Goal: Information Seeking & Learning: Learn about a topic

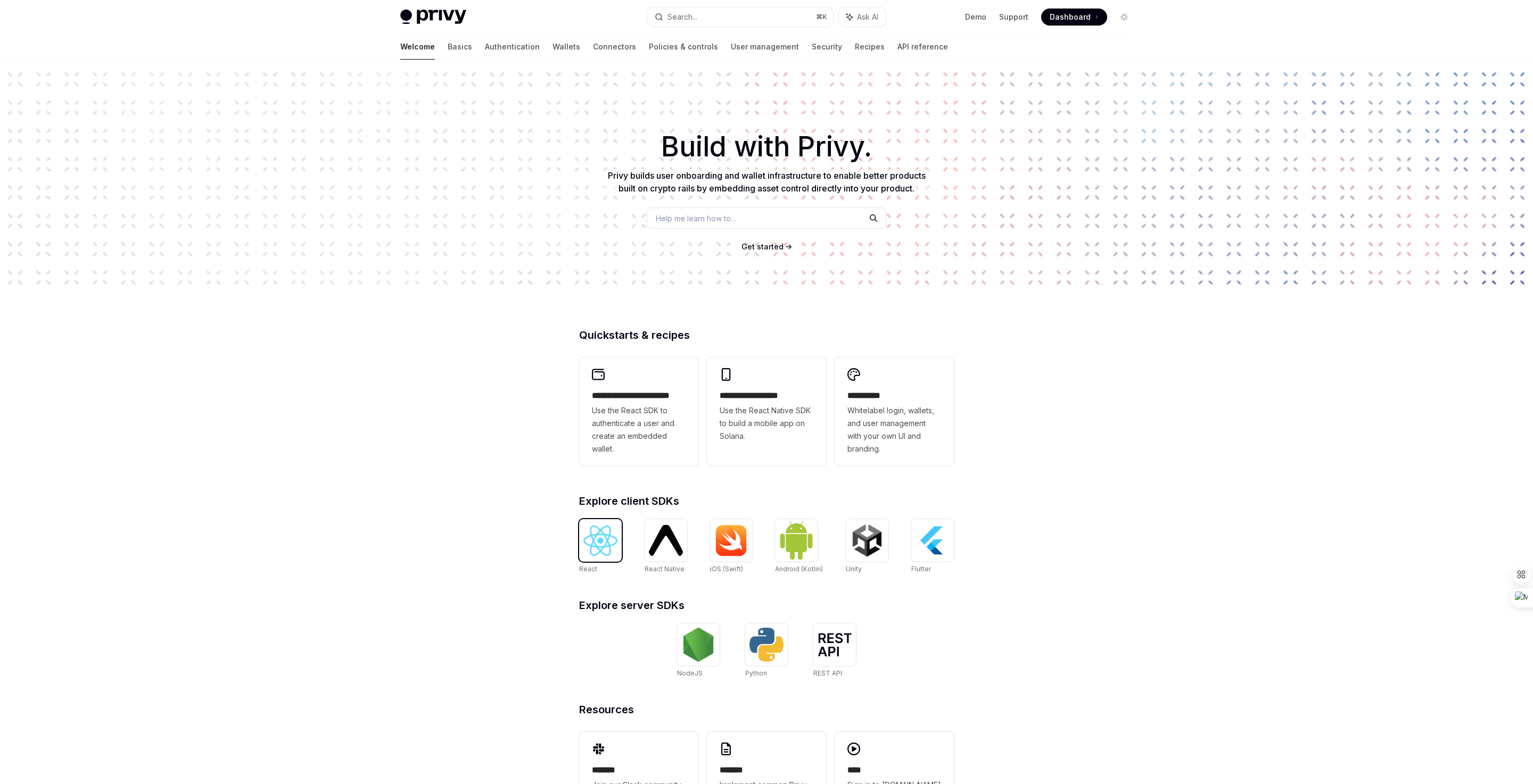
click at [600, 541] on img at bounding box center [600, 540] width 34 height 30
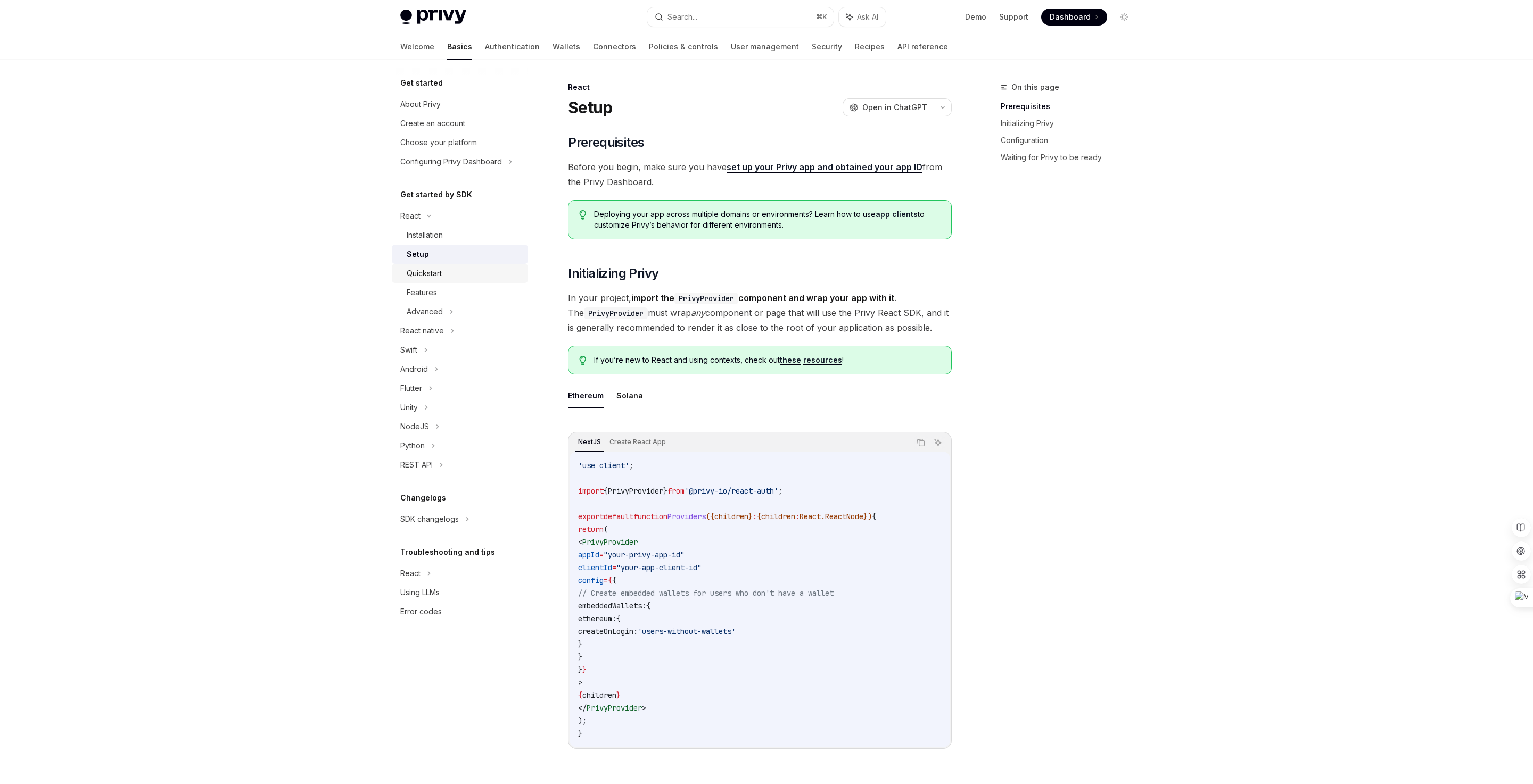
click at [476, 274] on div "Quickstart" at bounding box center [464, 274] width 115 height 13
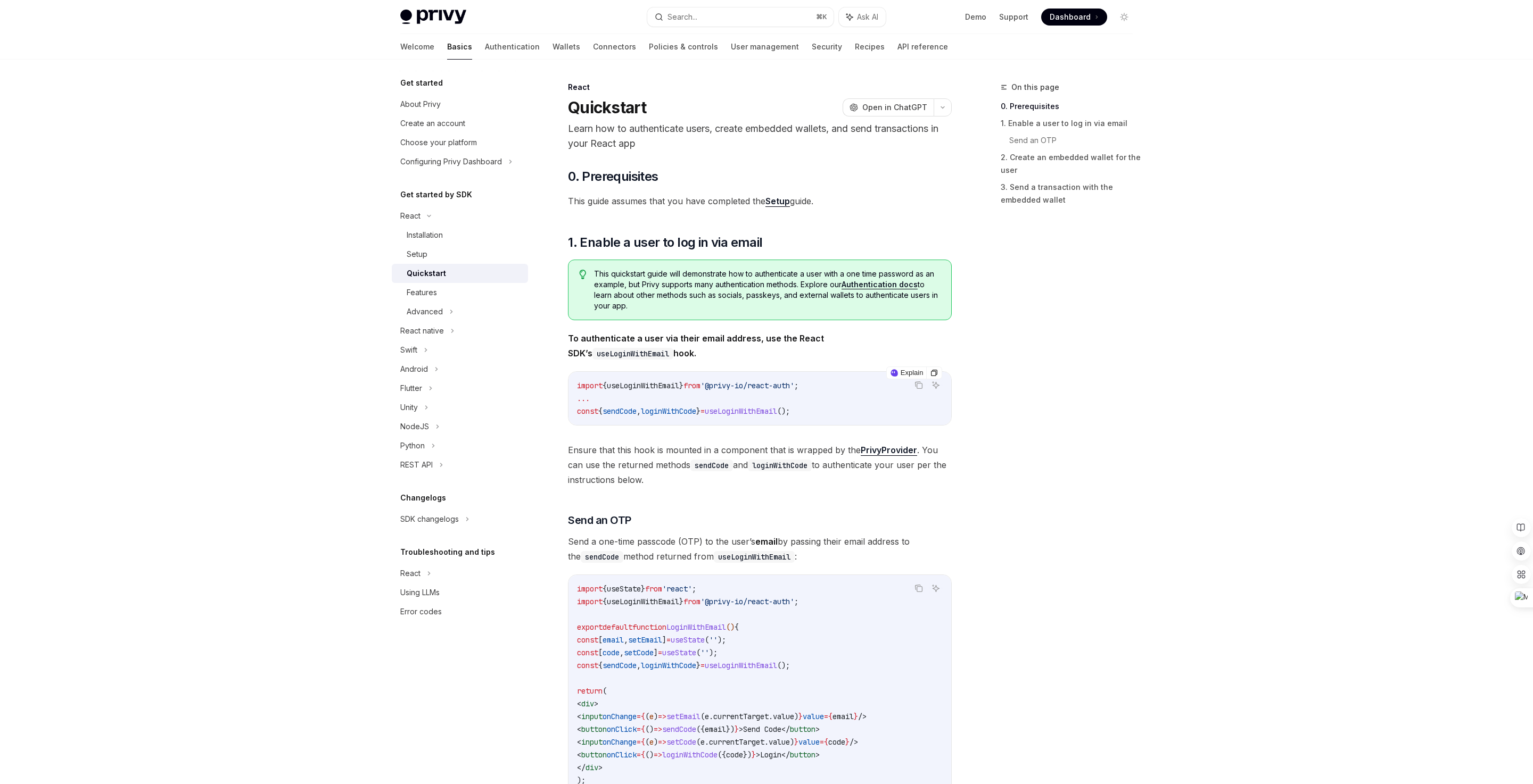
click at [1120, 393] on div "On this page 0. Prerequisites 1. Enable a user to log in via email Send an OTP …" at bounding box center [1060, 432] width 162 height 703
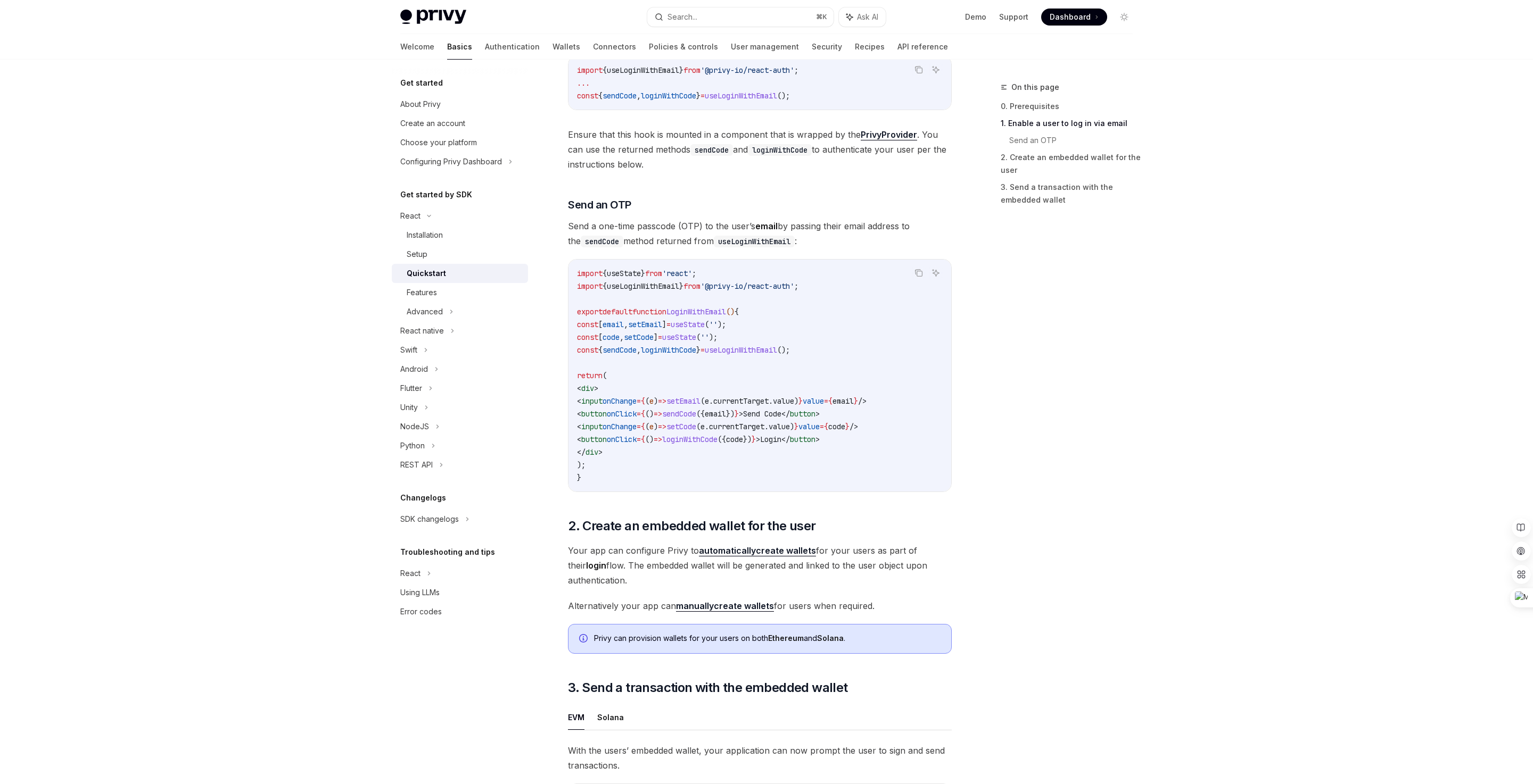
scroll to position [378, 0]
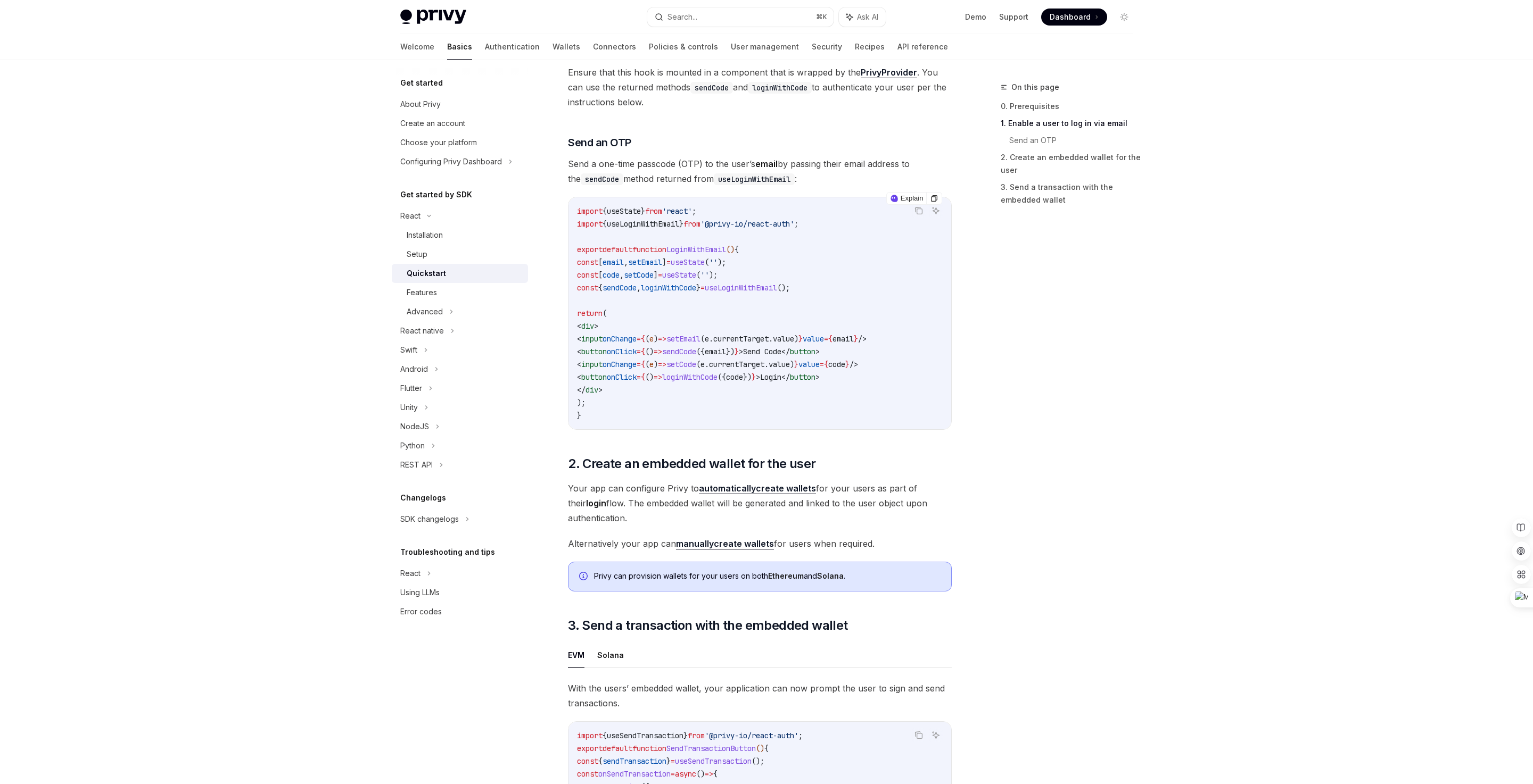
click at [624, 261] on span "email" at bounding box center [613, 263] width 22 height 10
click at [803, 337] on span "}" at bounding box center [800, 339] width 4 height 10
click at [1048, 384] on div "On this page 0. Prerequisites 1. Enable a user to log in via email Send an OTP …" at bounding box center [1060, 432] width 162 height 703
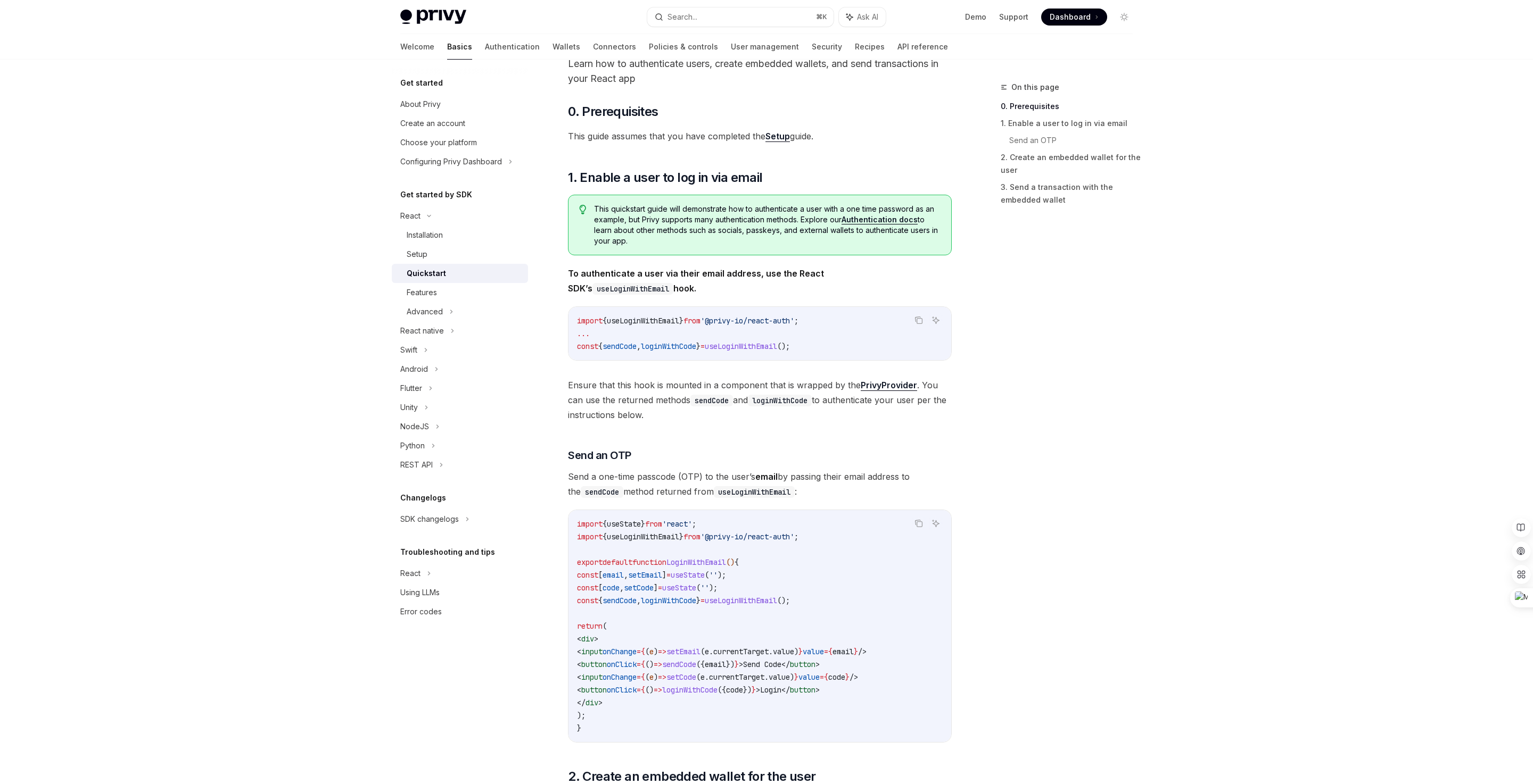
scroll to position [0, 0]
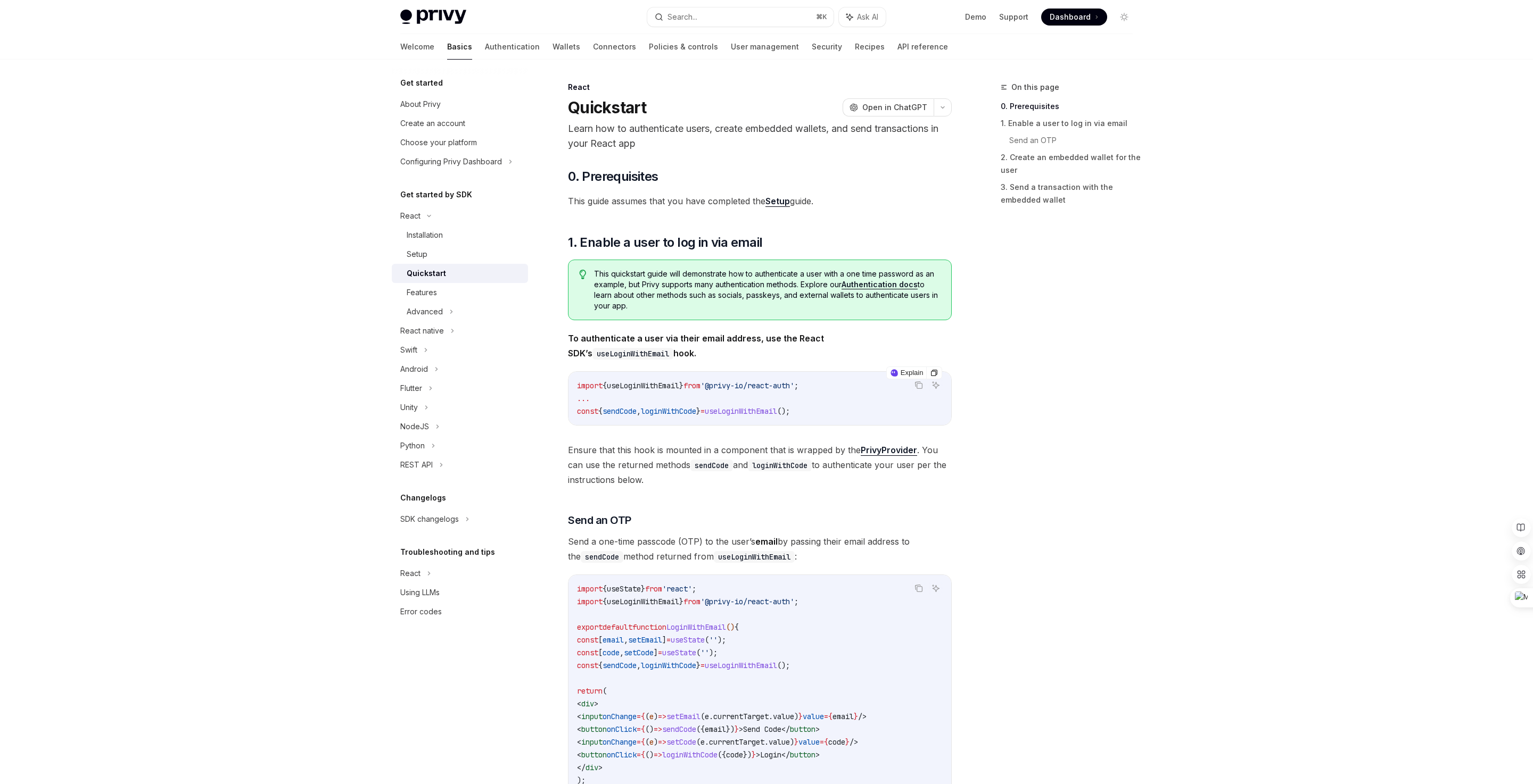
click at [654, 385] on span "useLoginWithEmail" at bounding box center [643, 386] width 73 height 10
copy span "useLoginWithEmail"
click at [673, 410] on span "loginWithCode" at bounding box center [668, 411] width 55 height 10
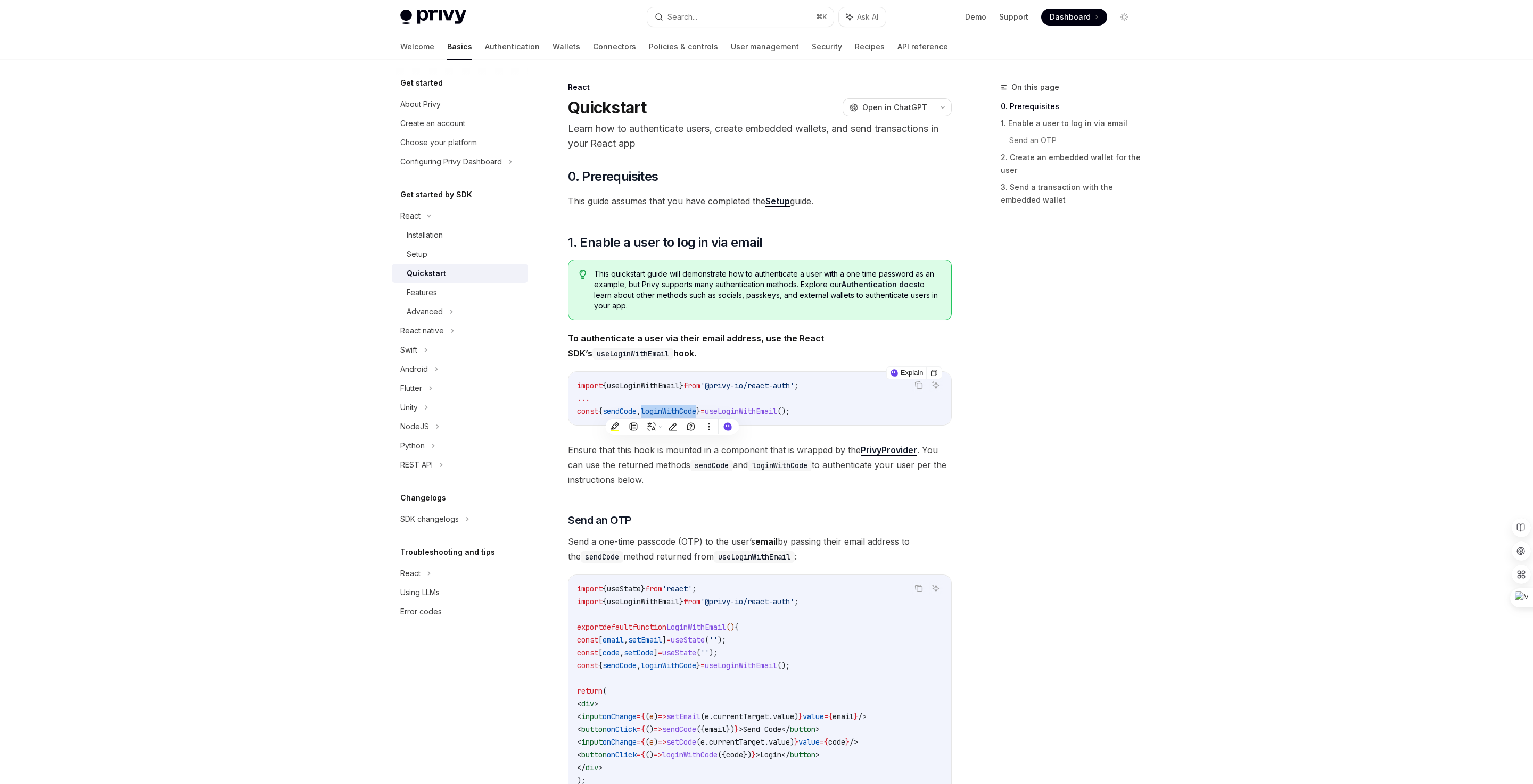
copy span "loginWithCode"
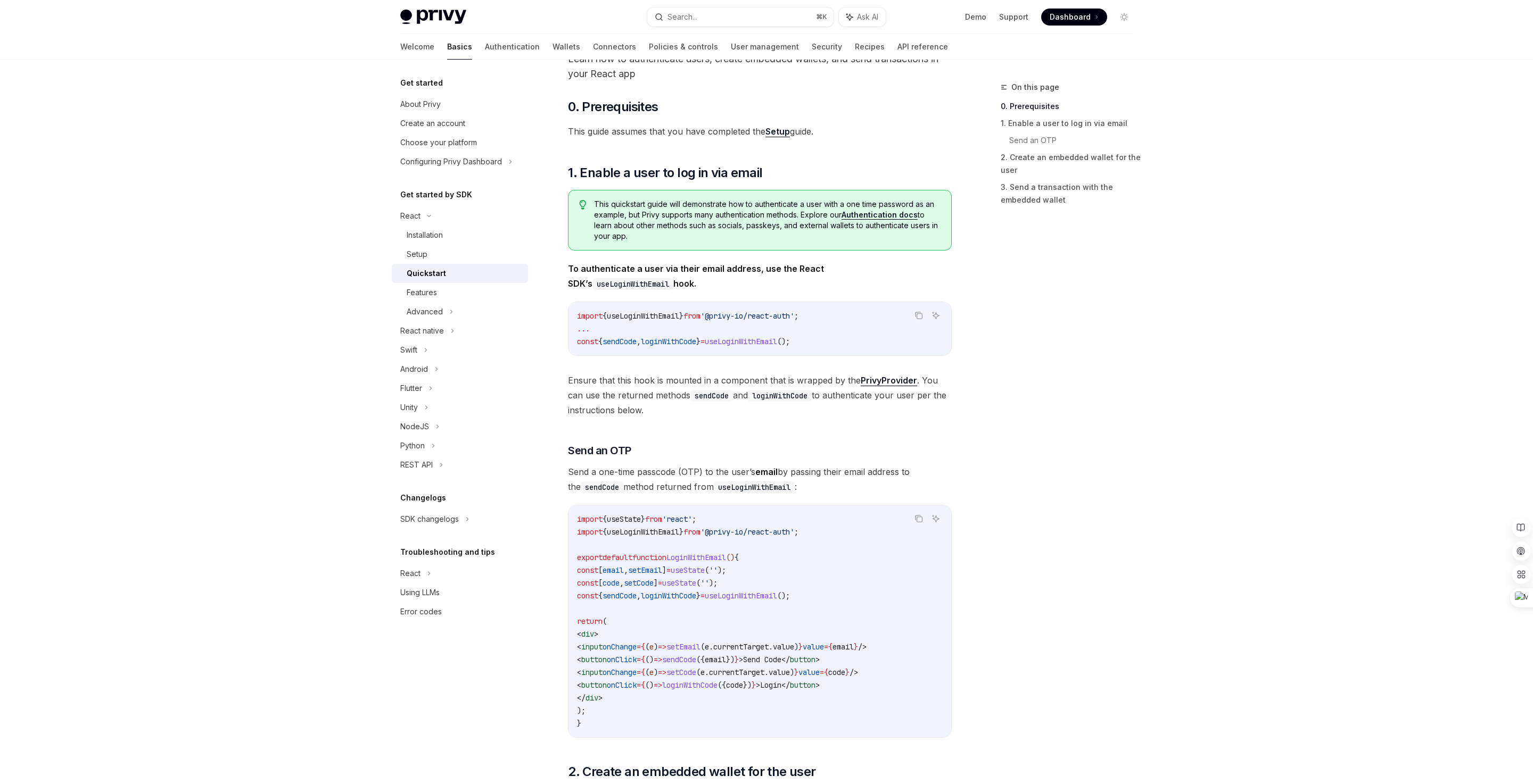
scroll to position [115, 0]
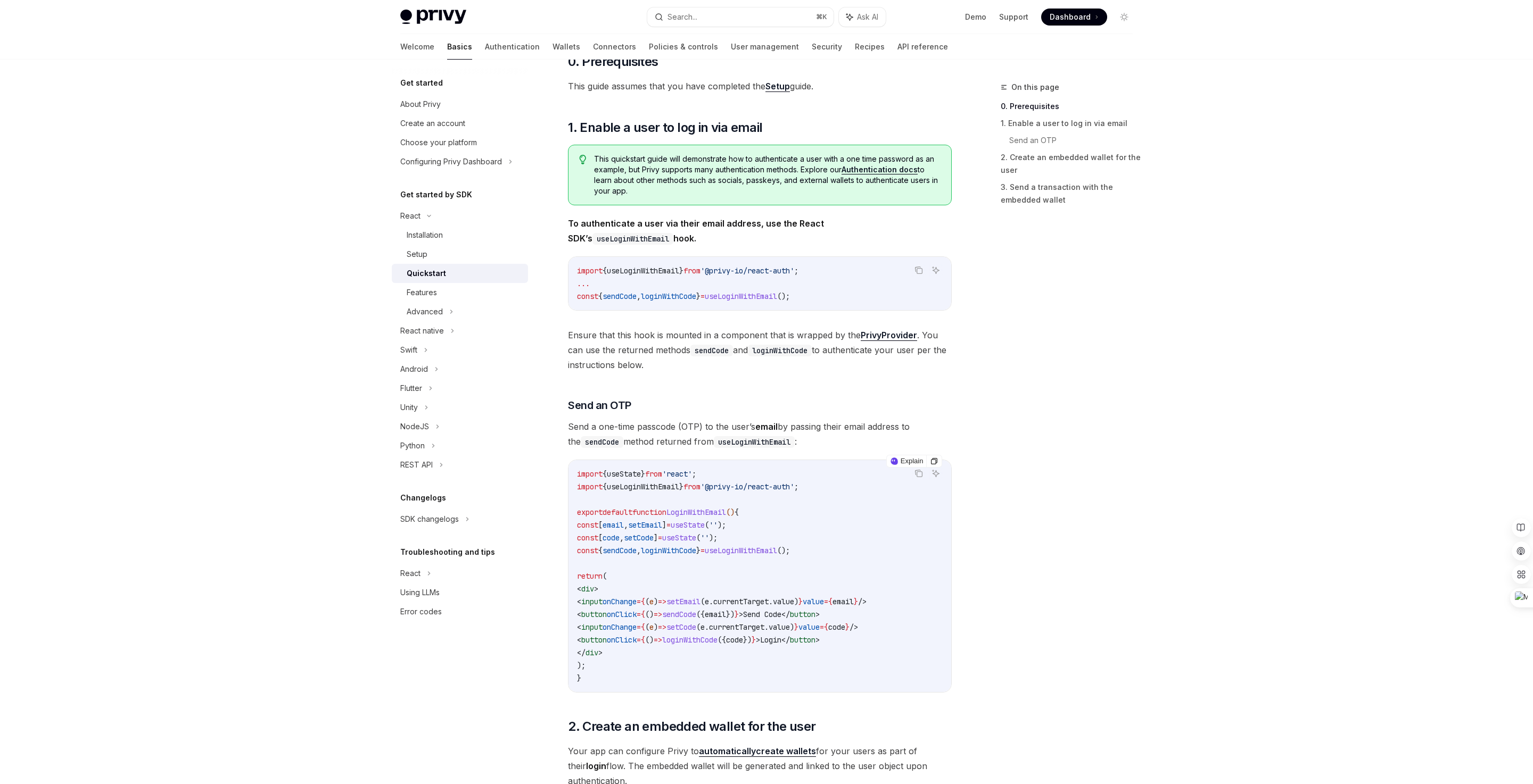
click at [1010, 501] on div "On this page 0. Prerequisites 1. Enable a user to log in via email Send an OTP …" at bounding box center [1060, 432] width 162 height 703
click at [422, 290] on div "Features" at bounding box center [422, 293] width 30 height 13
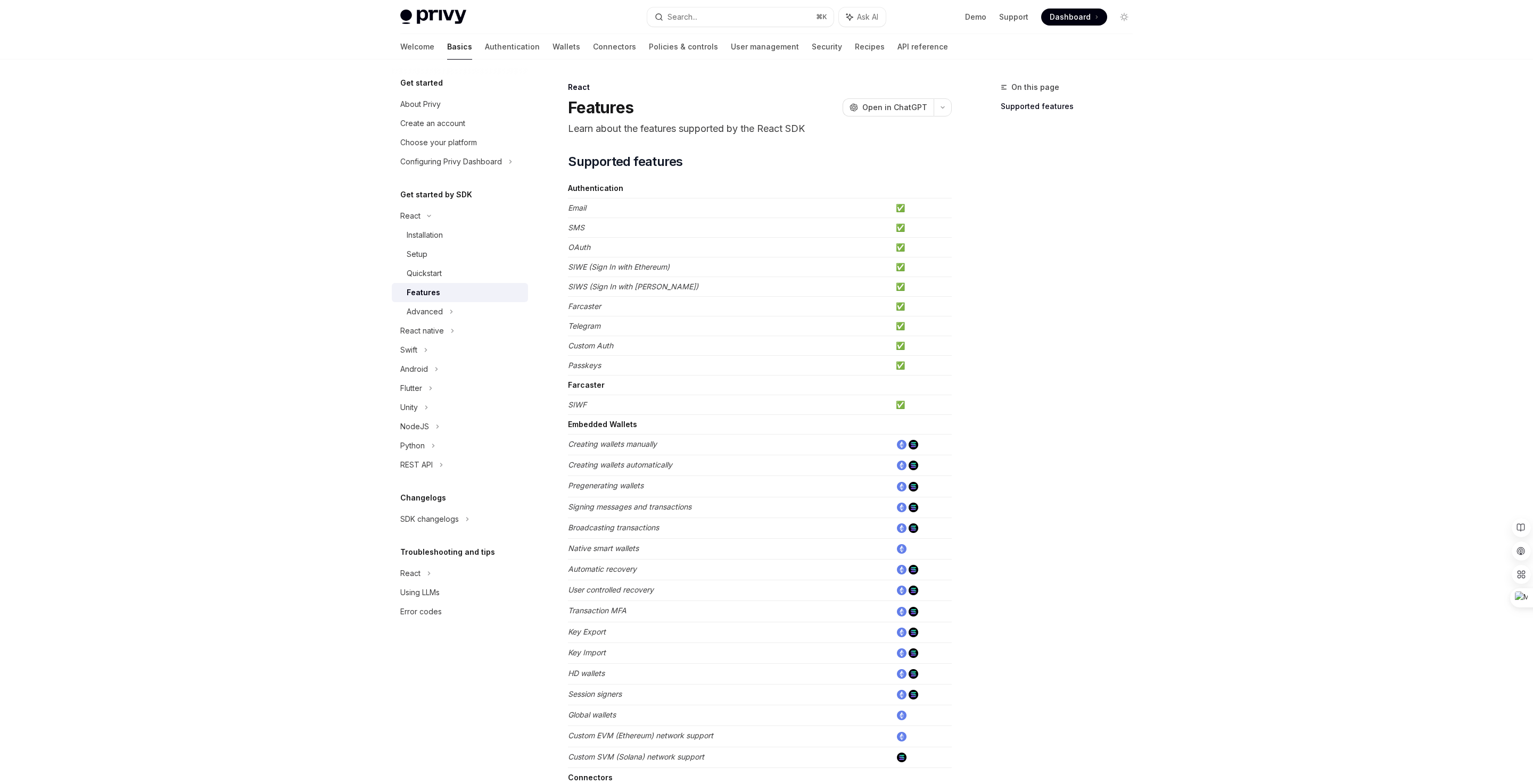
click at [209, 307] on div "Privy Docs home page Search... ⌘ K Ask AI Demo Support Dashboard Dashboard Sear…" at bounding box center [766, 566] width 1533 height 1132
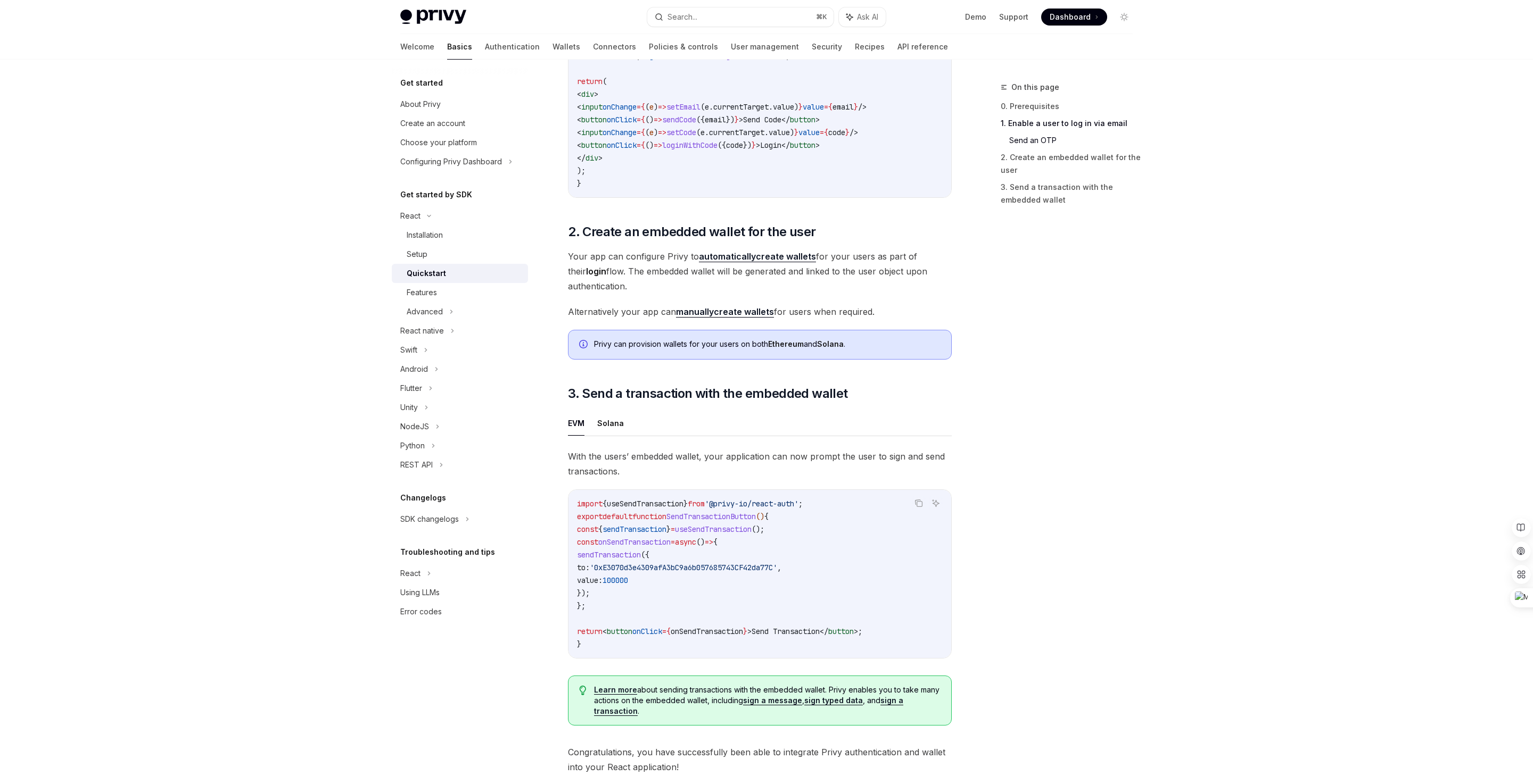
scroll to position [722, 0]
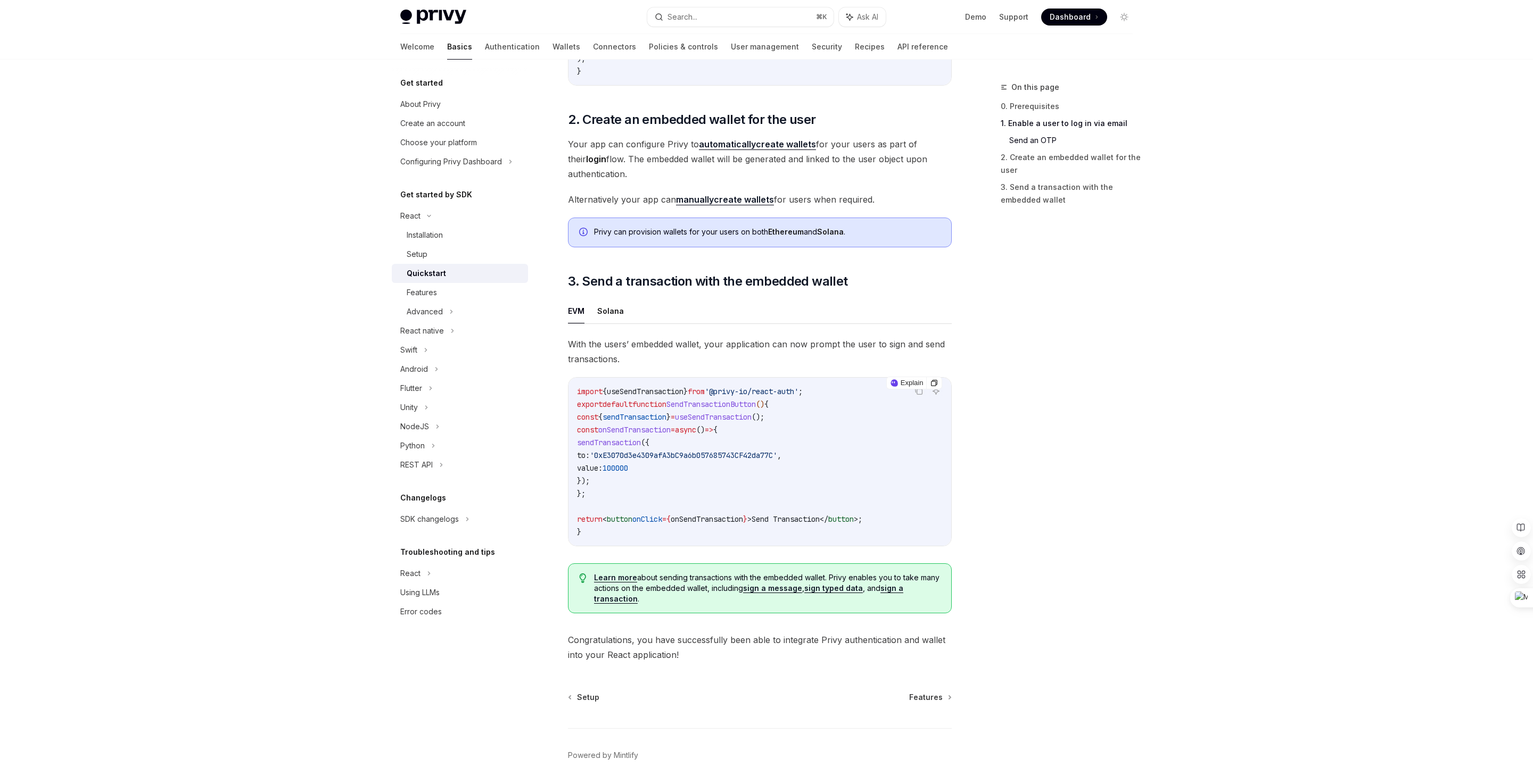
click at [657, 396] on span "useSendTransaction" at bounding box center [645, 391] width 77 height 10
click at [887, 425] on code "import { useSendTransaction } from '@privy-io/react-auth' ; export default func…" at bounding box center [760, 461] width 366 height 153
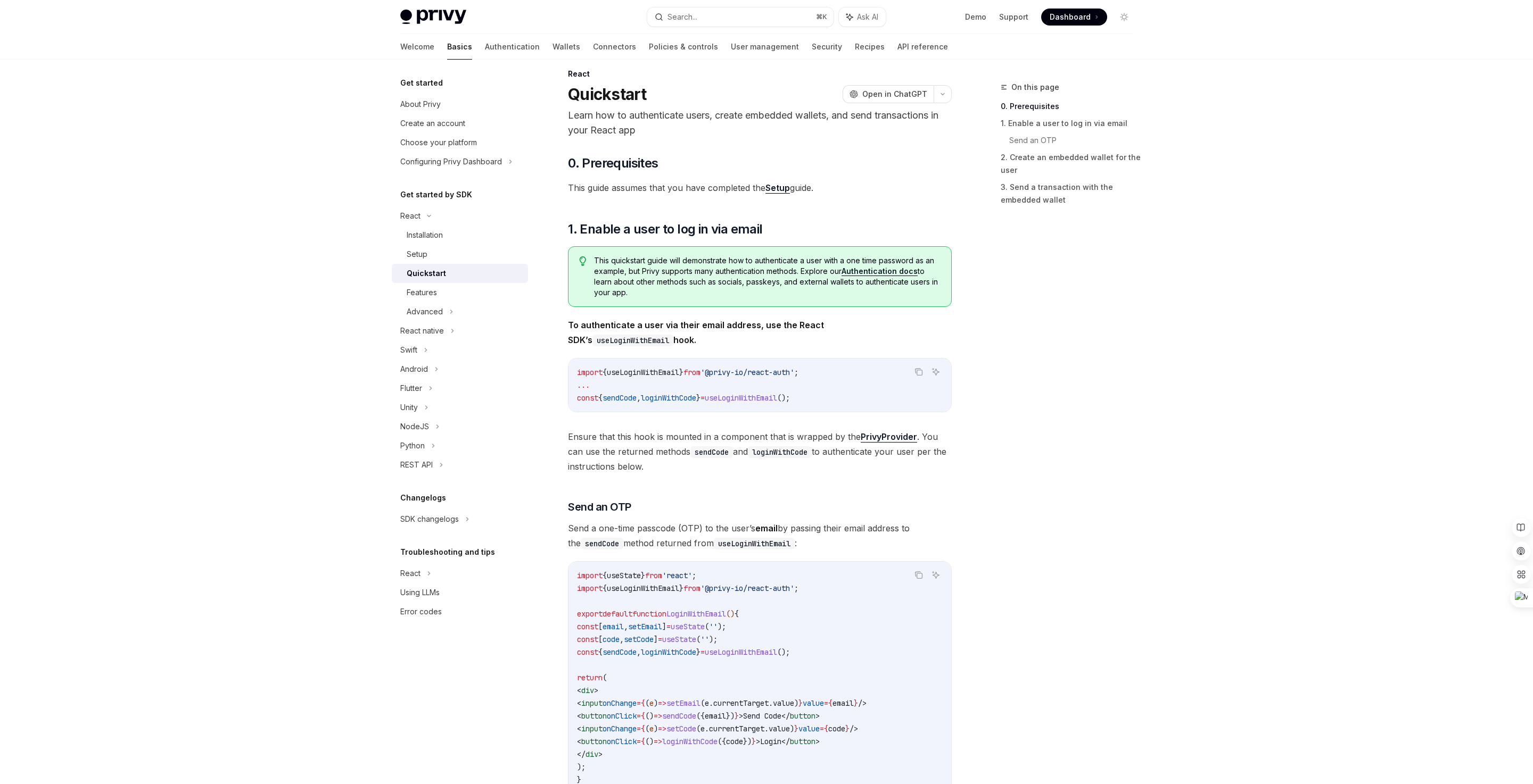
scroll to position [0, 0]
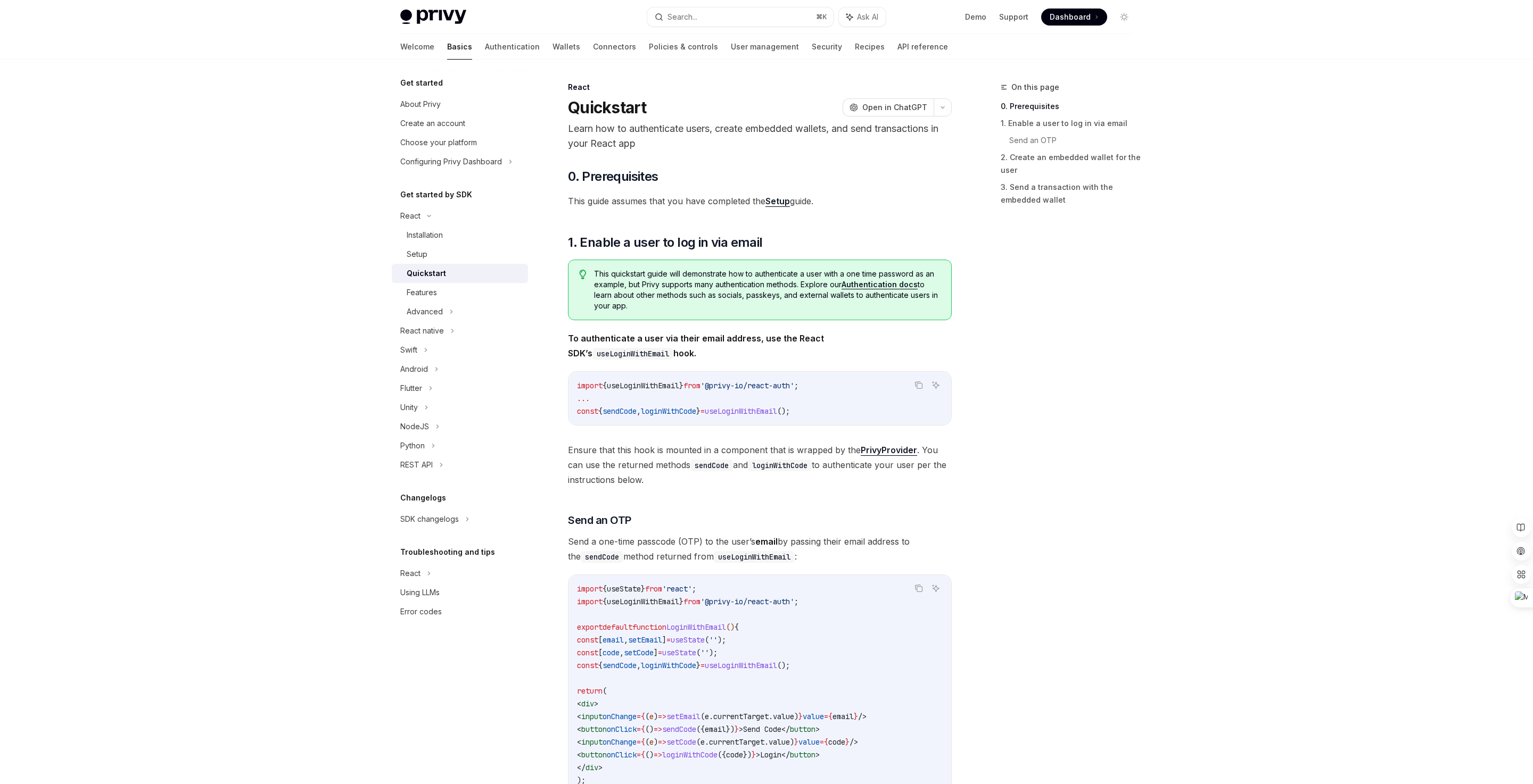
click at [1102, 384] on div "On this page 0. Prerequisites 1. Enable a user to log in via email Send an OTP …" at bounding box center [1060, 432] width 162 height 703
click at [451, 312] on icon at bounding box center [451, 311] width 4 height 13
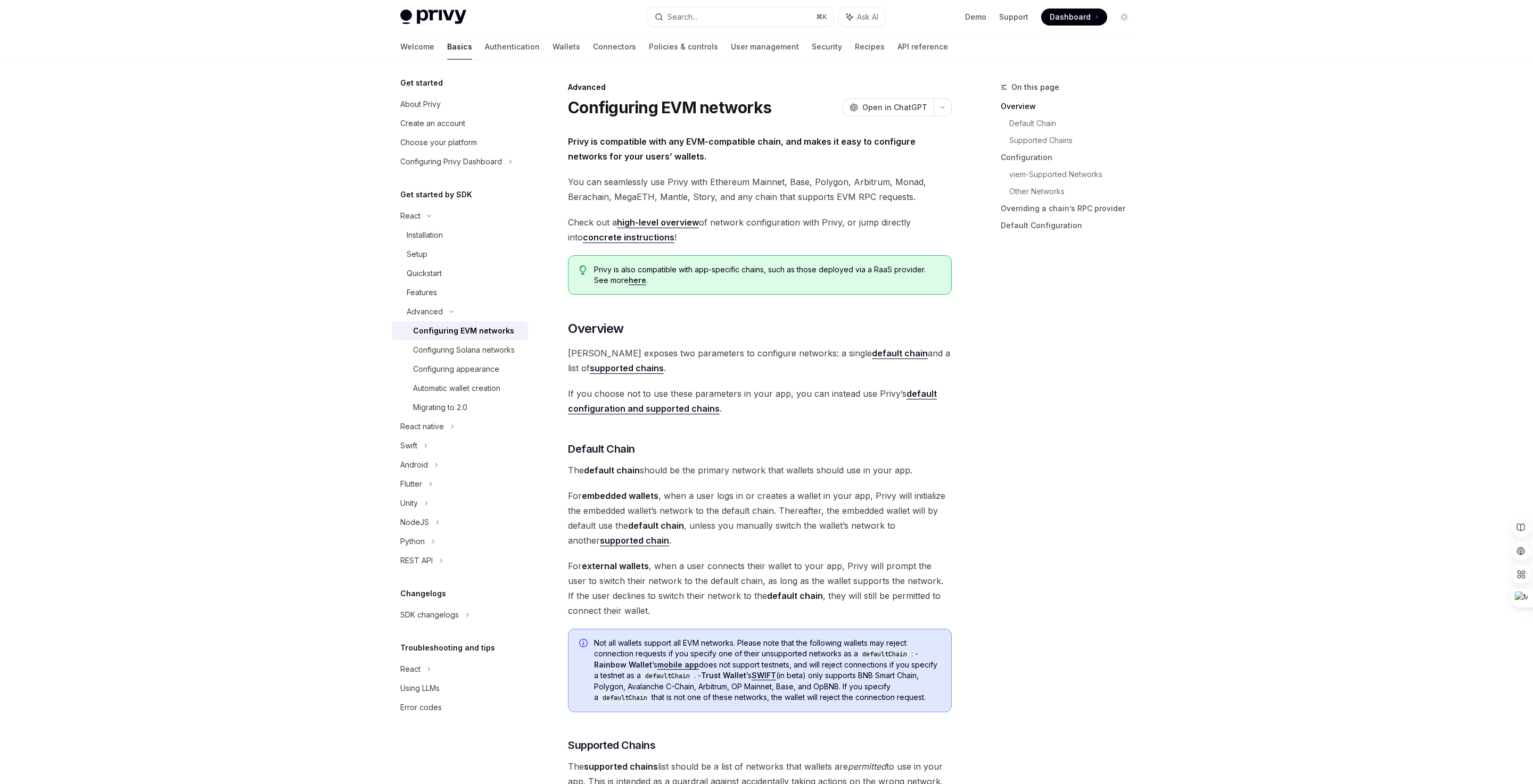
click at [998, 402] on div "On this page Overview Default Chain Supported Chains Configuration viem-Support…" at bounding box center [1060, 432] width 162 height 703
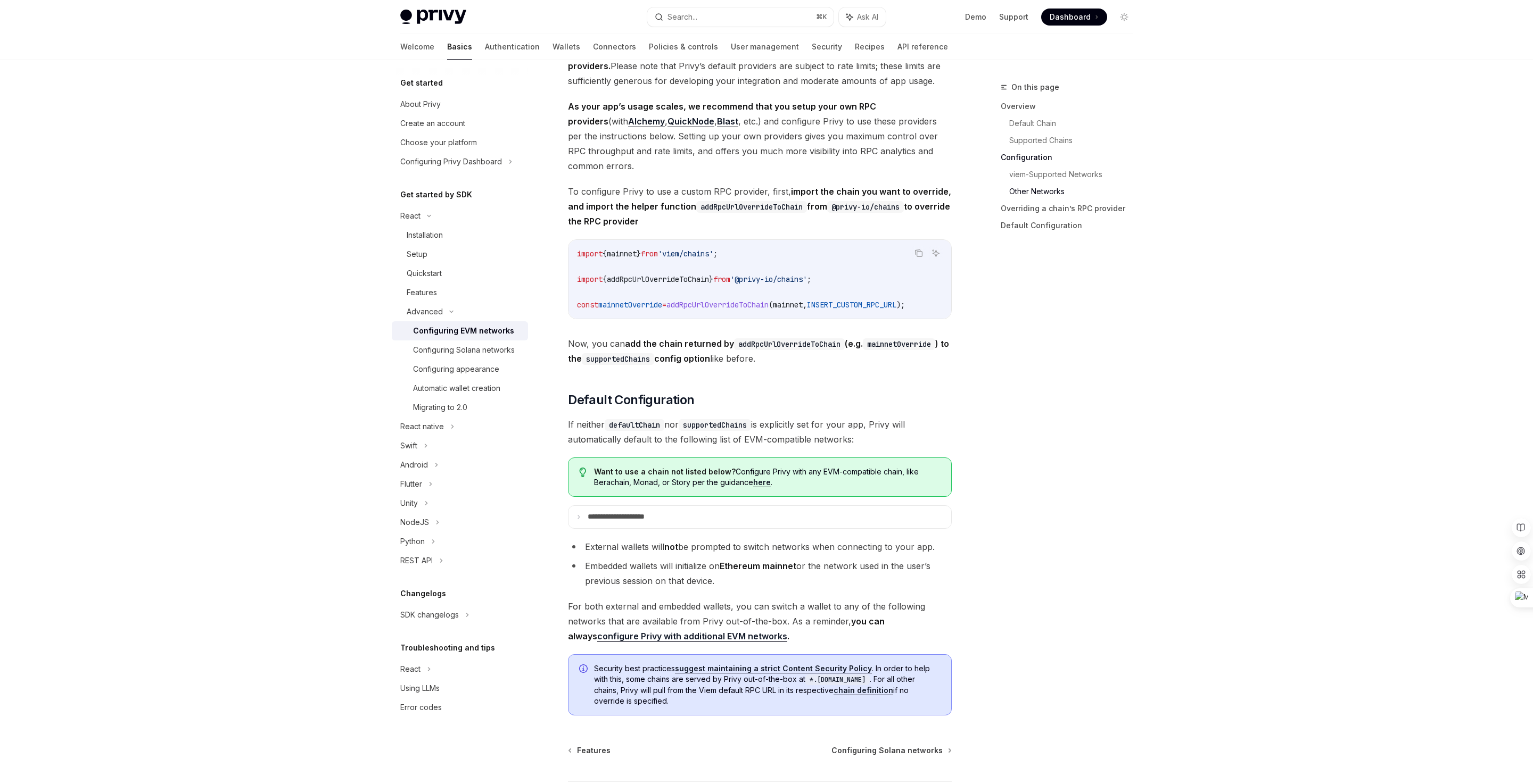
scroll to position [2426, 0]
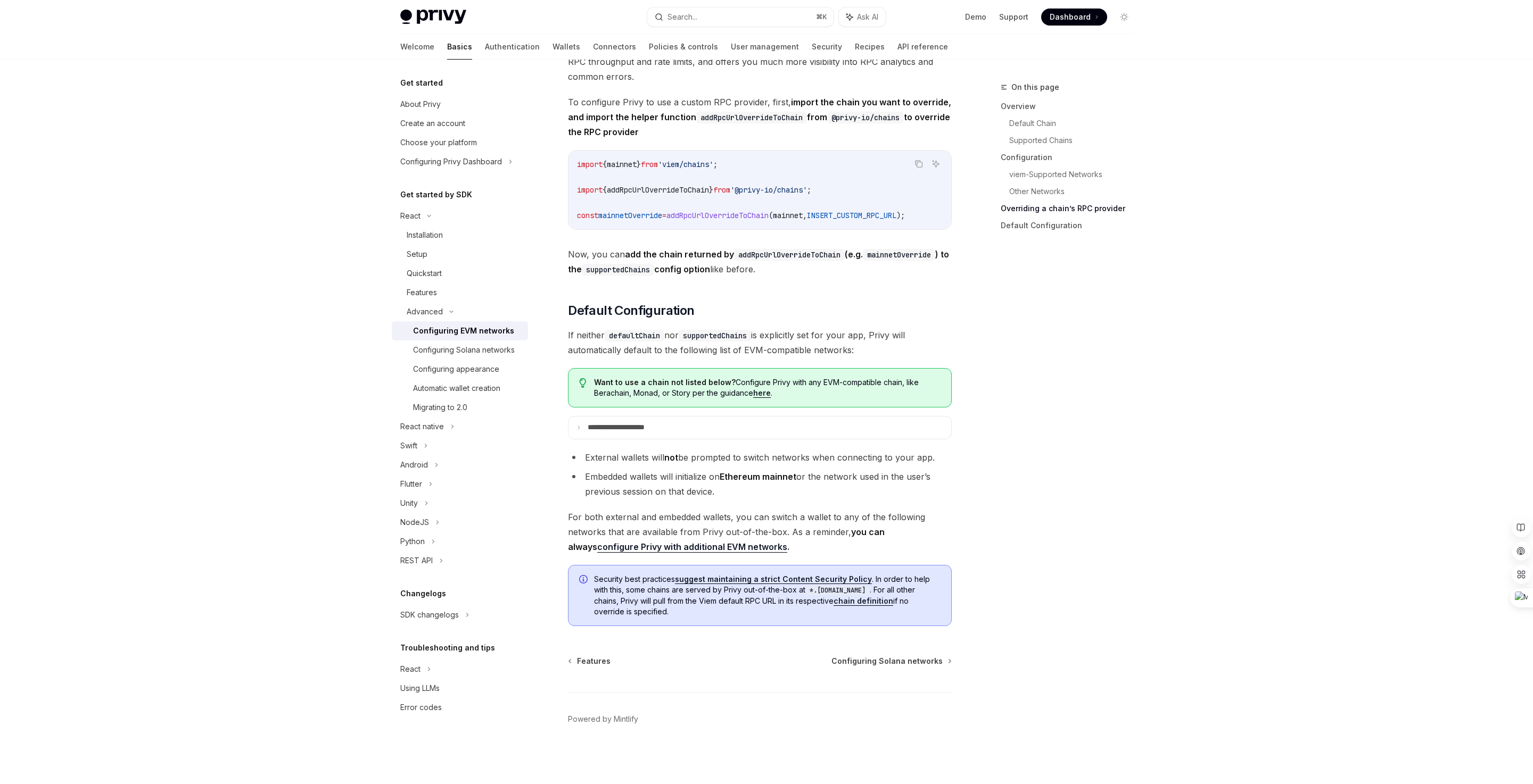
click at [1027, 382] on div "On this page Overview Default Chain Supported Chains Configuration viem-Support…" at bounding box center [1060, 432] width 162 height 703
click at [449, 141] on div "Choose your platform" at bounding box center [439, 143] width 77 height 13
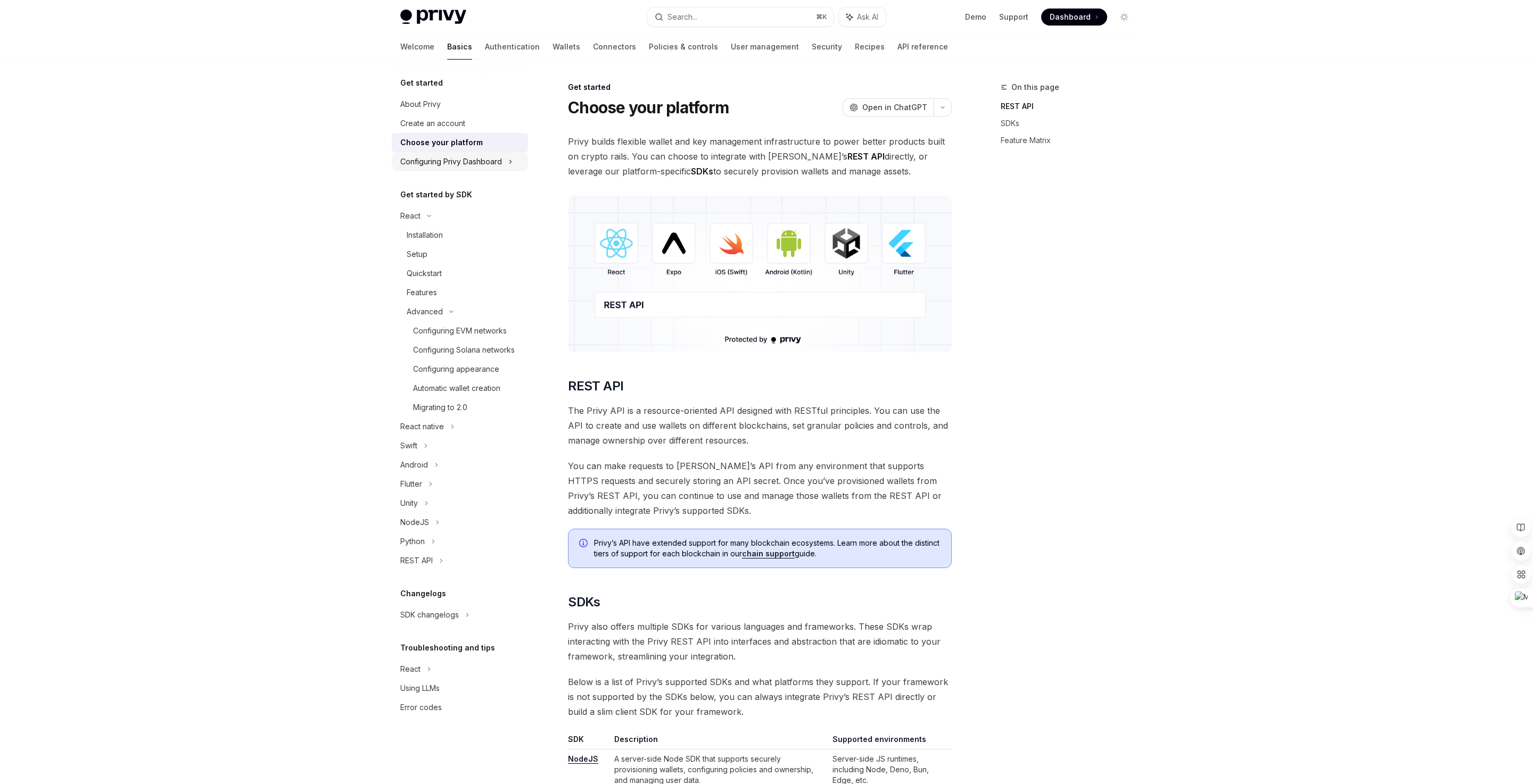
click at [473, 166] on div "Configuring Privy Dashboard" at bounding box center [451, 162] width 101 height 13
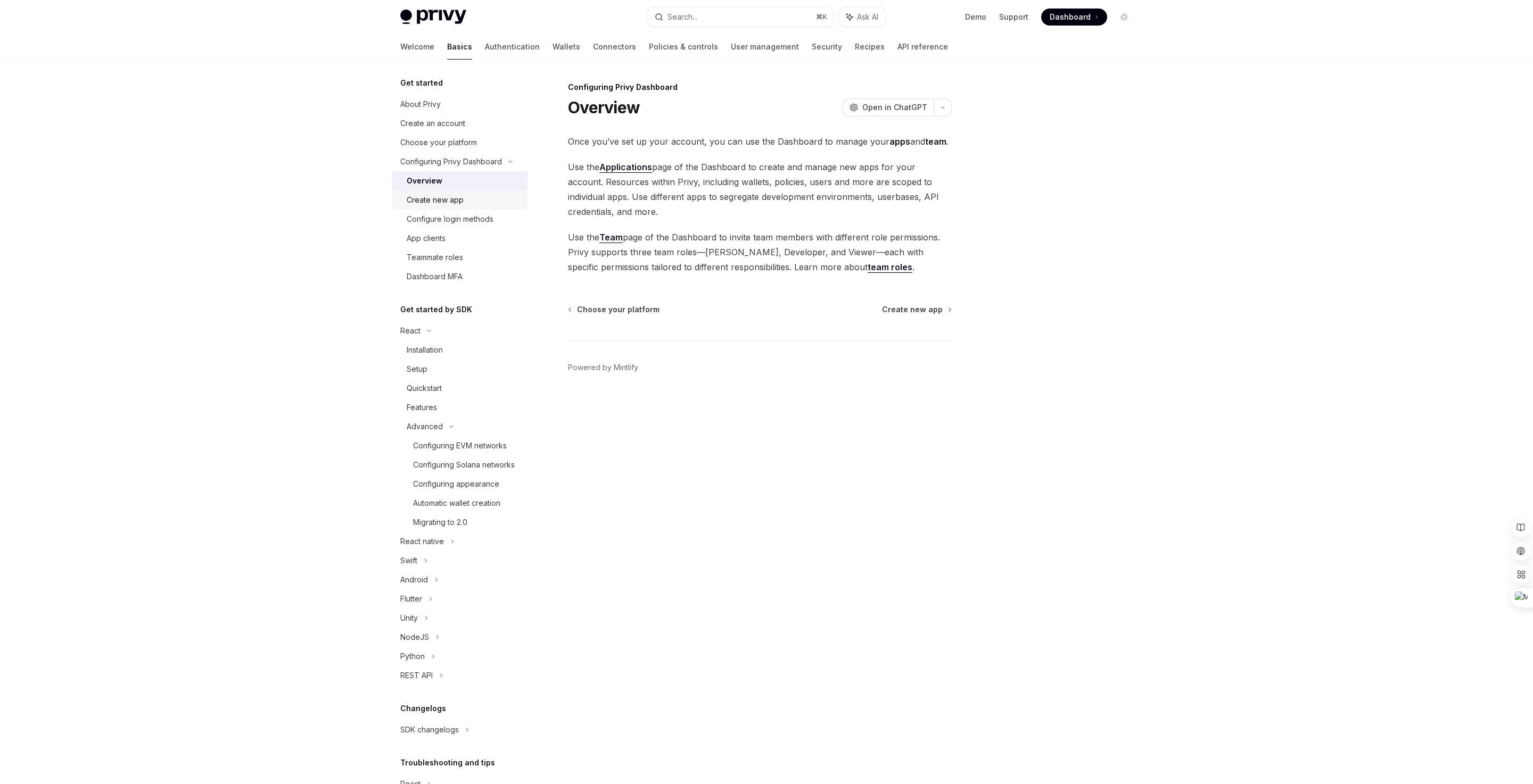
click at [448, 203] on div "Create new app" at bounding box center [435, 200] width 57 height 13
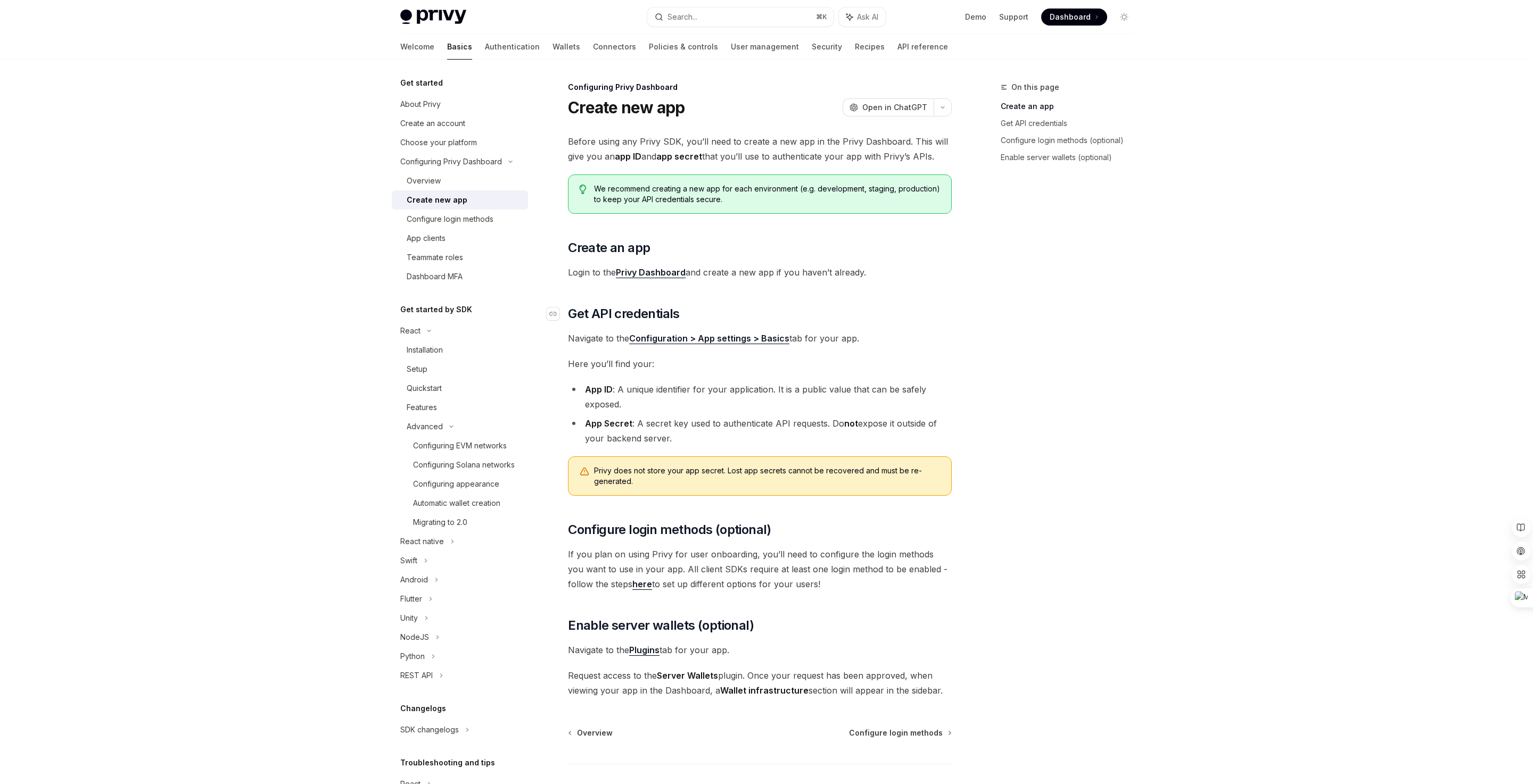
scroll to position [72, 0]
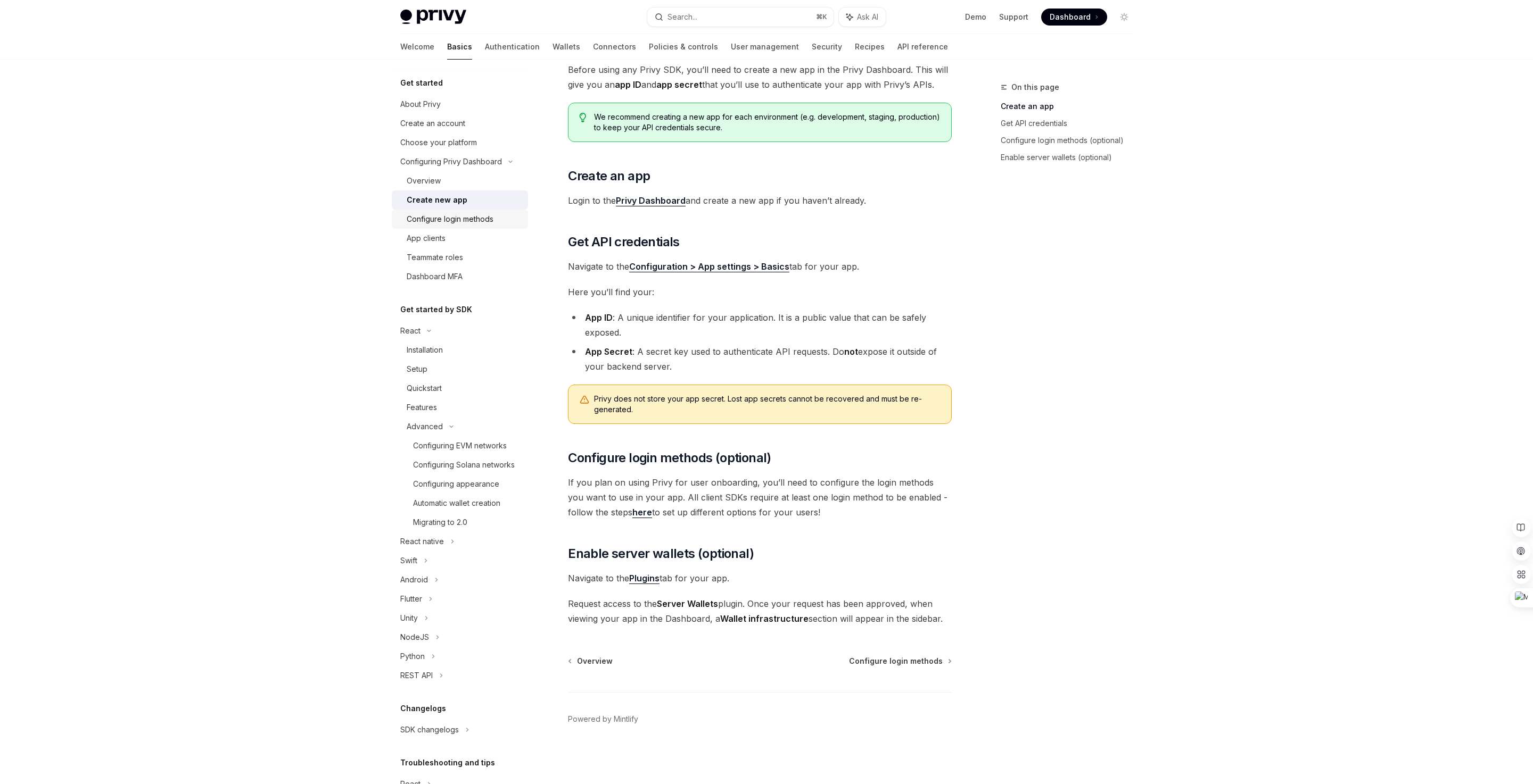
click at [477, 216] on div "Configure login methods" at bounding box center [450, 220] width 87 height 13
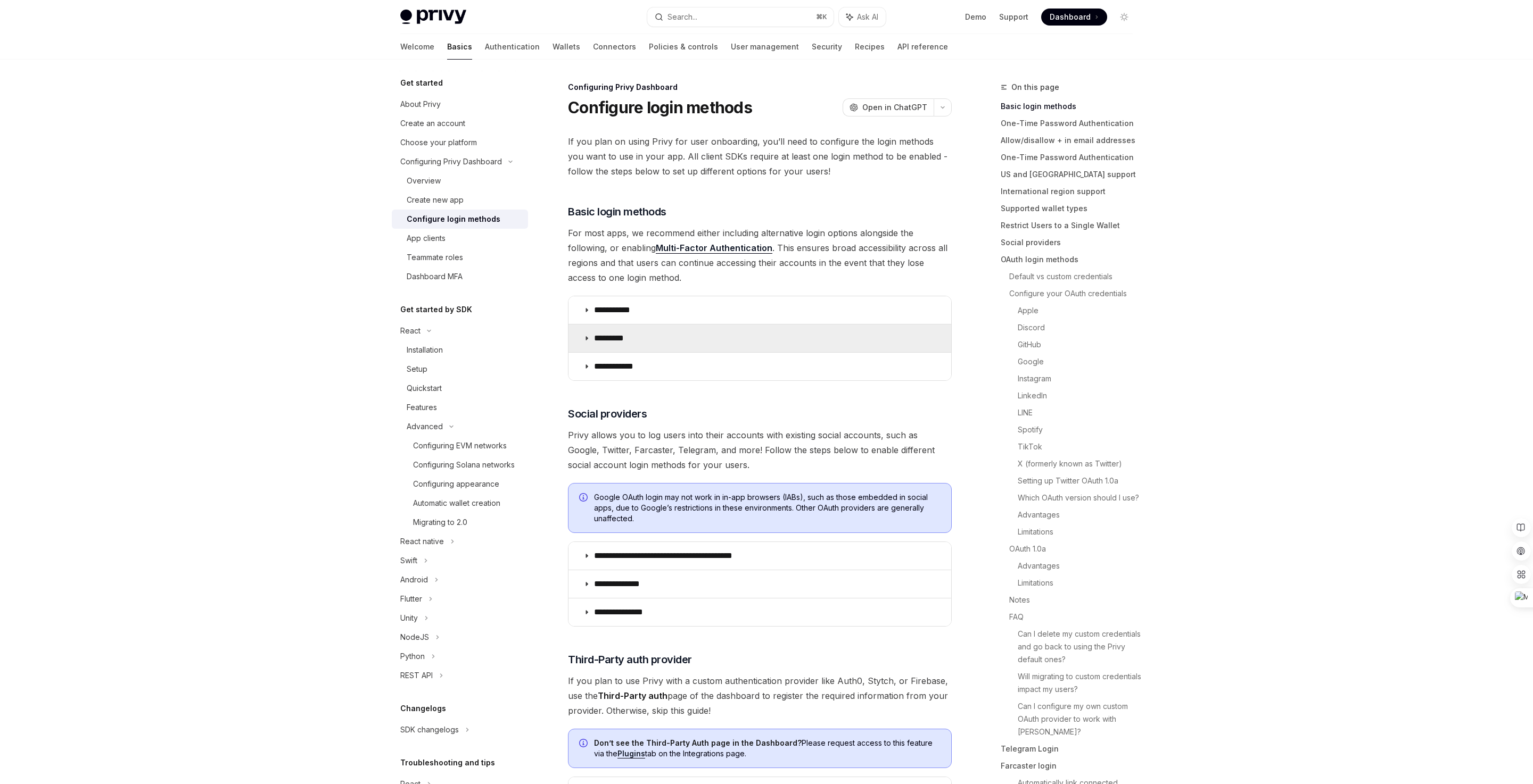
click at [620, 339] on p "*********" at bounding box center [614, 338] width 41 height 10
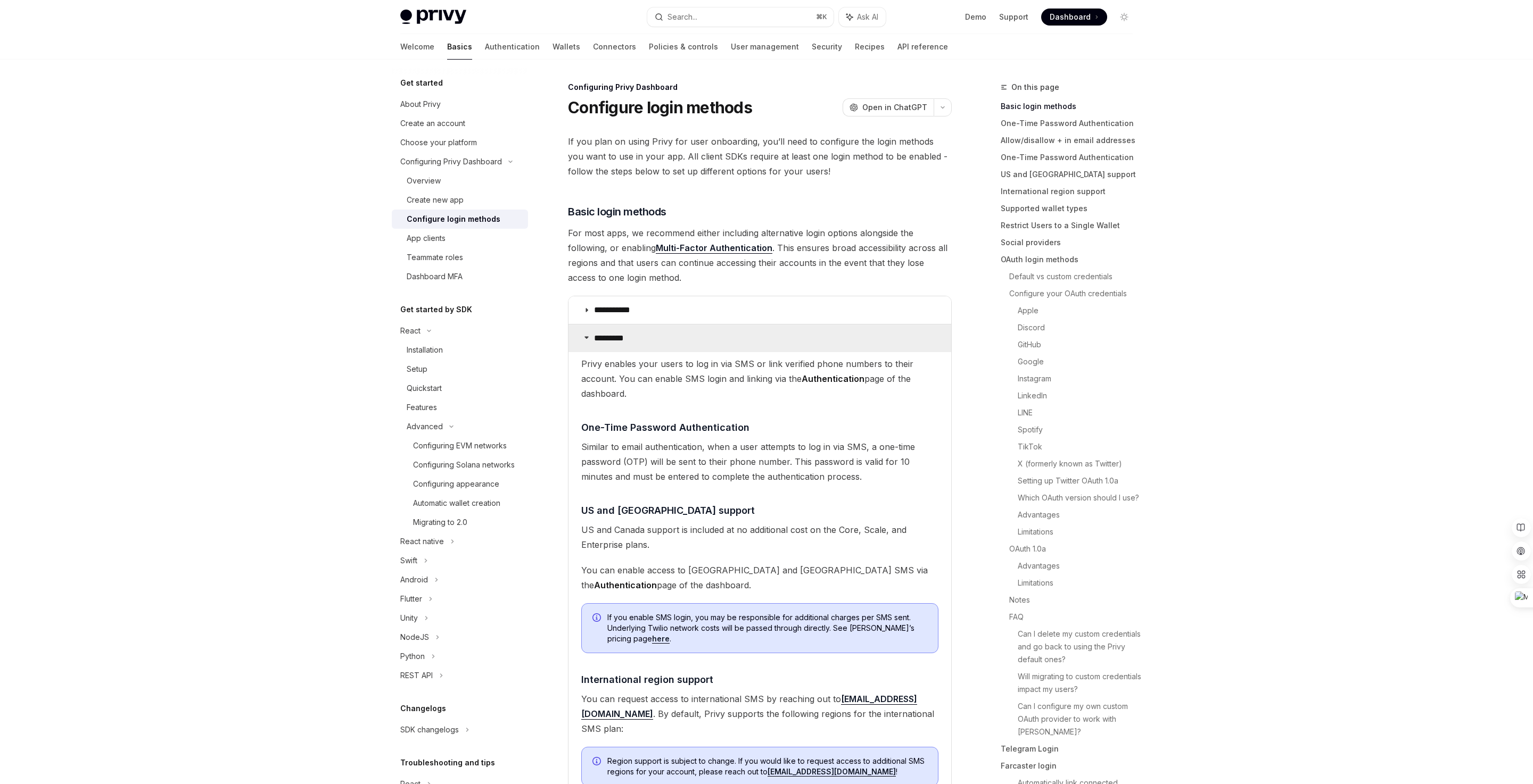
click at [620, 339] on p "*********" at bounding box center [614, 338] width 41 height 10
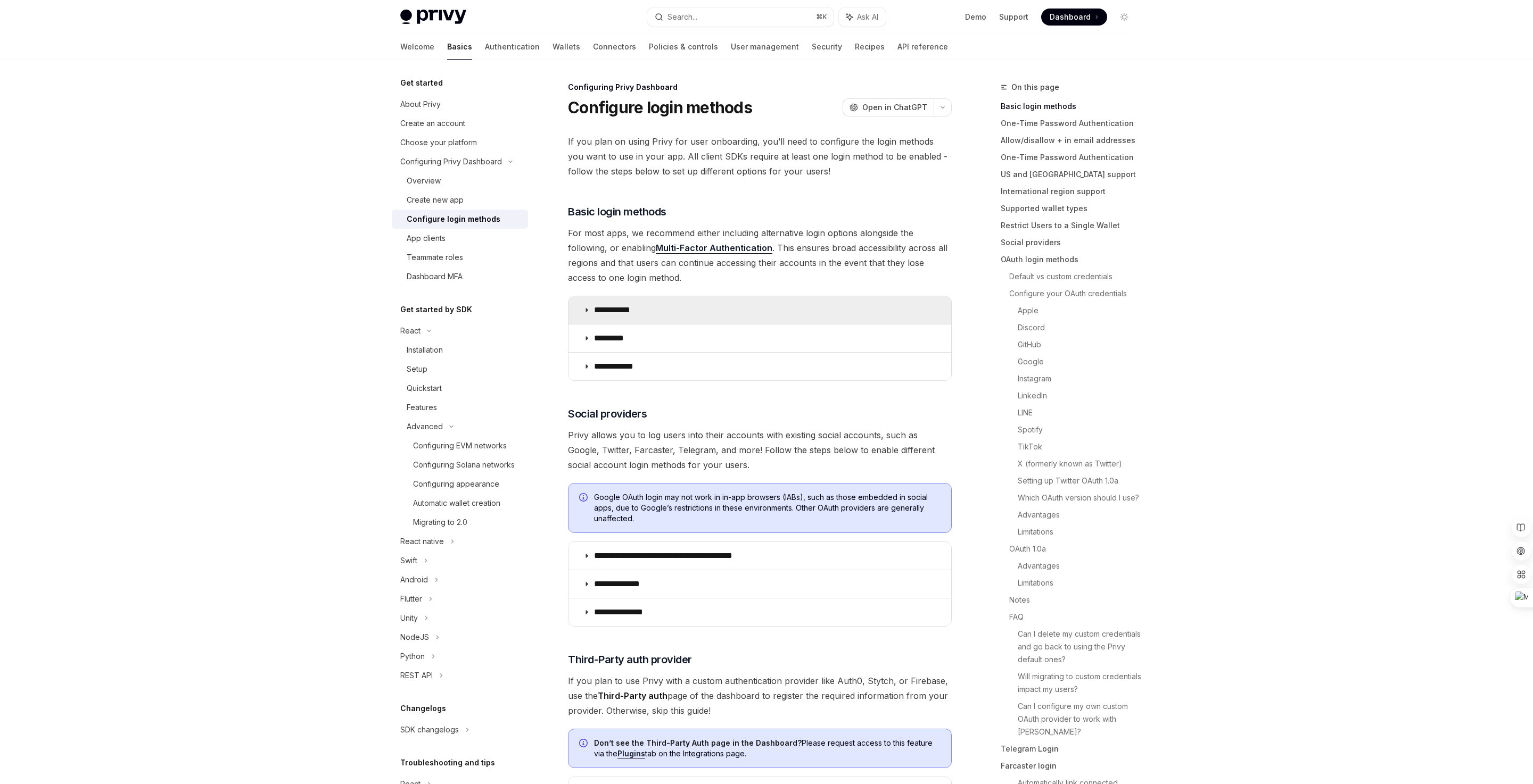
click at [625, 307] on p "**********" at bounding box center [616, 310] width 44 height 10
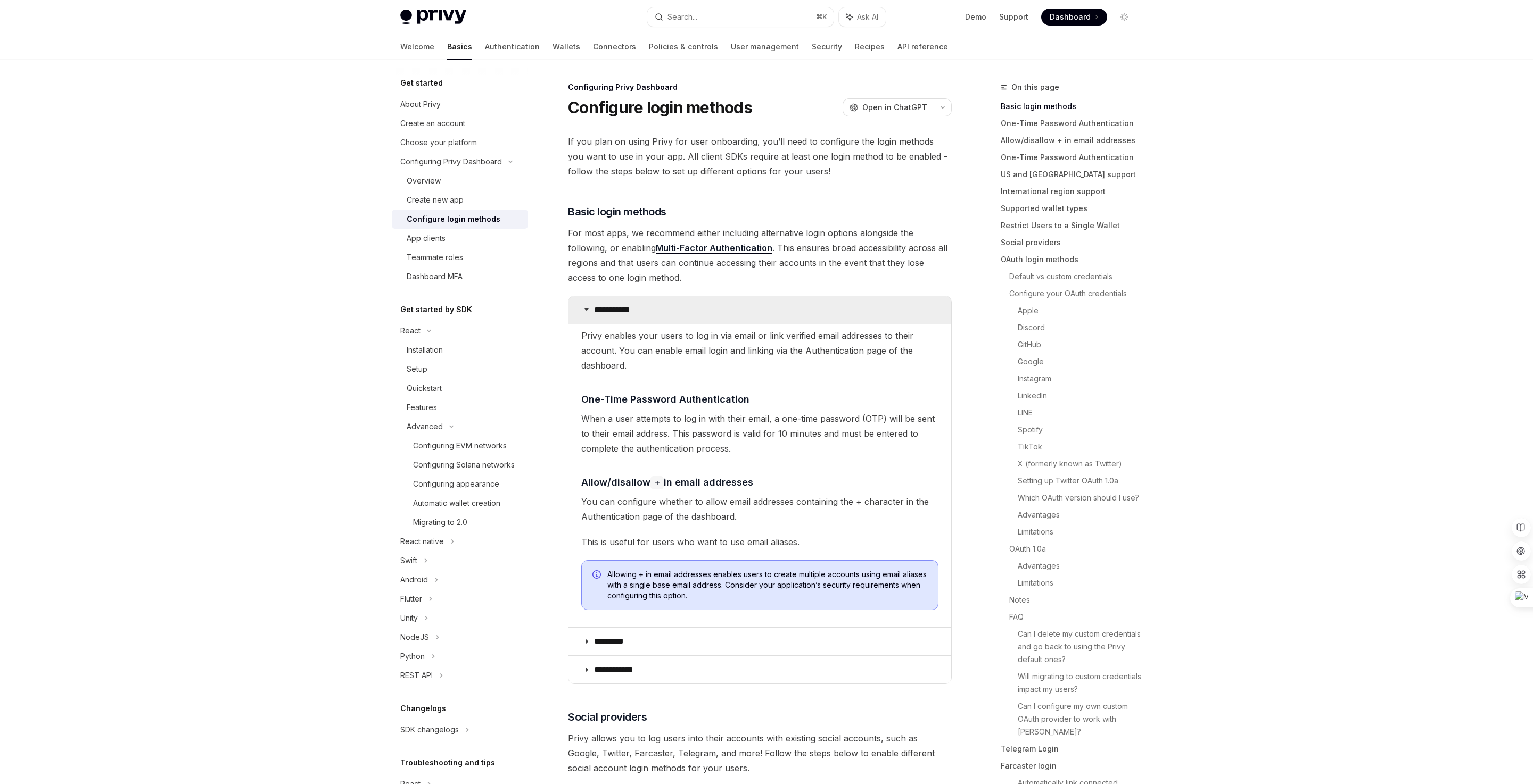
click at [625, 307] on p "**********" at bounding box center [616, 310] width 44 height 10
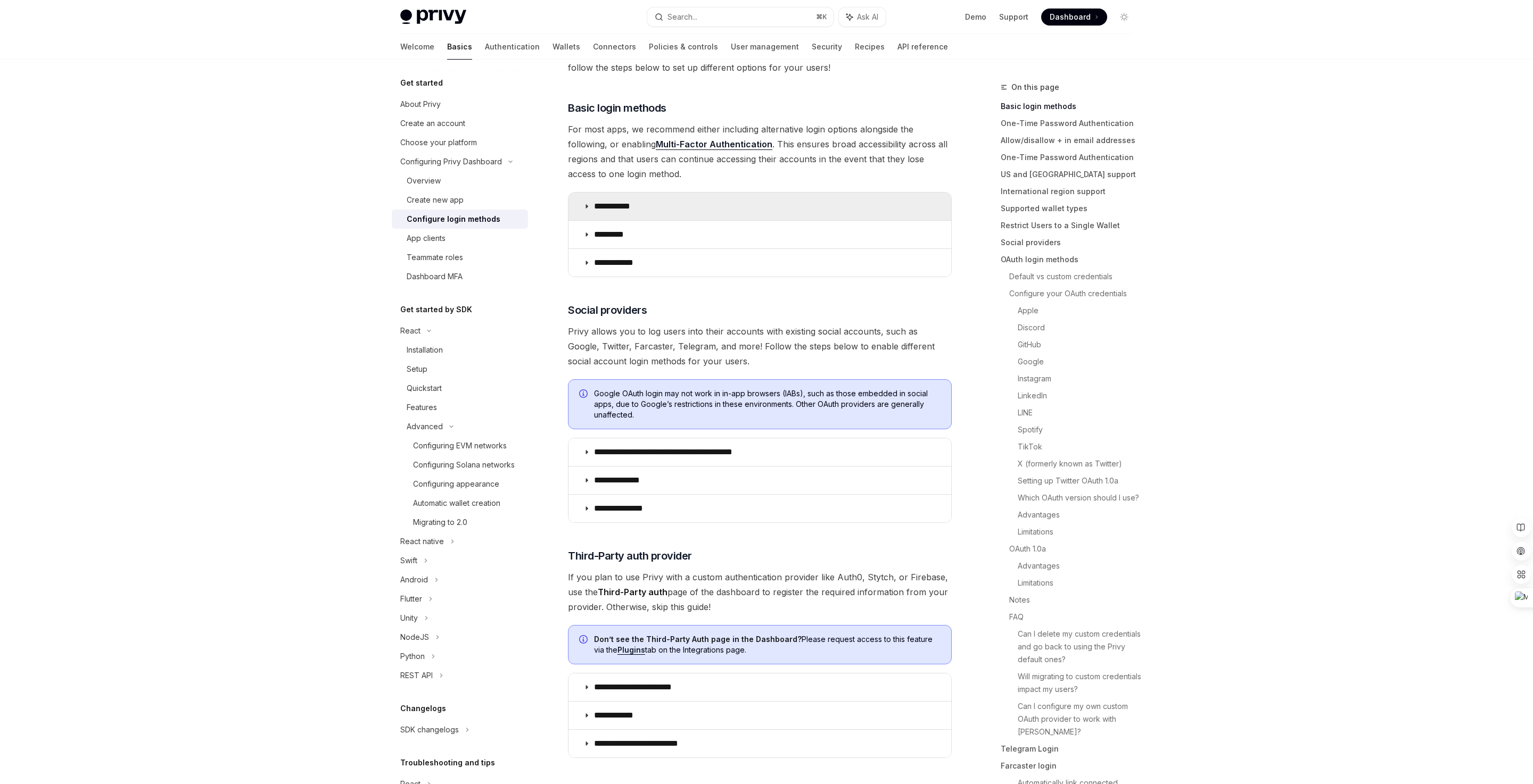
scroll to position [22, 0]
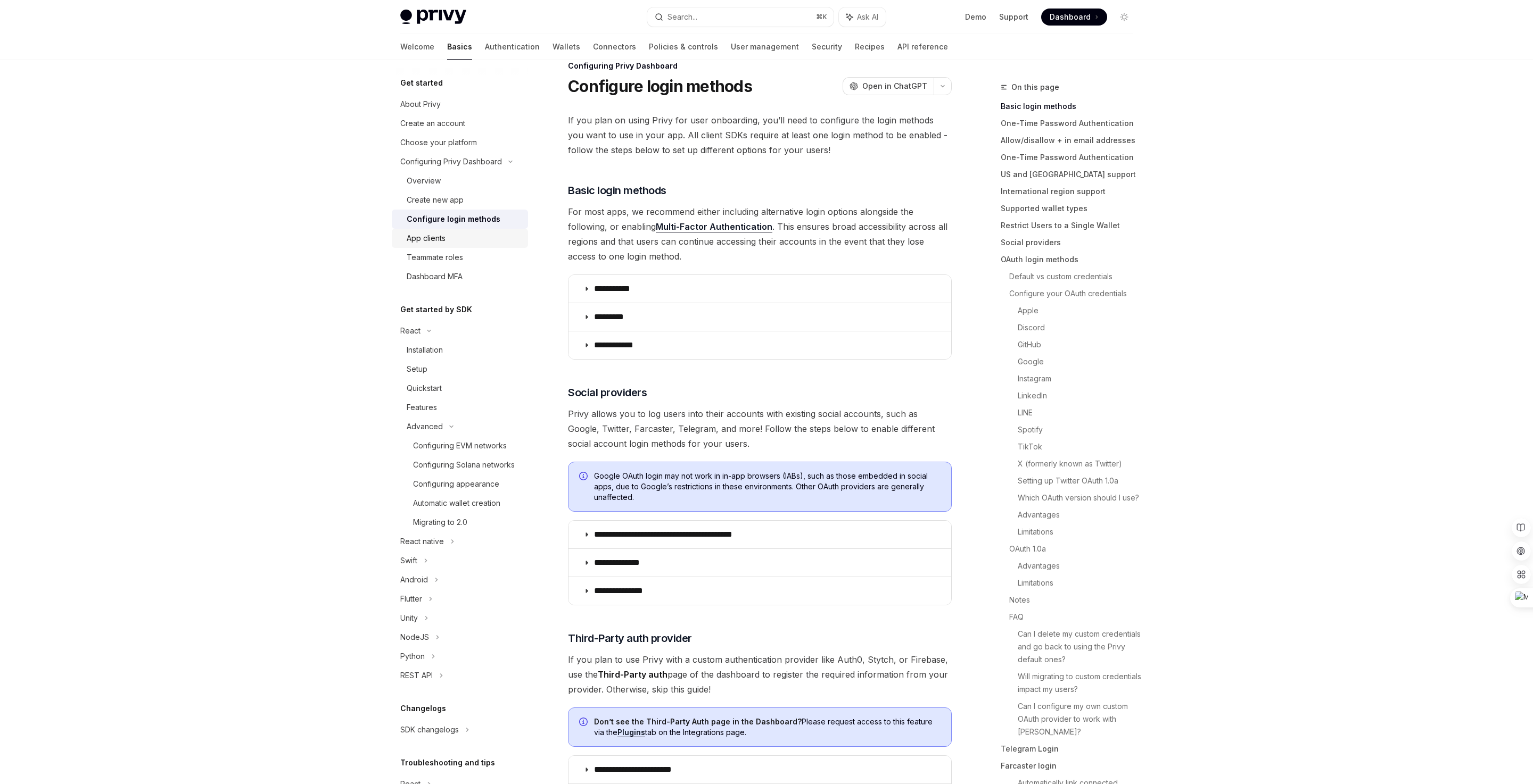
click at [430, 243] on div "App clients" at bounding box center [426, 239] width 39 height 13
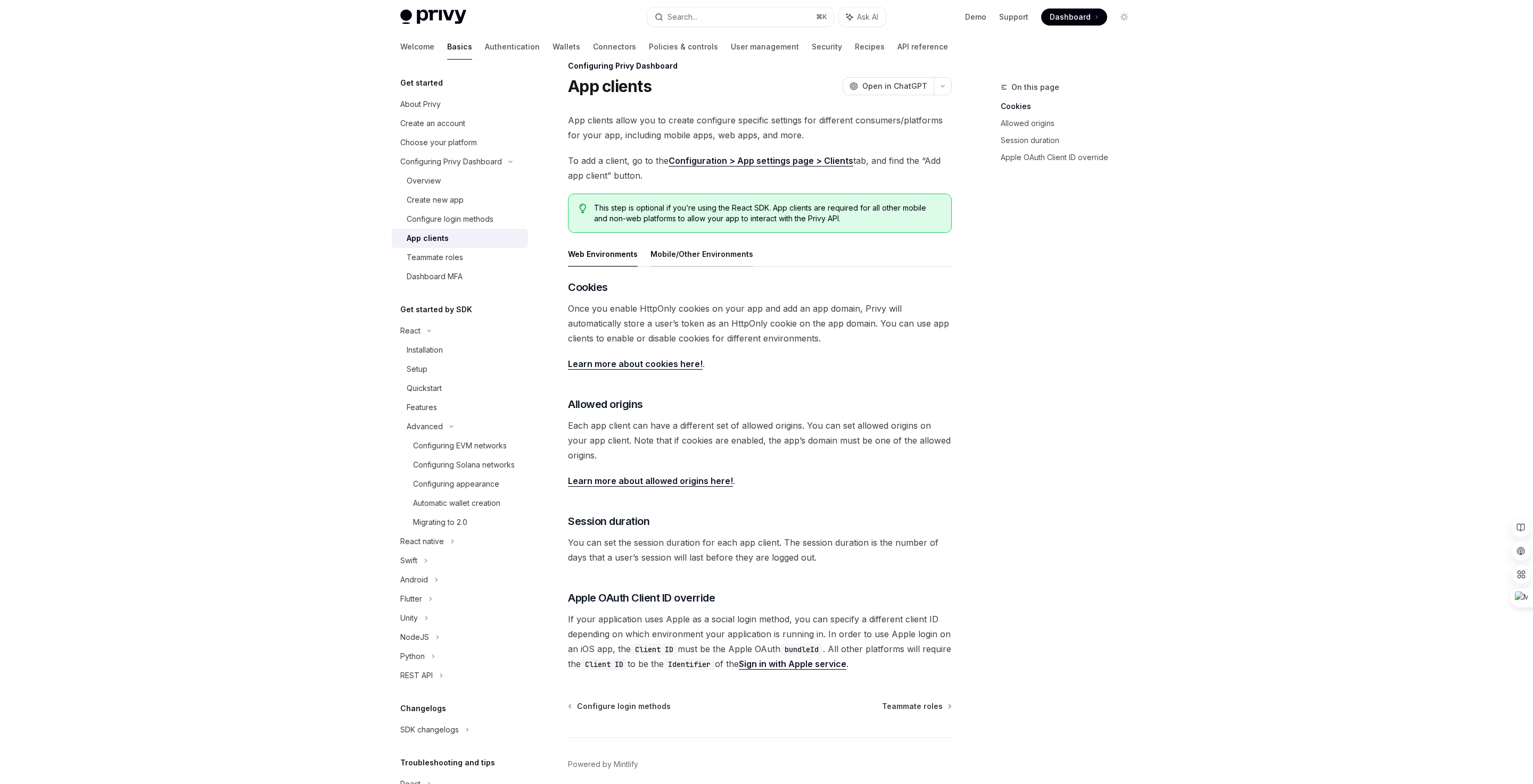
click at [691, 261] on button "Mobile/Other Environments" at bounding box center [701, 254] width 103 height 25
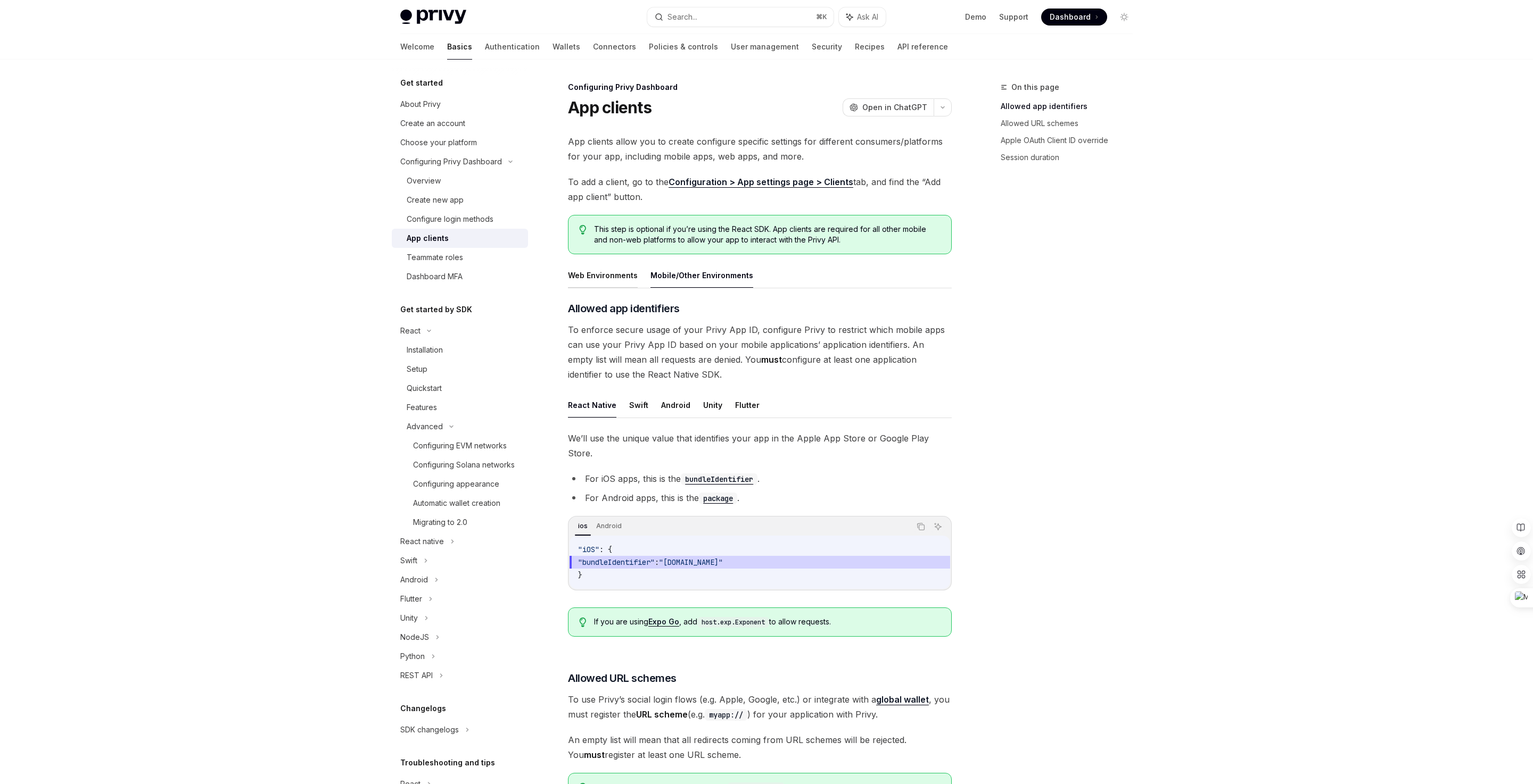
click at [603, 271] on button "Web Environments" at bounding box center [602, 275] width 70 height 25
type textarea "*"
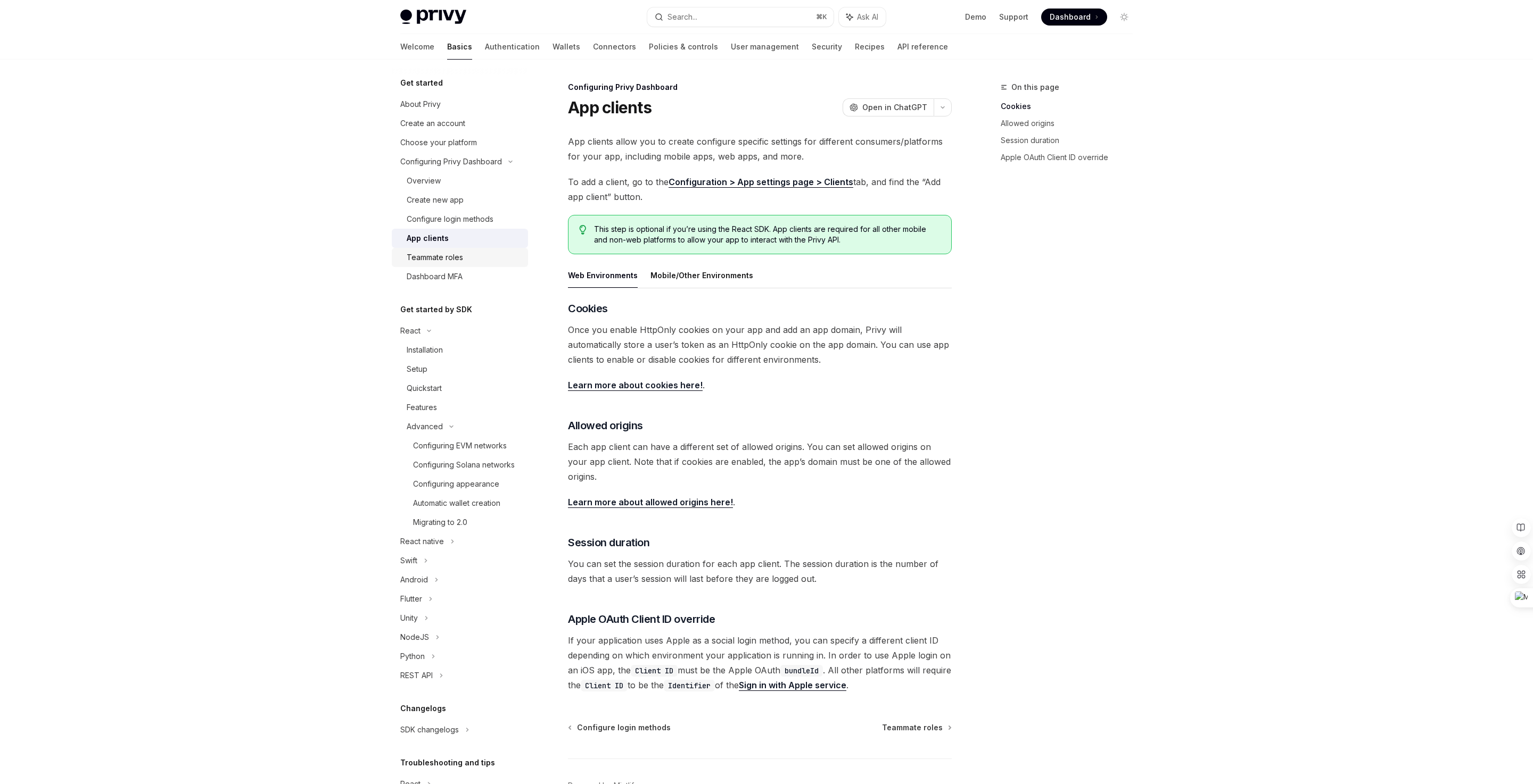
click at [436, 253] on div "Teammate roles" at bounding box center [435, 258] width 57 height 13
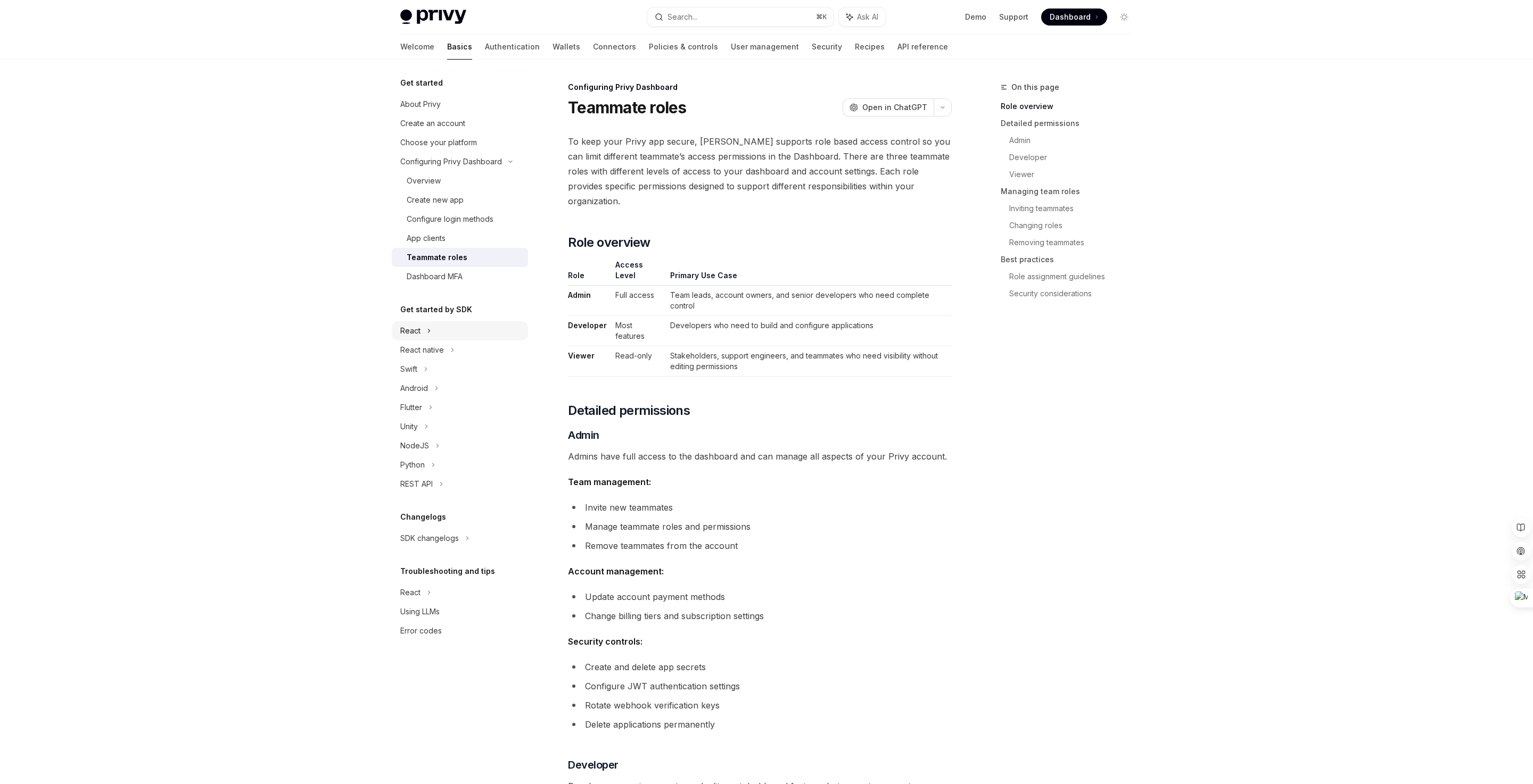
click at [430, 334] on icon at bounding box center [428, 331] width 4 height 13
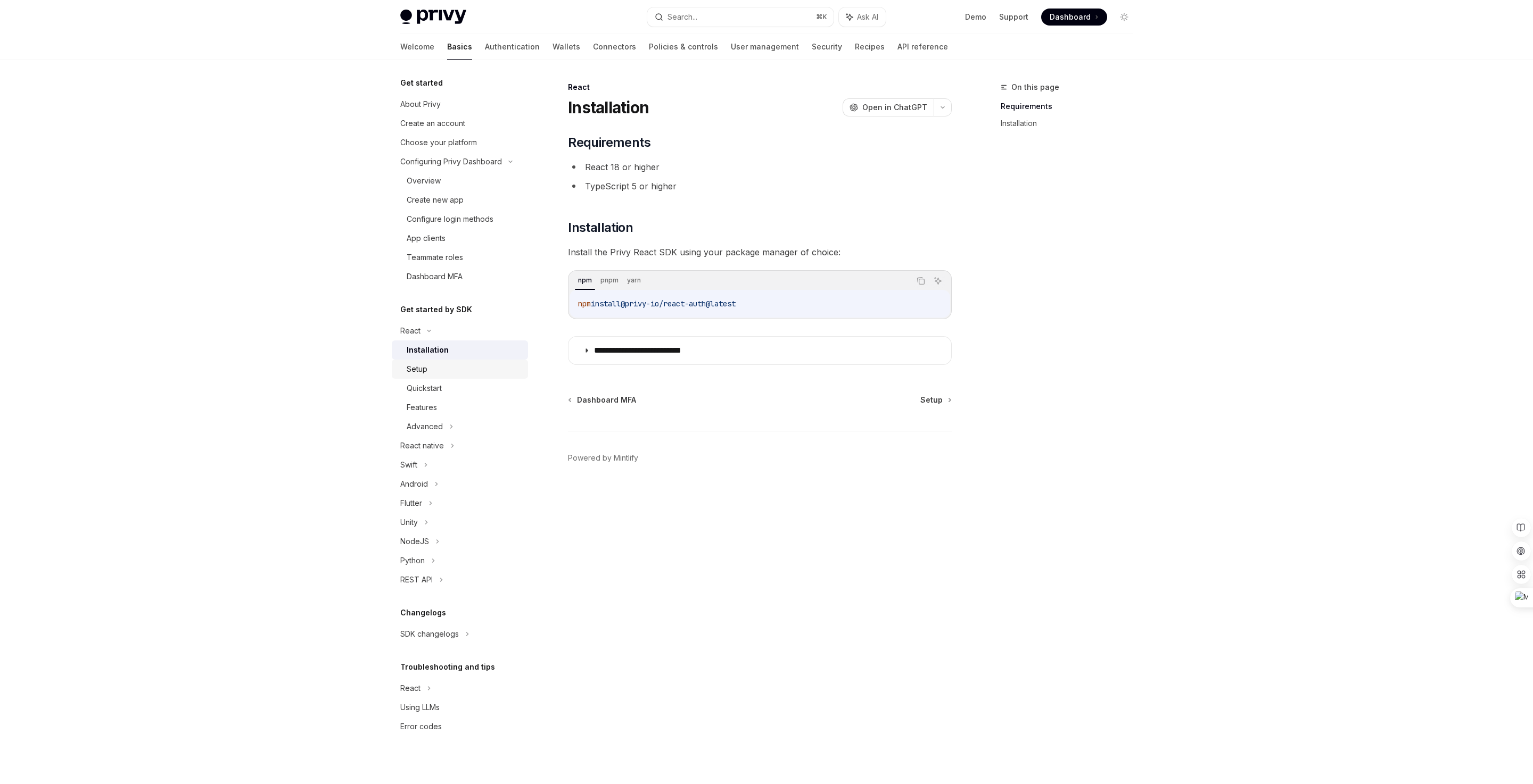
click at [438, 368] on div "Setup" at bounding box center [464, 369] width 115 height 13
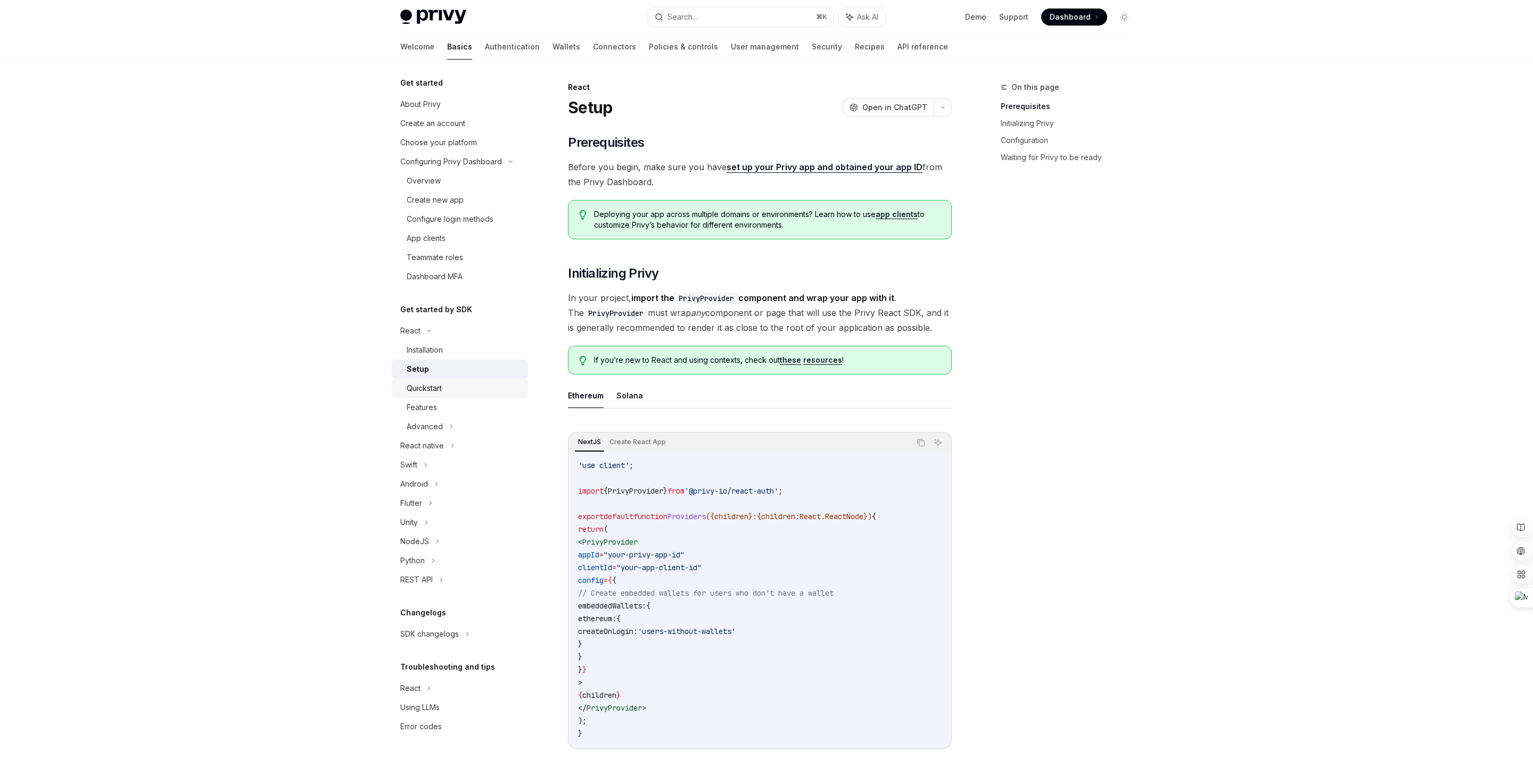
click at [438, 390] on div "Quickstart" at bounding box center [424, 388] width 35 height 13
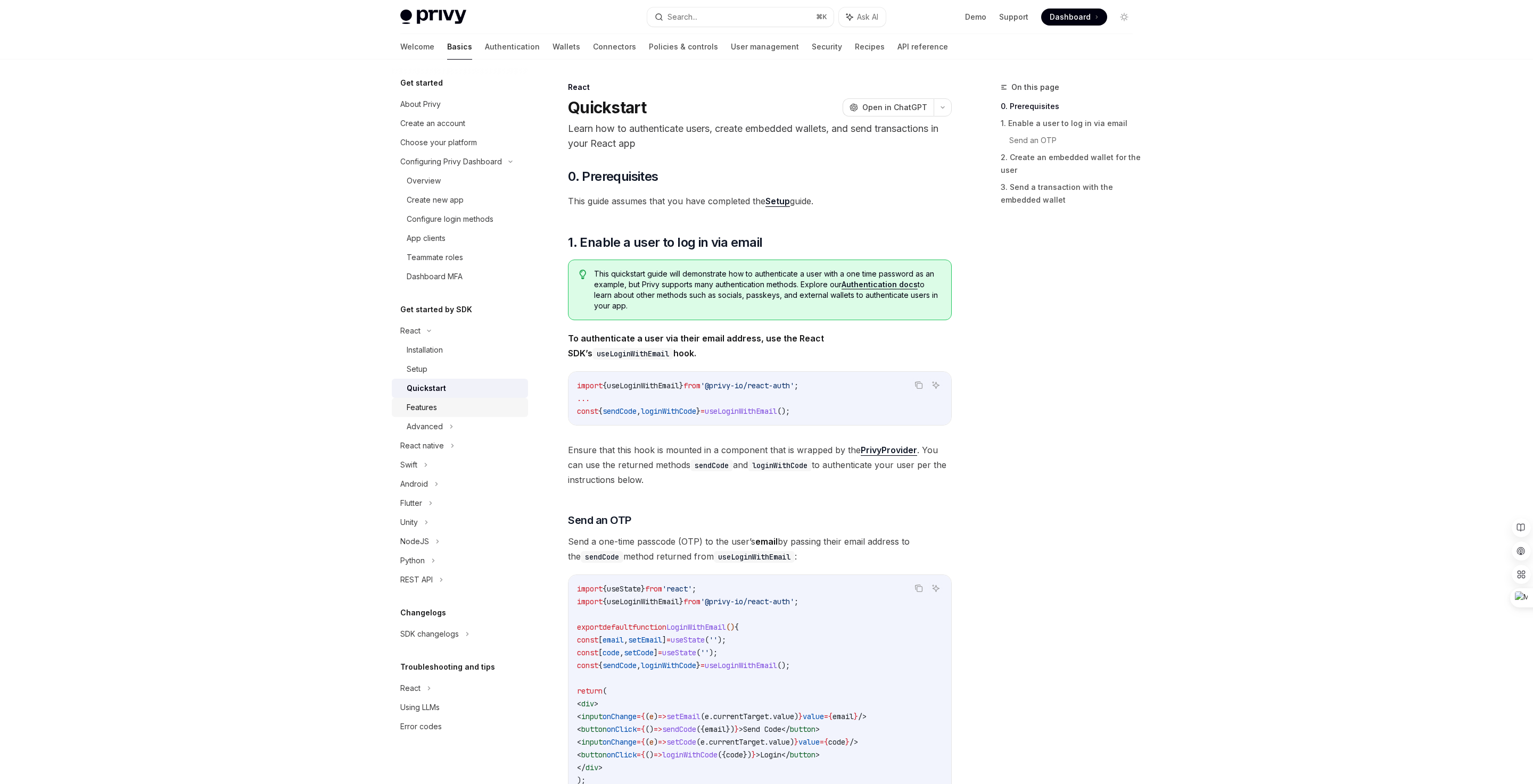
click at [440, 410] on div "Features" at bounding box center [464, 407] width 115 height 13
click at [674, 387] on span "useLoginWithEmail" at bounding box center [643, 386] width 73 height 10
copy span "useLoginWithEmail"
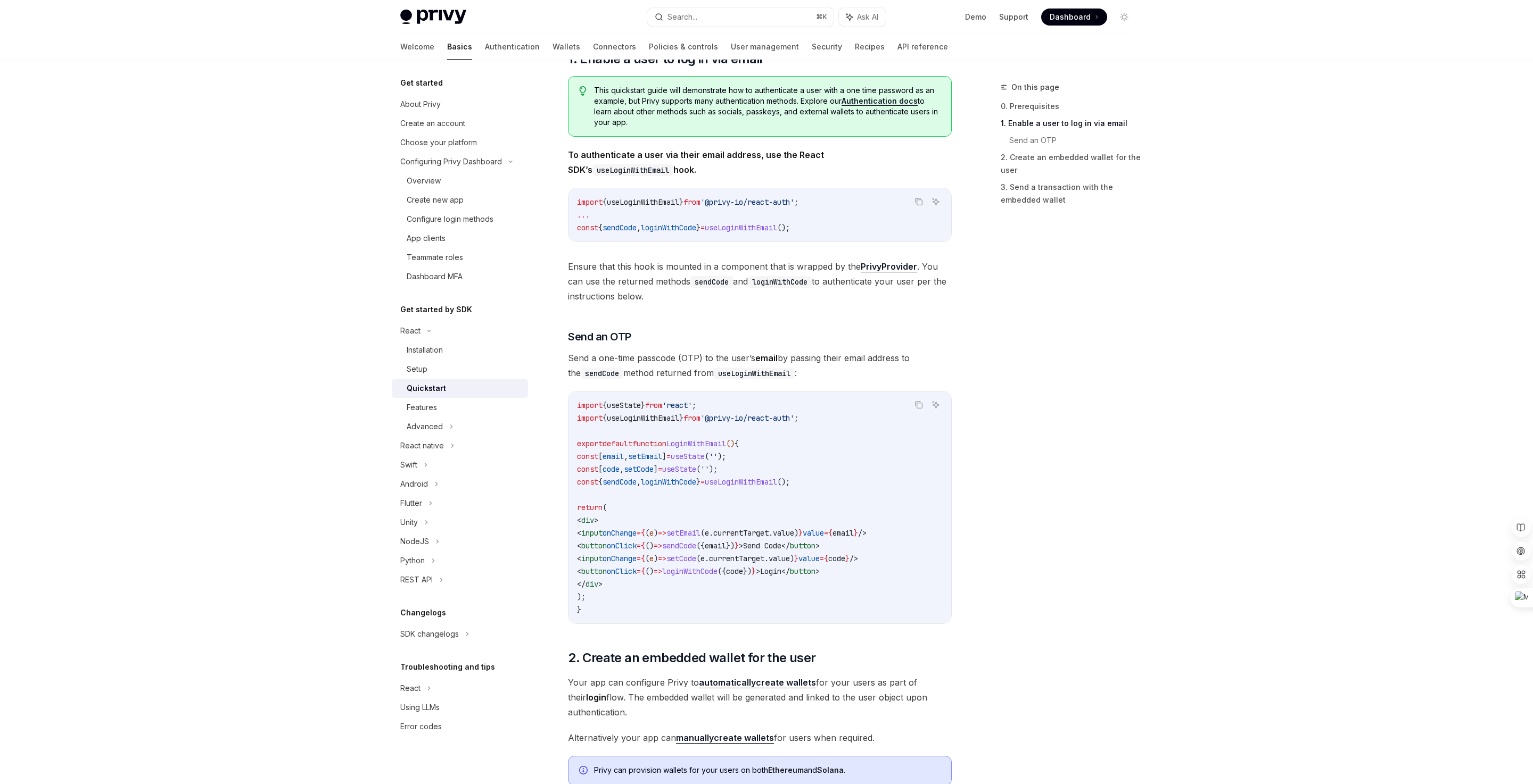
type textarea "*"
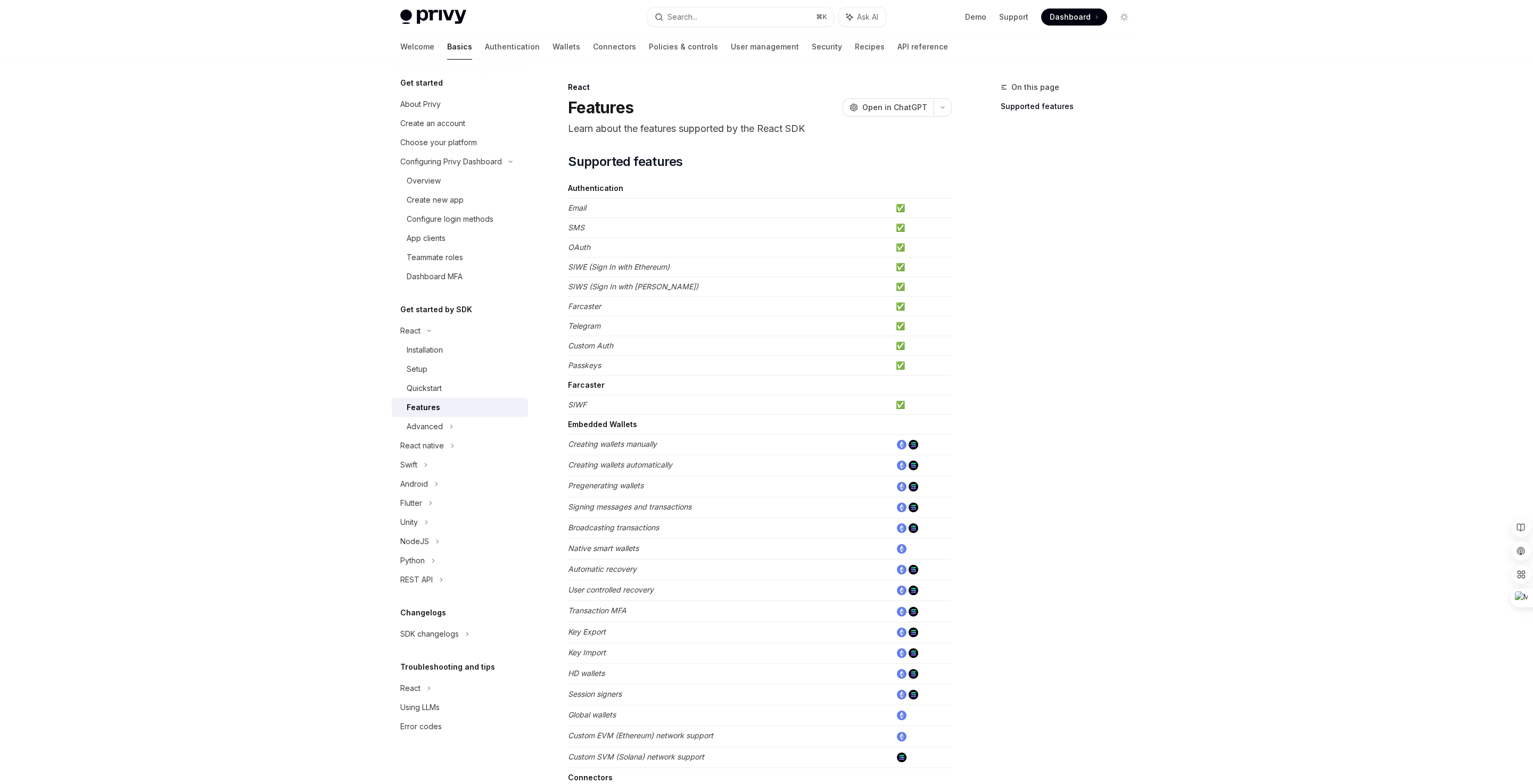
click at [1167, 364] on div "Privy Docs home page Search... ⌘ K Ask AI Demo Support Dashboard Dashboard Sear…" at bounding box center [766, 566] width 1533 height 1132
click at [443, 426] on div "Advanced" at bounding box center [459, 426] width 137 height 19
click at [456, 449] on div "Configuring EVM networks" at bounding box center [459, 445] width 93 height 13
click at [427, 561] on icon at bounding box center [426, 560] width 2 height 3
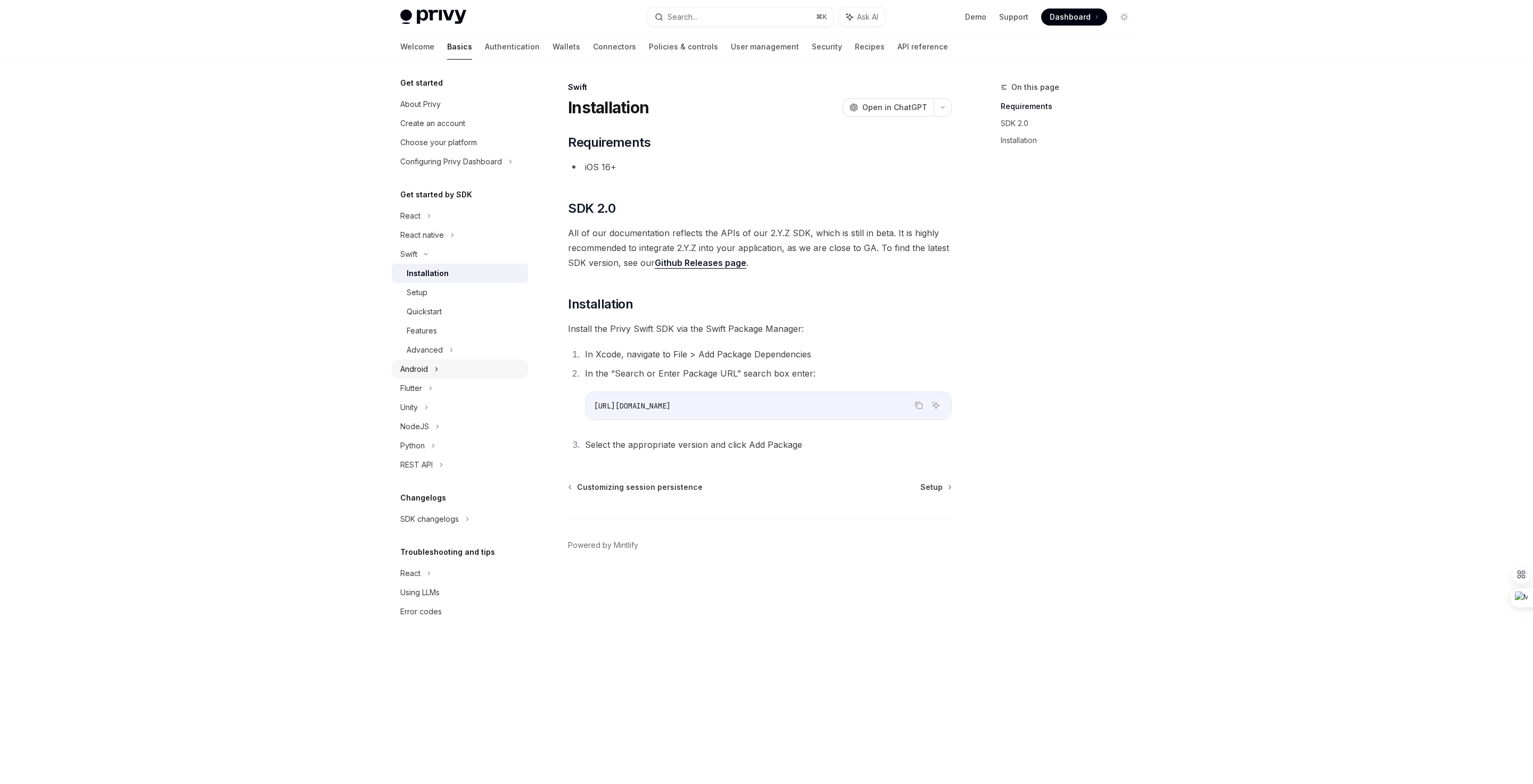
click at [439, 369] on div "Android" at bounding box center [459, 369] width 137 height 19
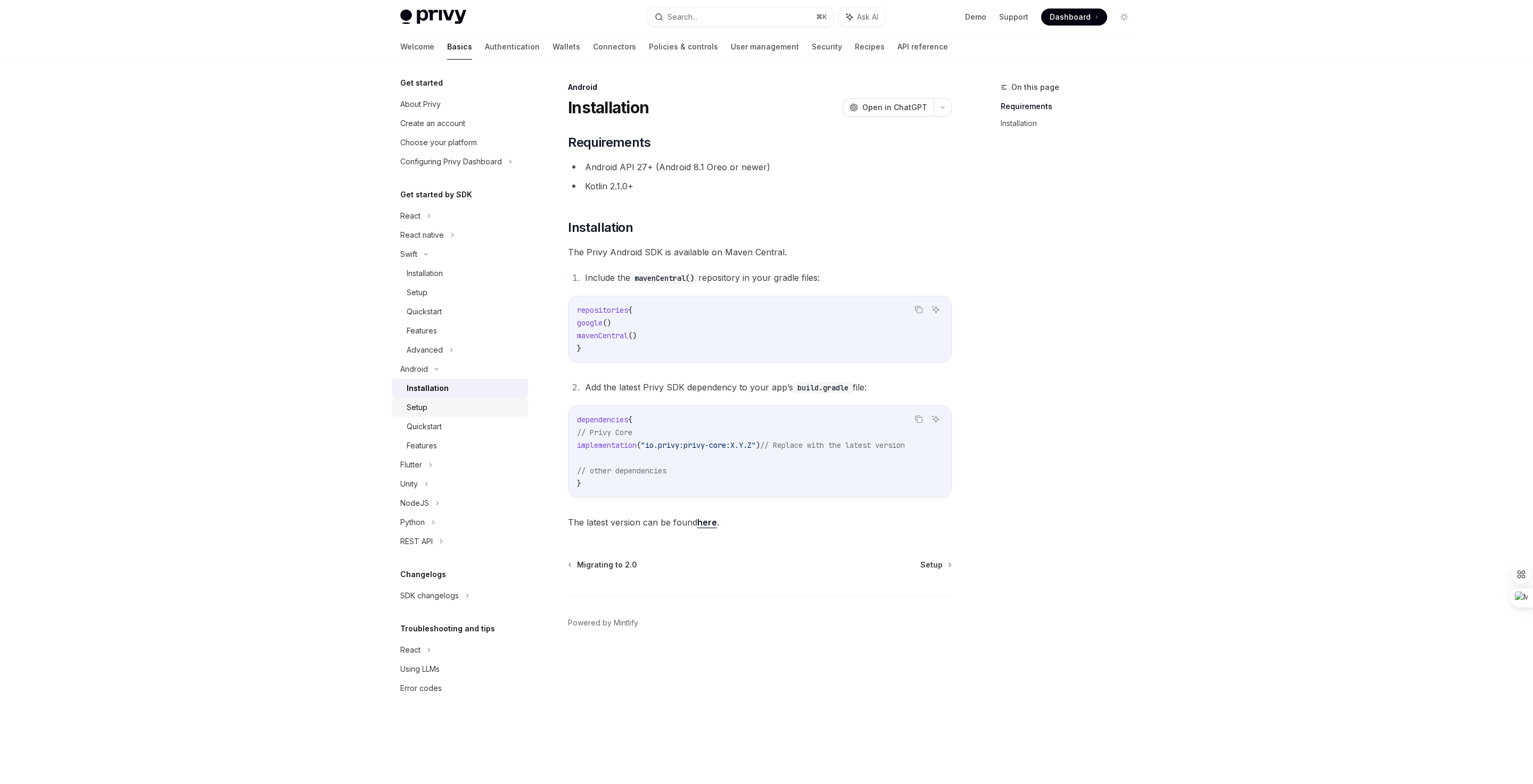
click at [433, 406] on div "Setup" at bounding box center [464, 407] width 115 height 13
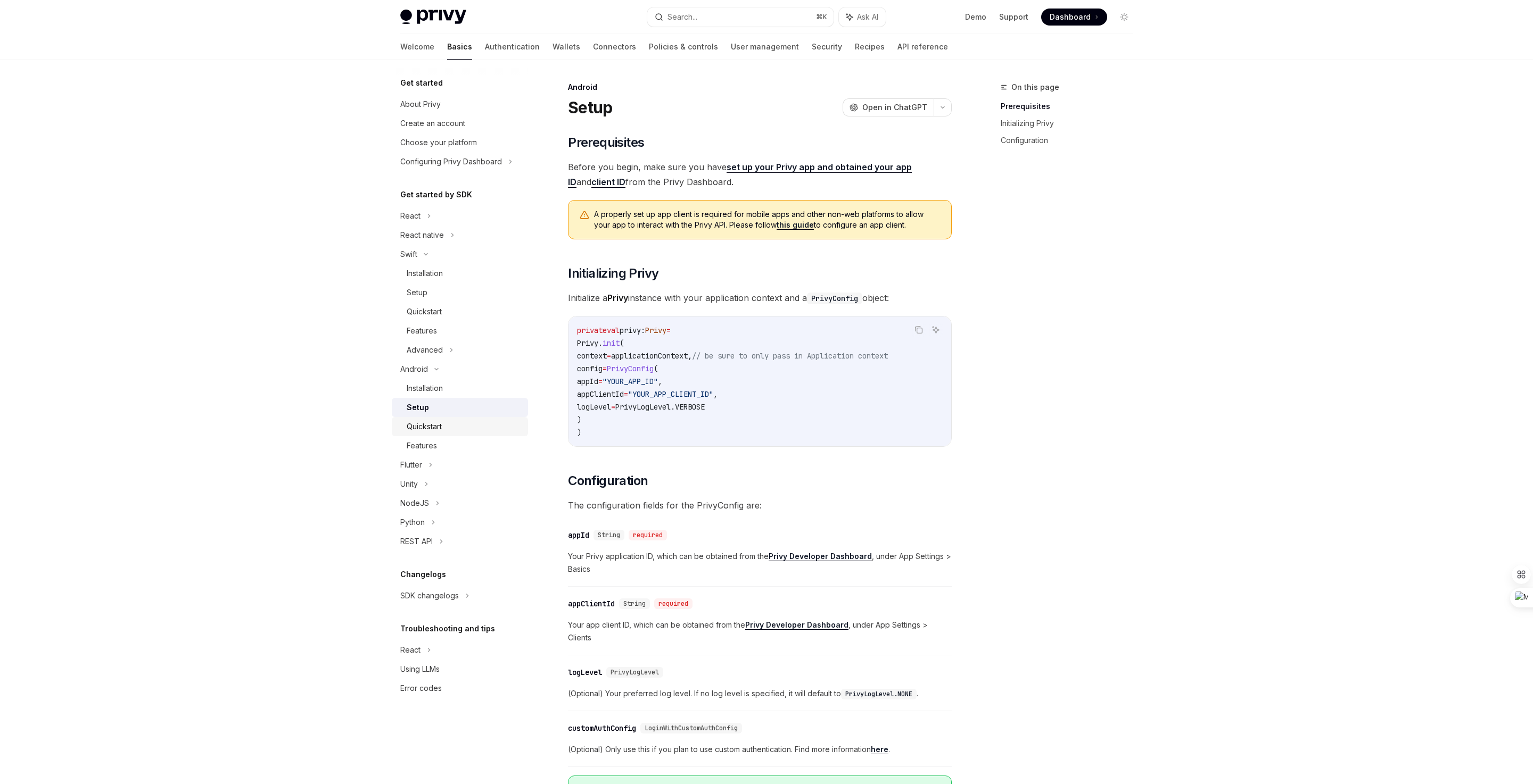
click at [437, 428] on div "Quickstart" at bounding box center [424, 426] width 35 height 13
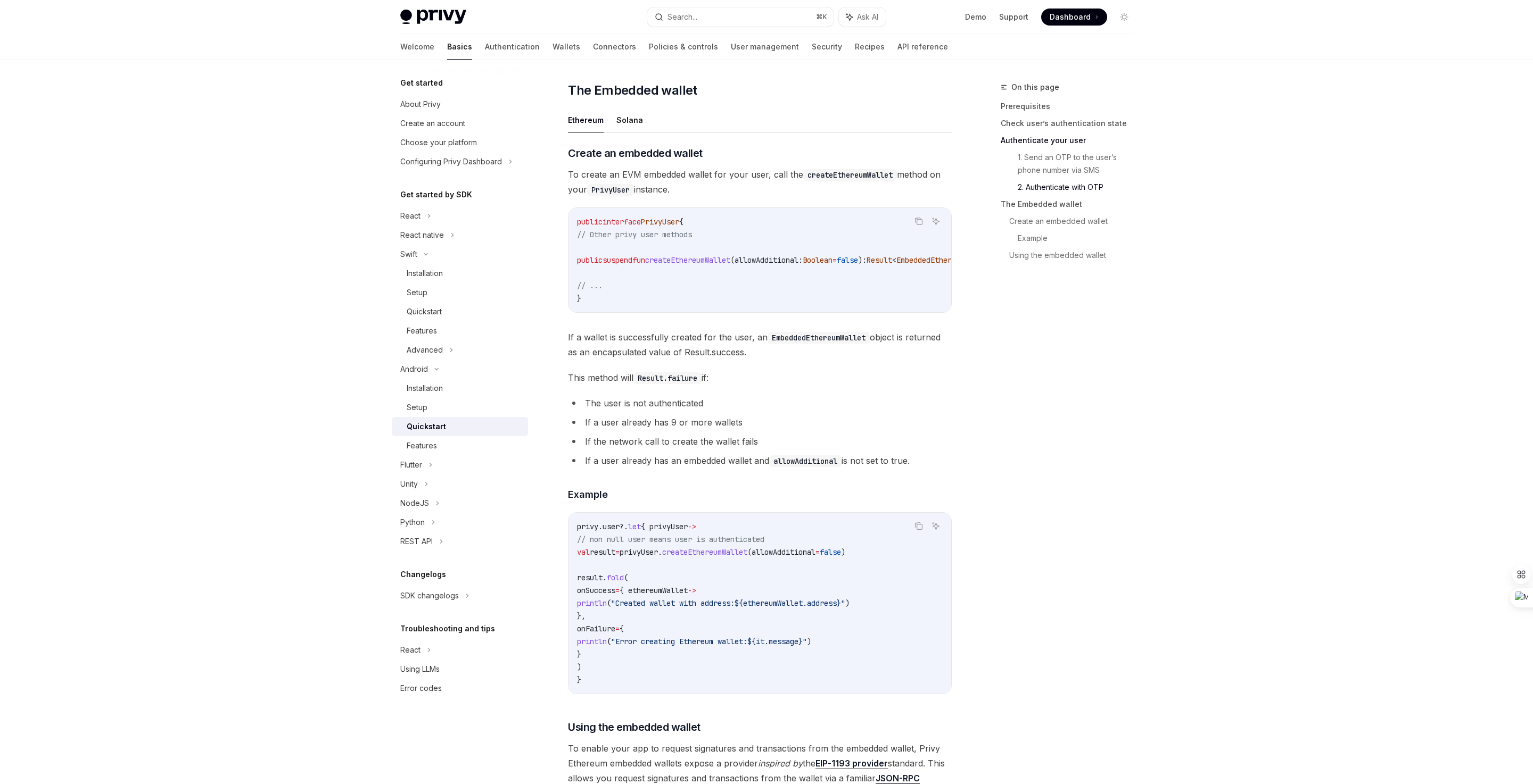
scroll to position [1232, 0]
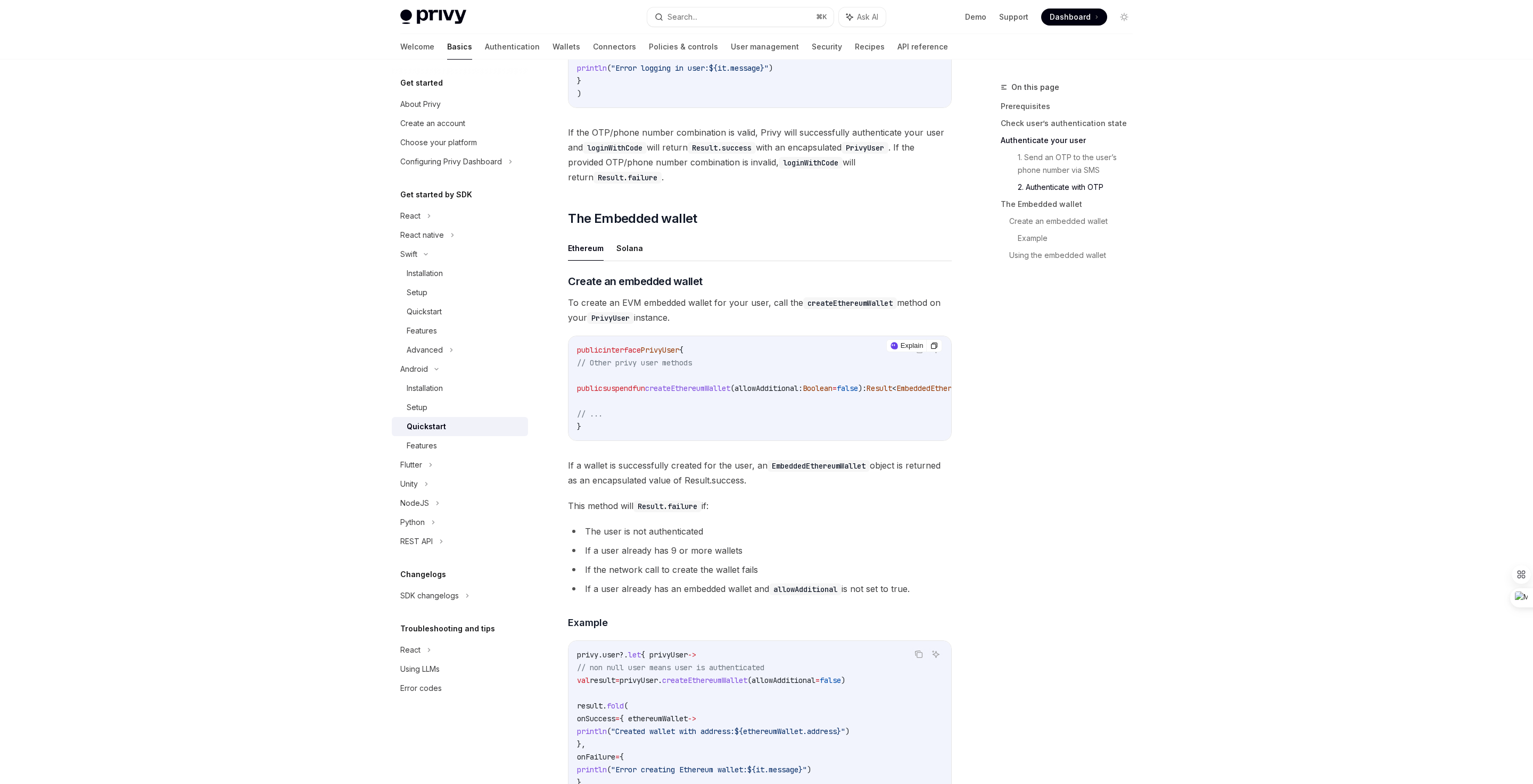
click at [1054, 398] on div "On this page Prerequisites Check user’s authentication state Authenticate your …" at bounding box center [1060, 432] width 162 height 703
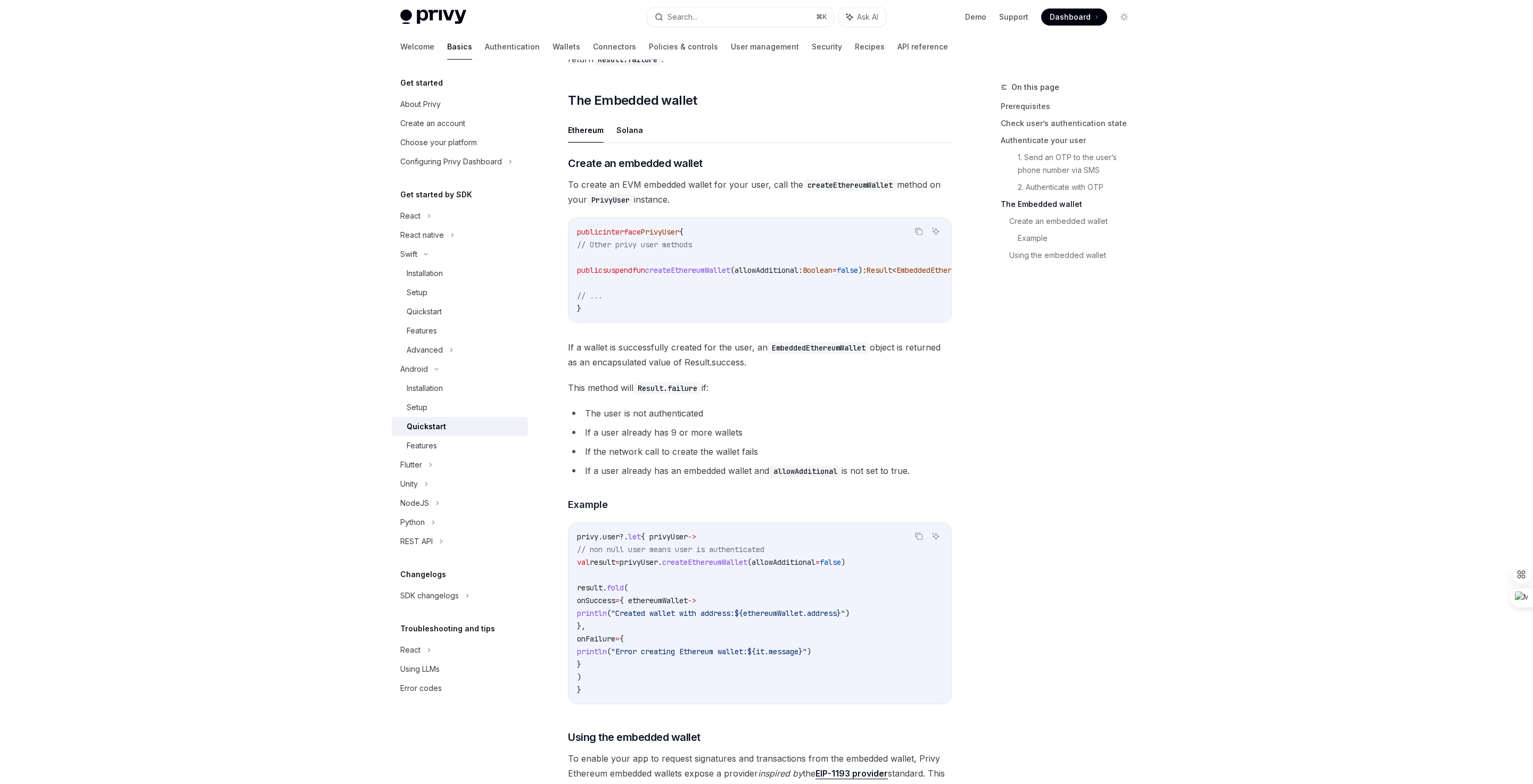
scroll to position [1431, 0]
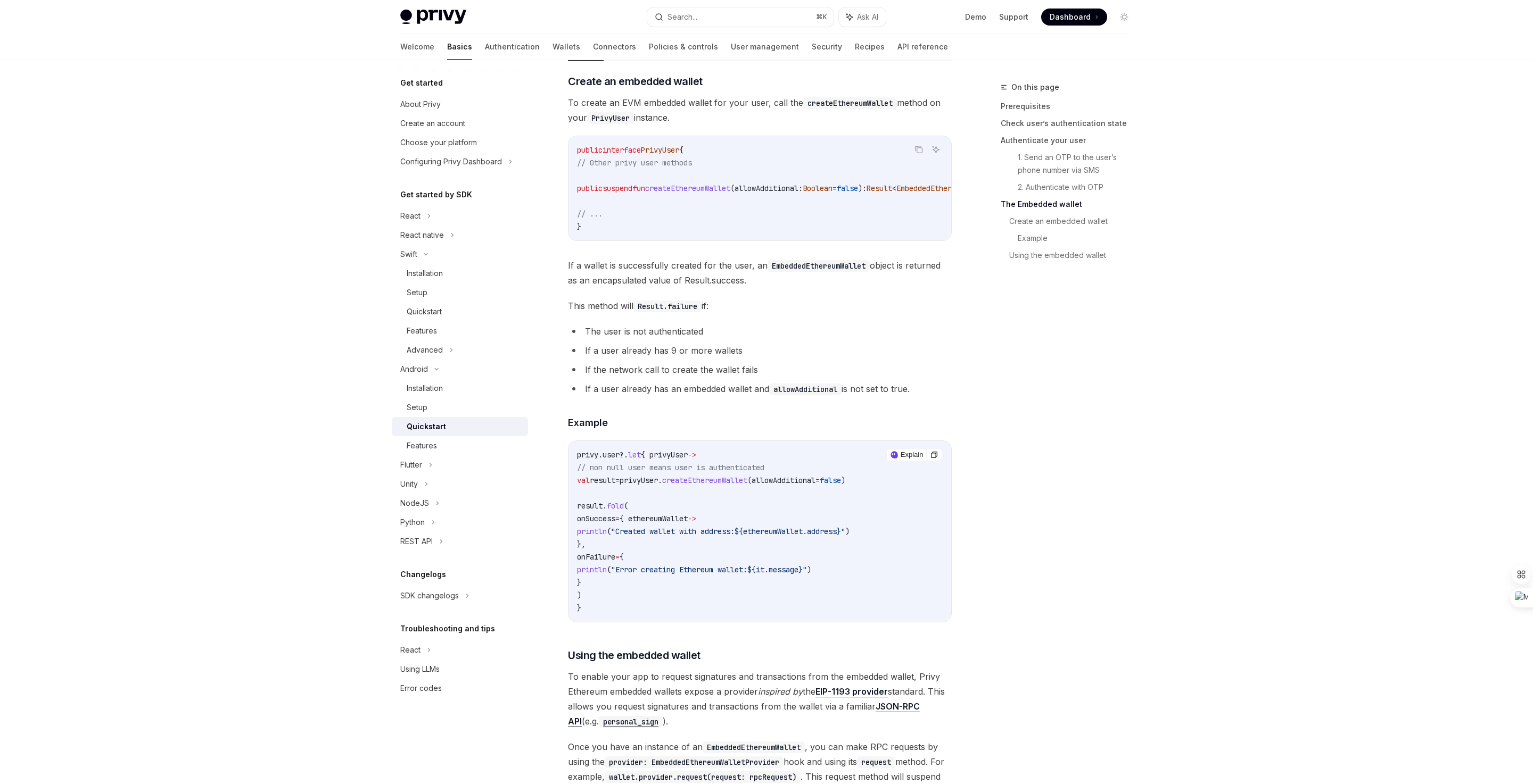
click at [730, 485] on span "createEthereumWallet" at bounding box center [705, 481] width 85 height 10
click at [228, 259] on div "Privy Docs home page Search... ⌘ K Ask AI Demo Support Dashboard Dashboard Sear…" at bounding box center [766, 76] width 1533 height 3015
click at [802, 339] on li "The user is not authenticated" at bounding box center [760, 331] width 383 height 15
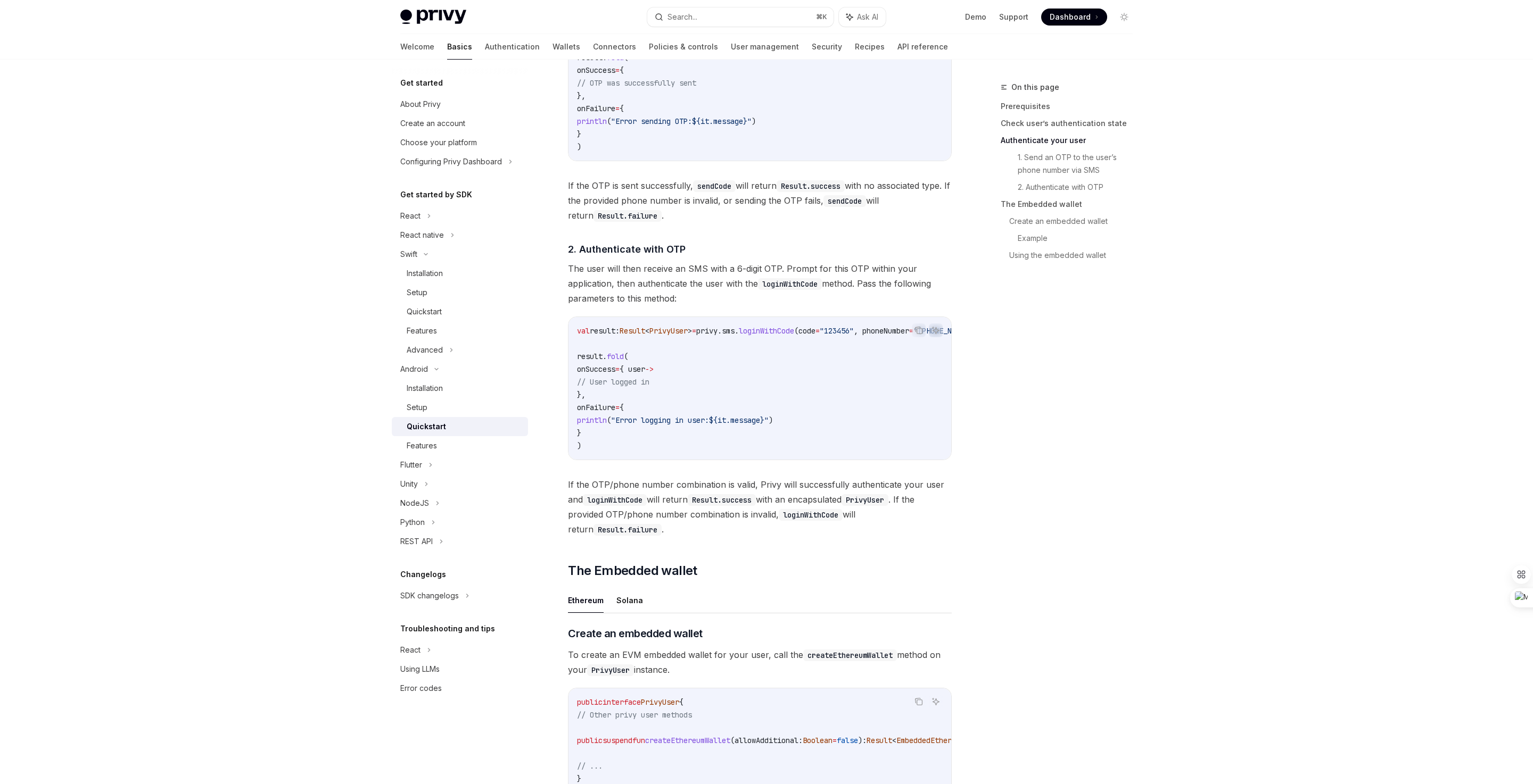
scroll to position [487, 0]
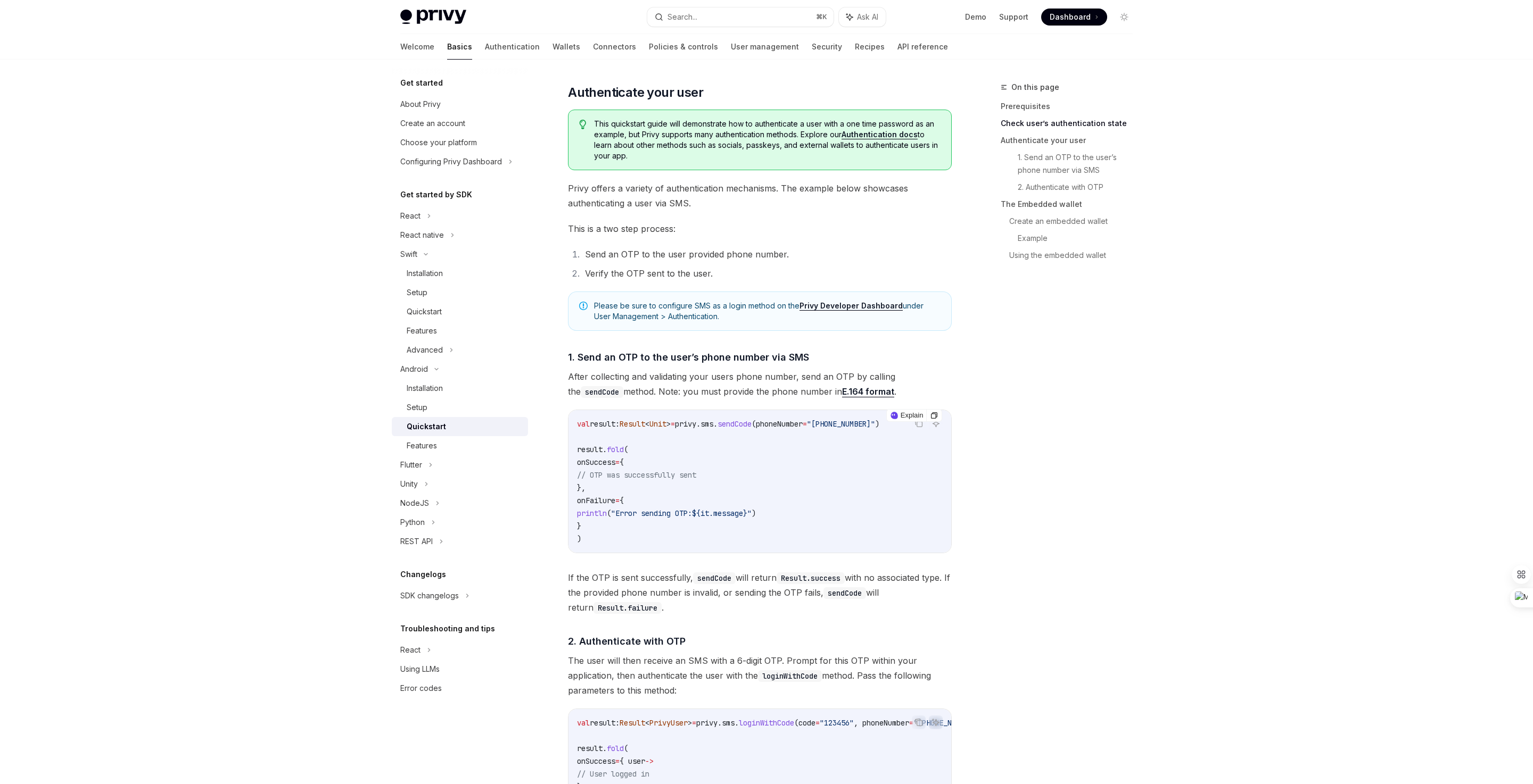
click at [1100, 464] on div "On this page Prerequisites Check user’s authentication state Authenticate your …" at bounding box center [1060, 432] width 162 height 703
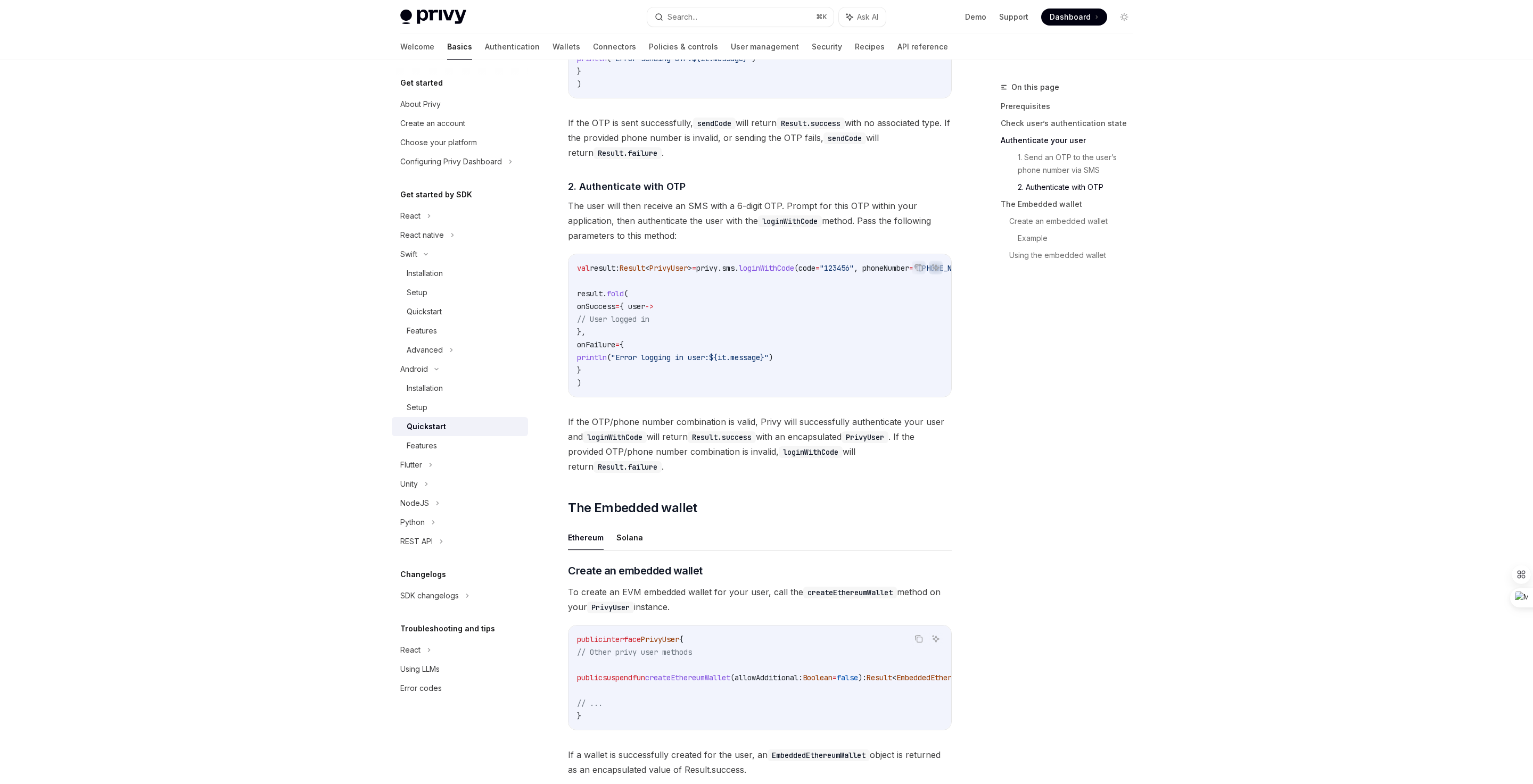
scroll to position [1408, 0]
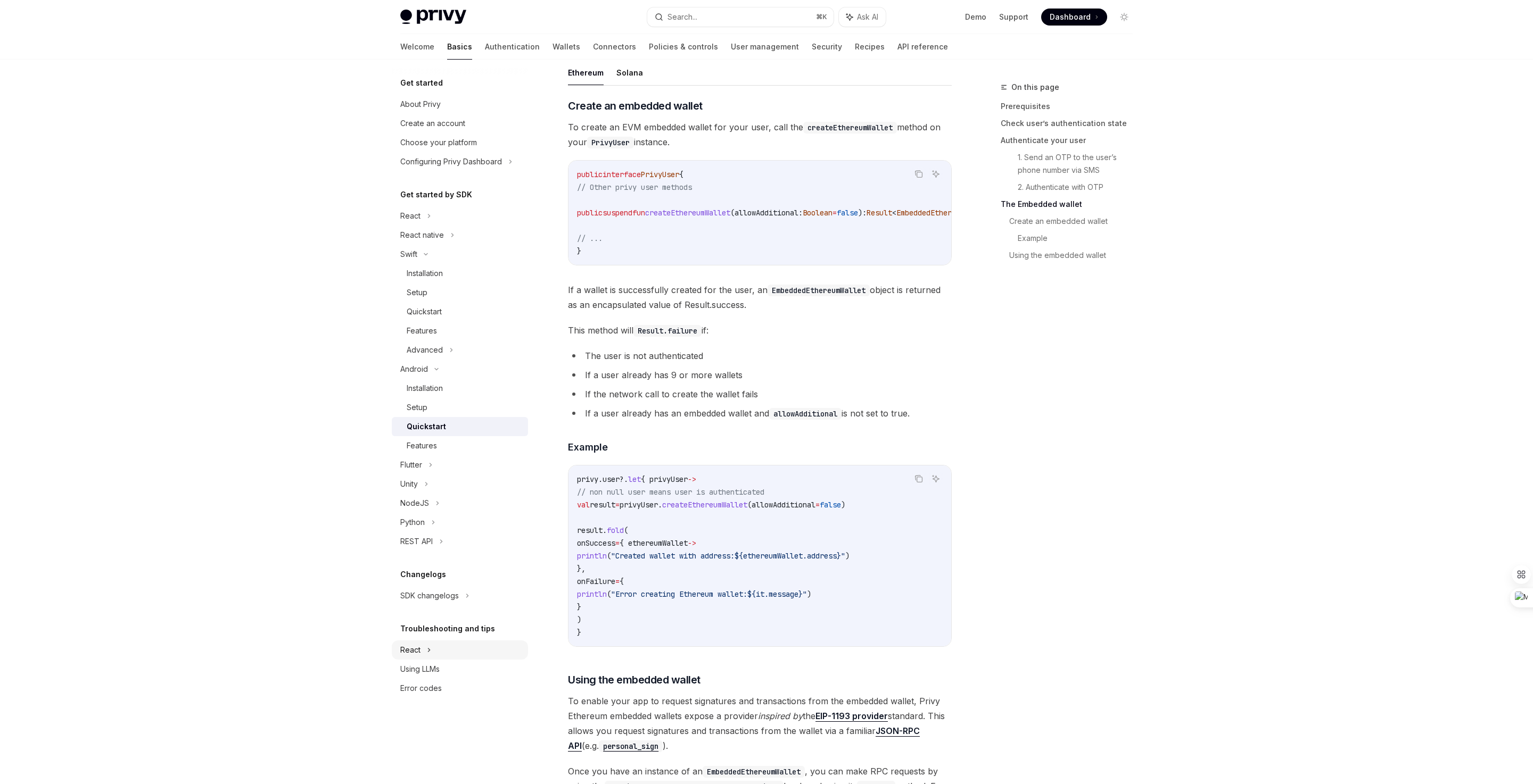
click at [431, 226] on div "React" at bounding box center [459, 216] width 137 height 19
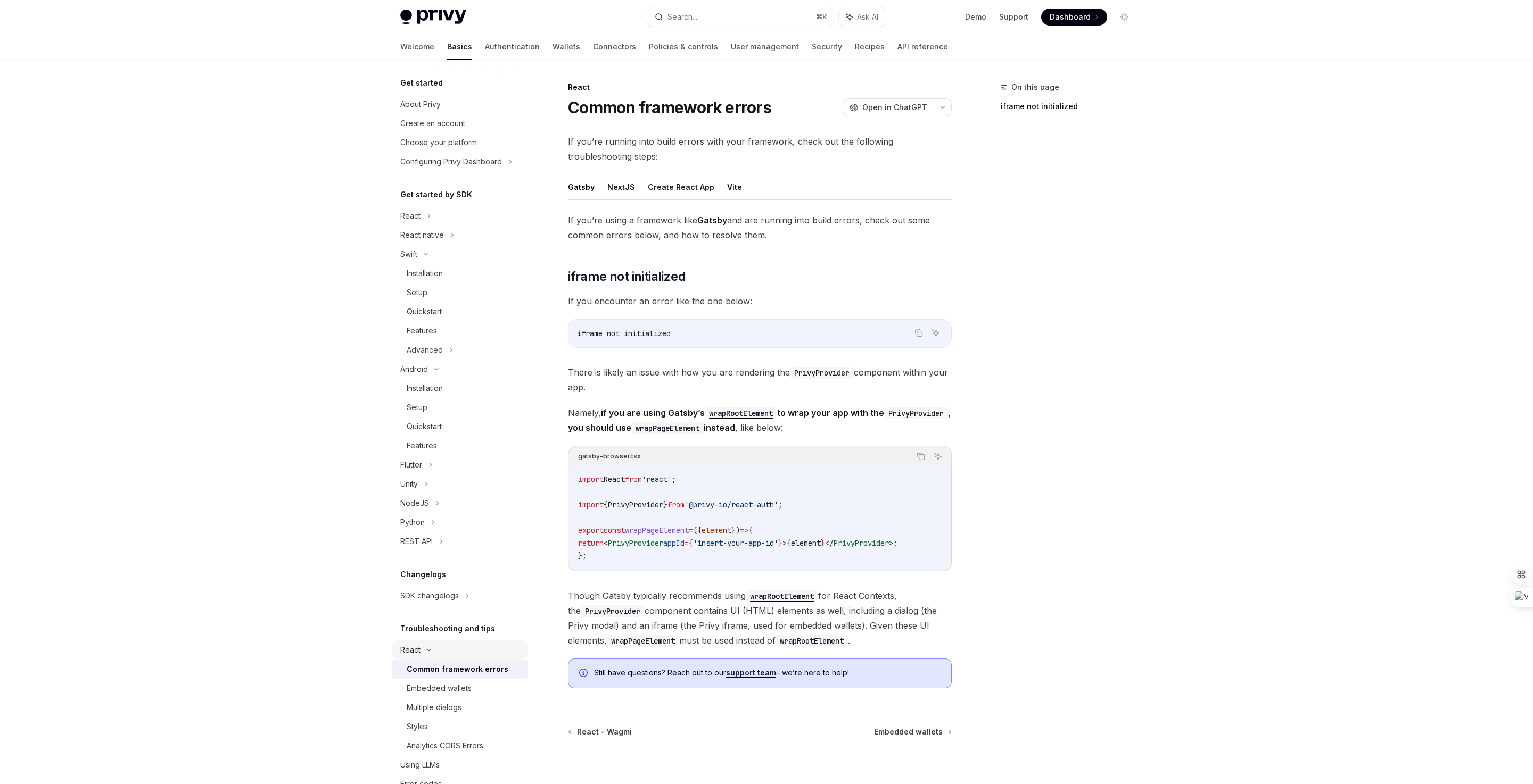
scroll to position [31, 0]
click at [431, 192] on icon at bounding box center [428, 185] width 4 height 13
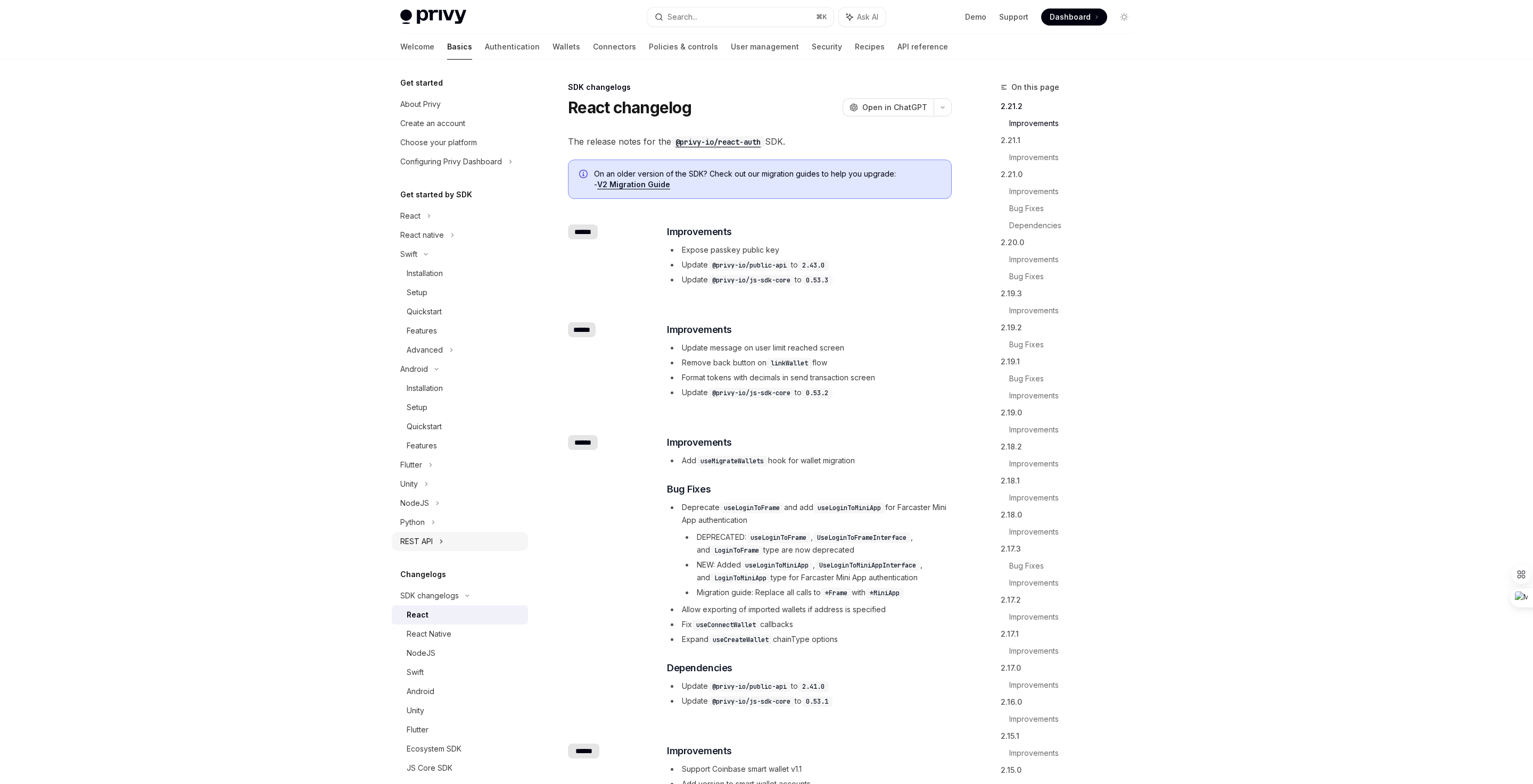
click at [443, 541] on icon at bounding box center [442, 541] width 2 height 3
type textarea "*"
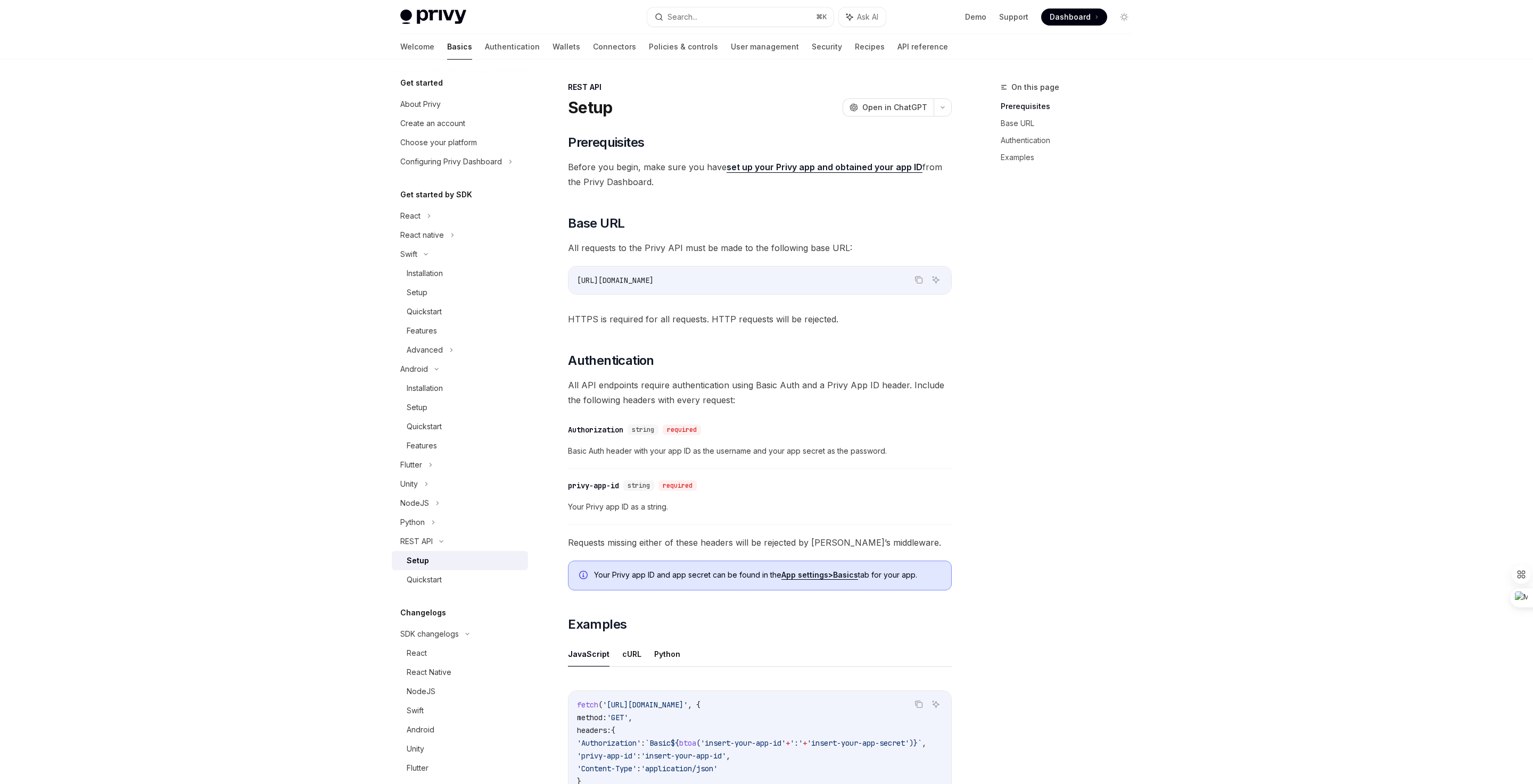
click at [1015, 329] on div "On this page Prerequisites Base URL Authentication Examples" at bounding box center [1060, 432] width 162 height 703
click at [1023, 462] on div "On this page Prerequisites Base URL Authentication Examples" at bounding box center [1060, 432] width 162 height 703
click at [1010, 456] on div "On this page Prerequisites Base URL Authentication Examples" at bounding box center [1060, 432] width 162 height 703
click at [304, 383] on div "Privy Docs home page Search... ⌘ K Ask AI Demo Support Dashboard Dashboard Sear…" at bounding box center [766, 505] width 1533 height 1009
click at [431, 389] on div "Installation" at bounding box center [424, 388] width 36 height 13
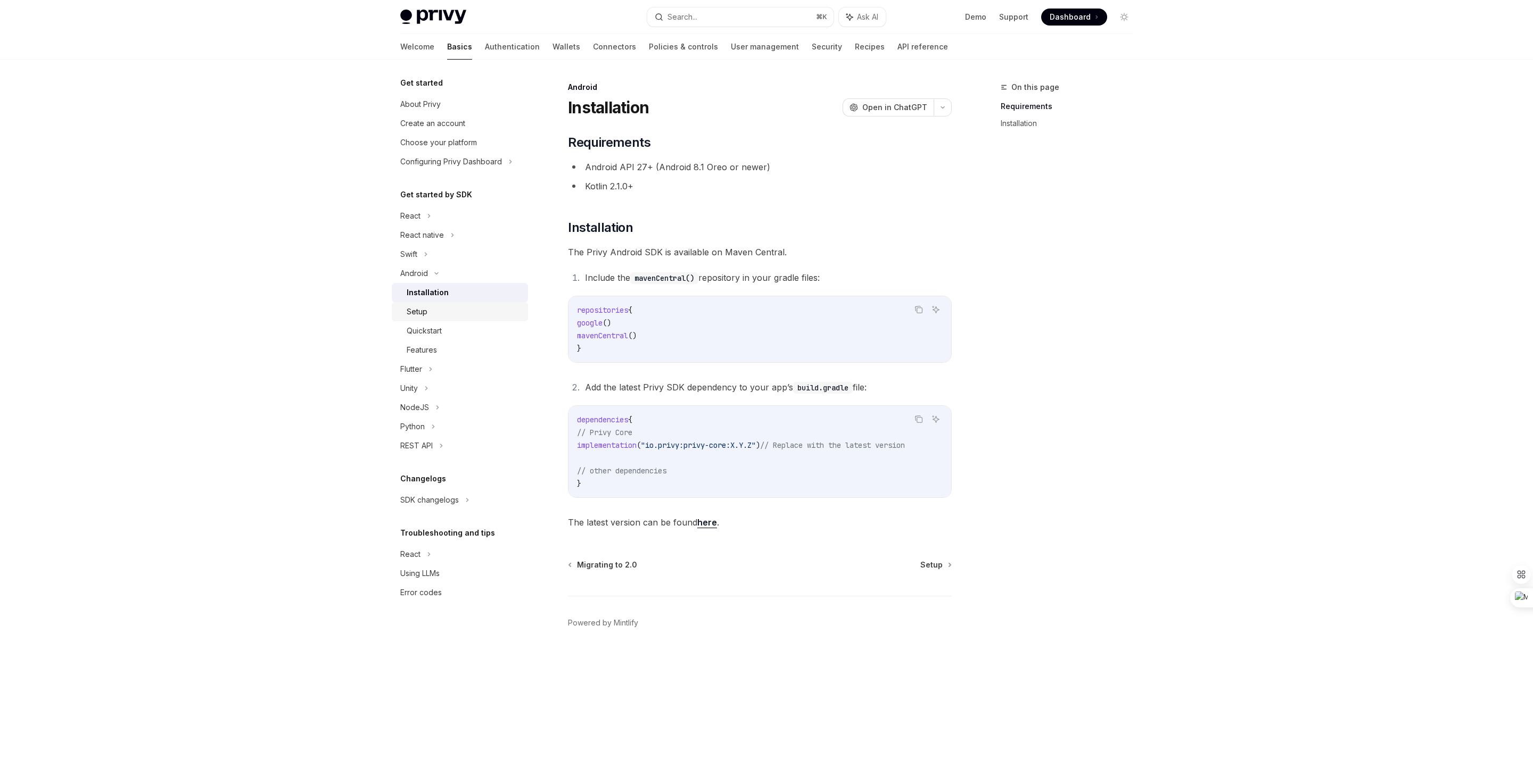
click at [427, 311] on div "Setup" at bounding box center [464, 311] width 115 height 13
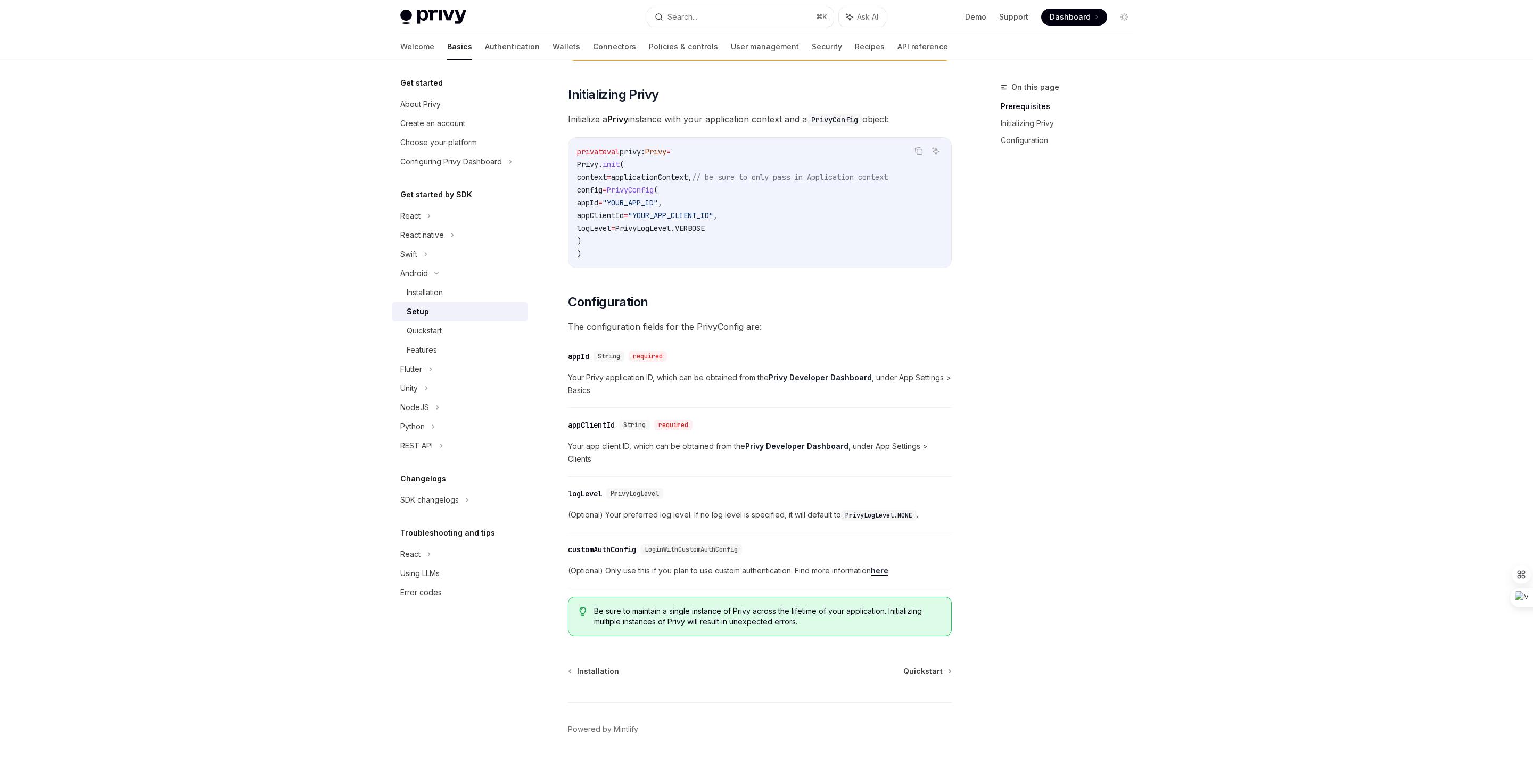
scroll to position [180, 0]
click at [424, 331] on div "Quickstart" at bounding box center [424, 331] width 35 height 13
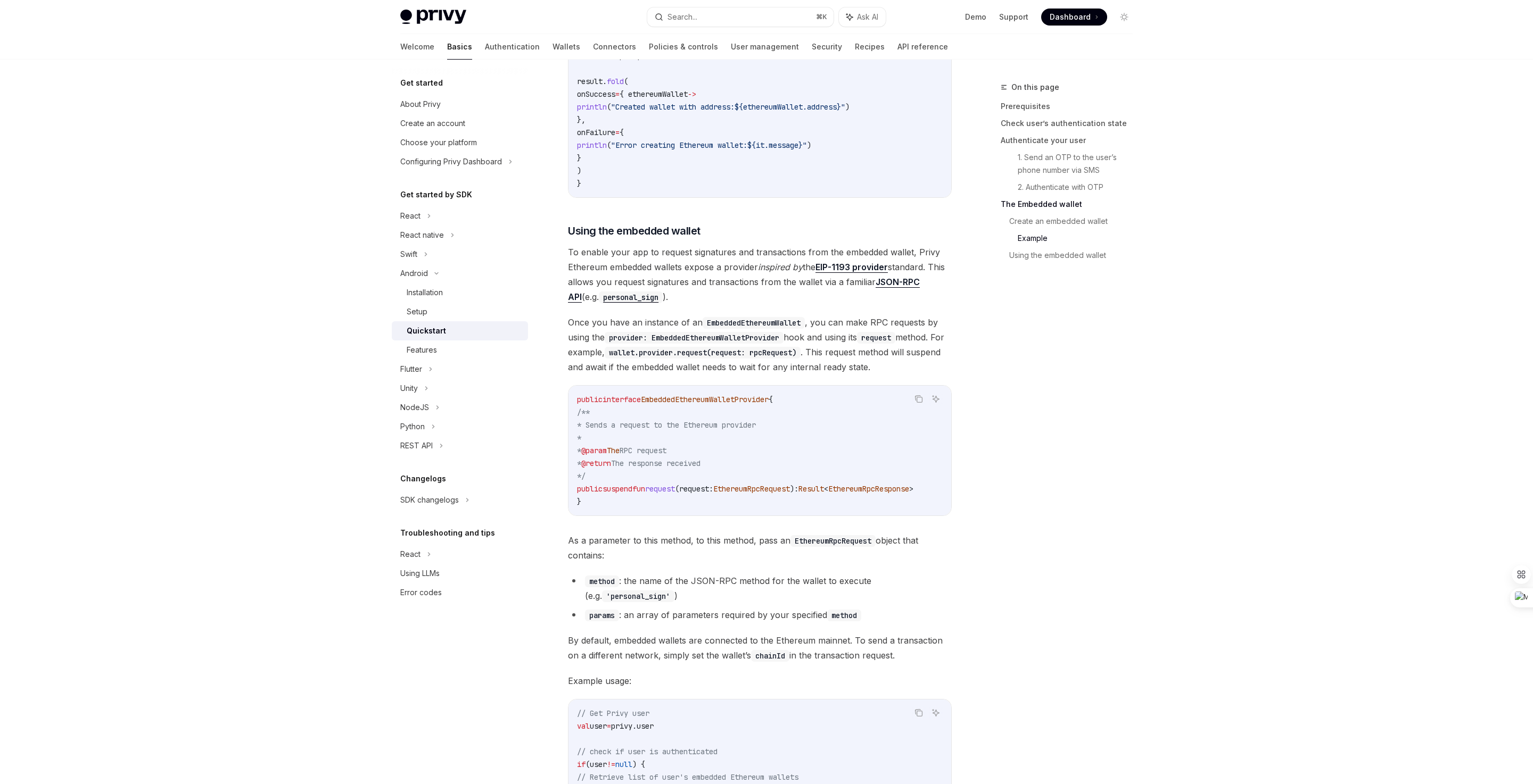
scroll to position [1929, 0]
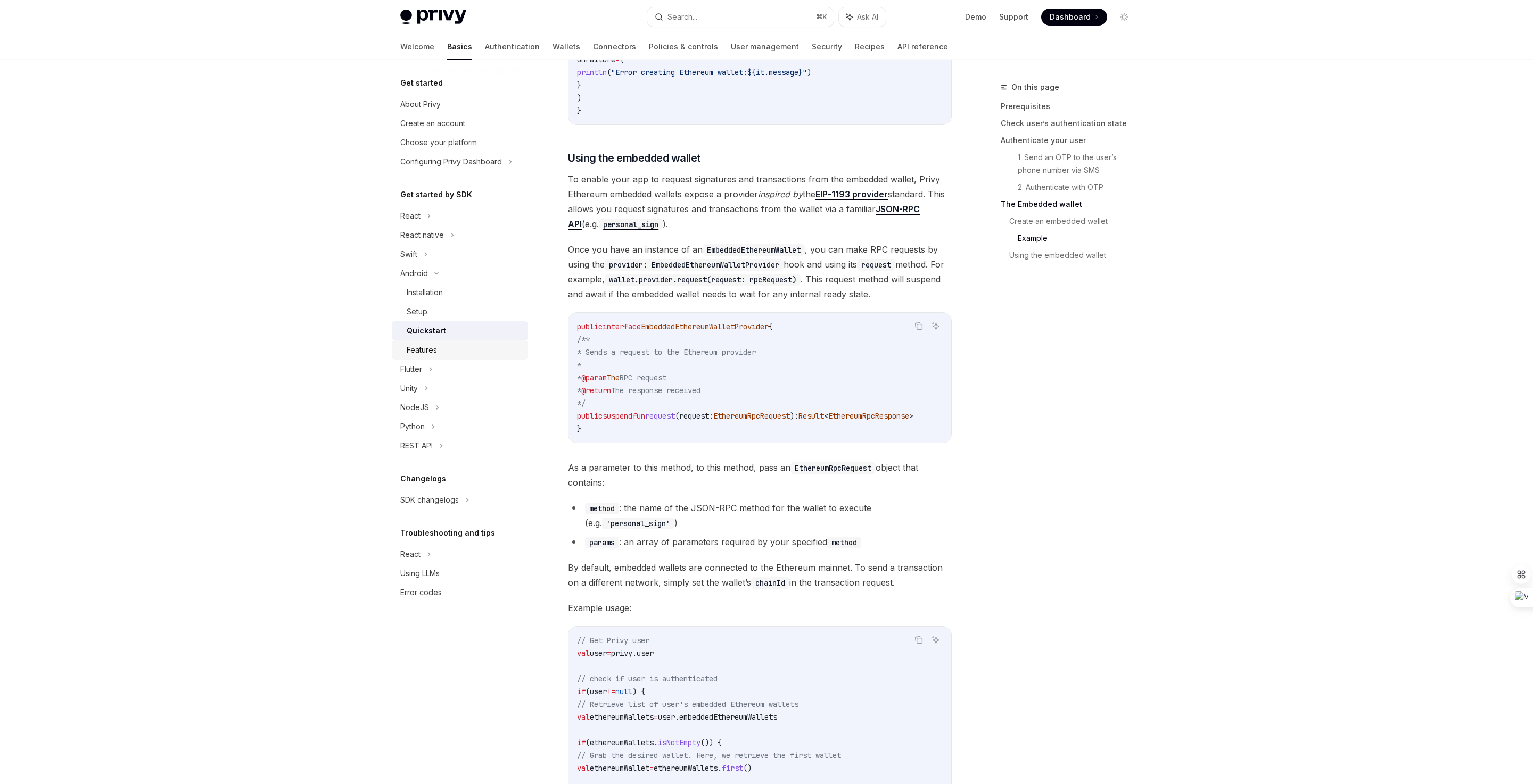
click at [450, 354] on div "Features" at bounding box center [464, 350] width 115 height 13
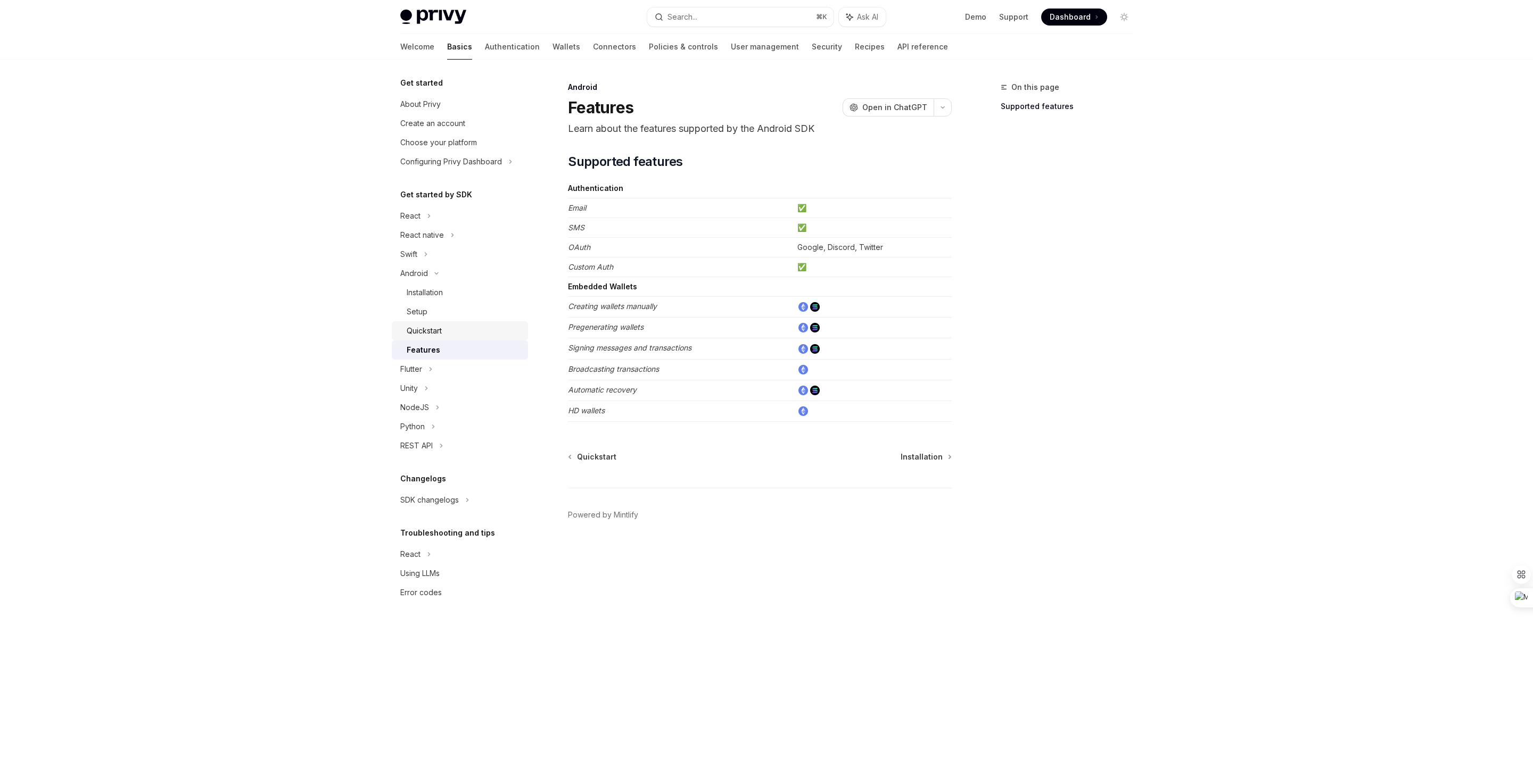
click at [436, 330] on div "Quickstart" at bounding box center [424, 331] width 35 height 13
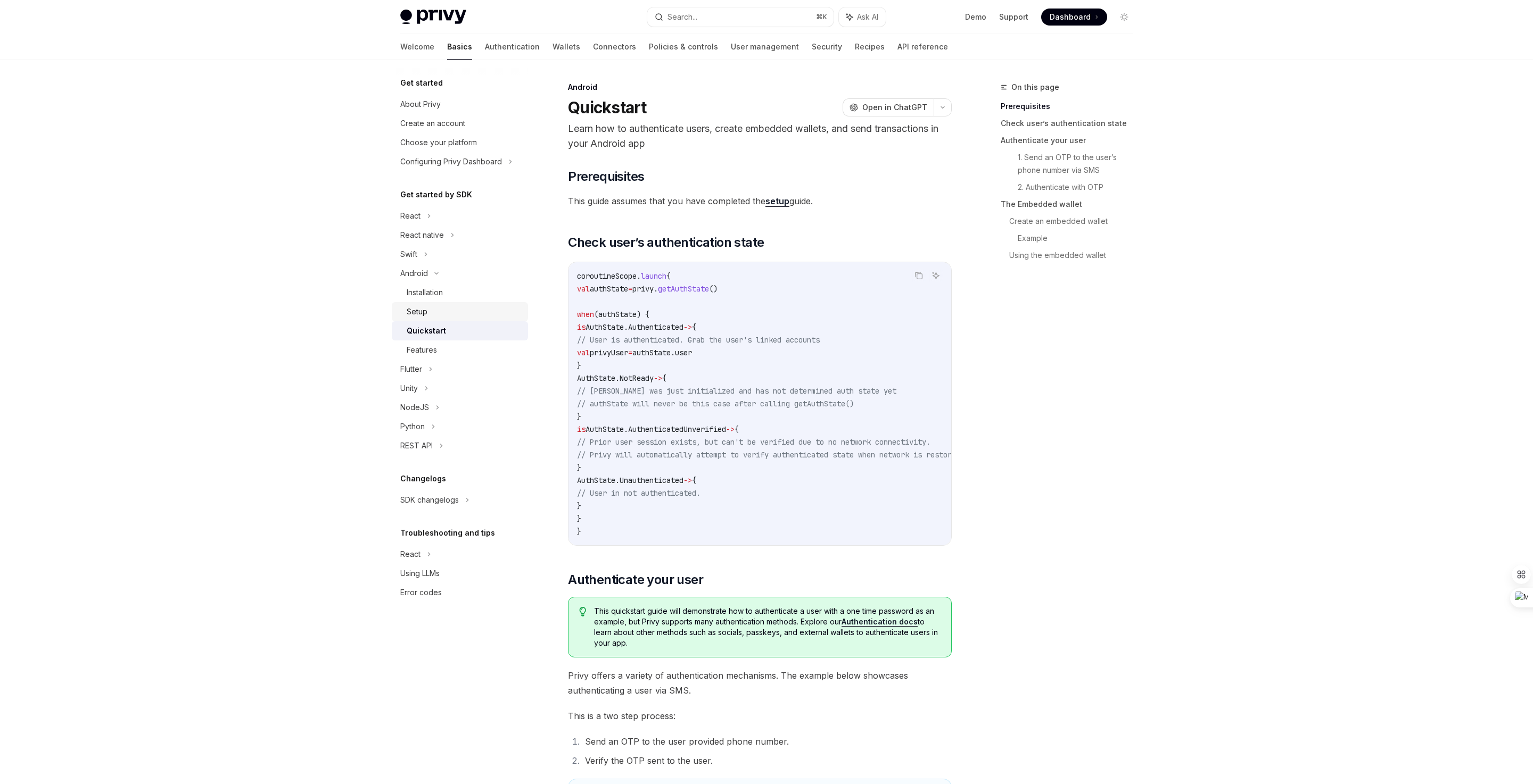
click at [421, 313] on div "Setup" at bounding box center [417, 311] width 21 height 13
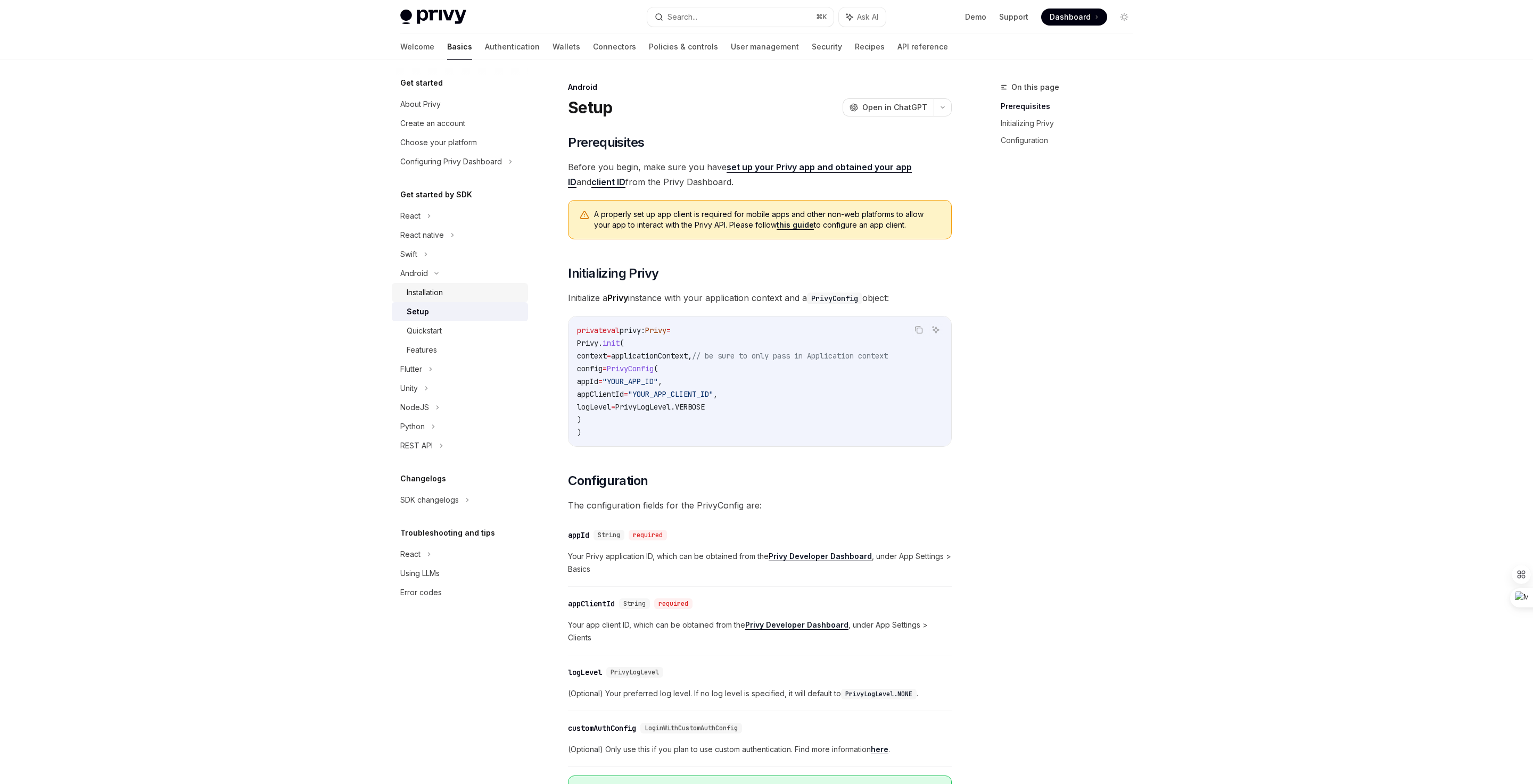
click at [418, 295] on div "Installation" at bounding box center [424, 293] width 36 height 13
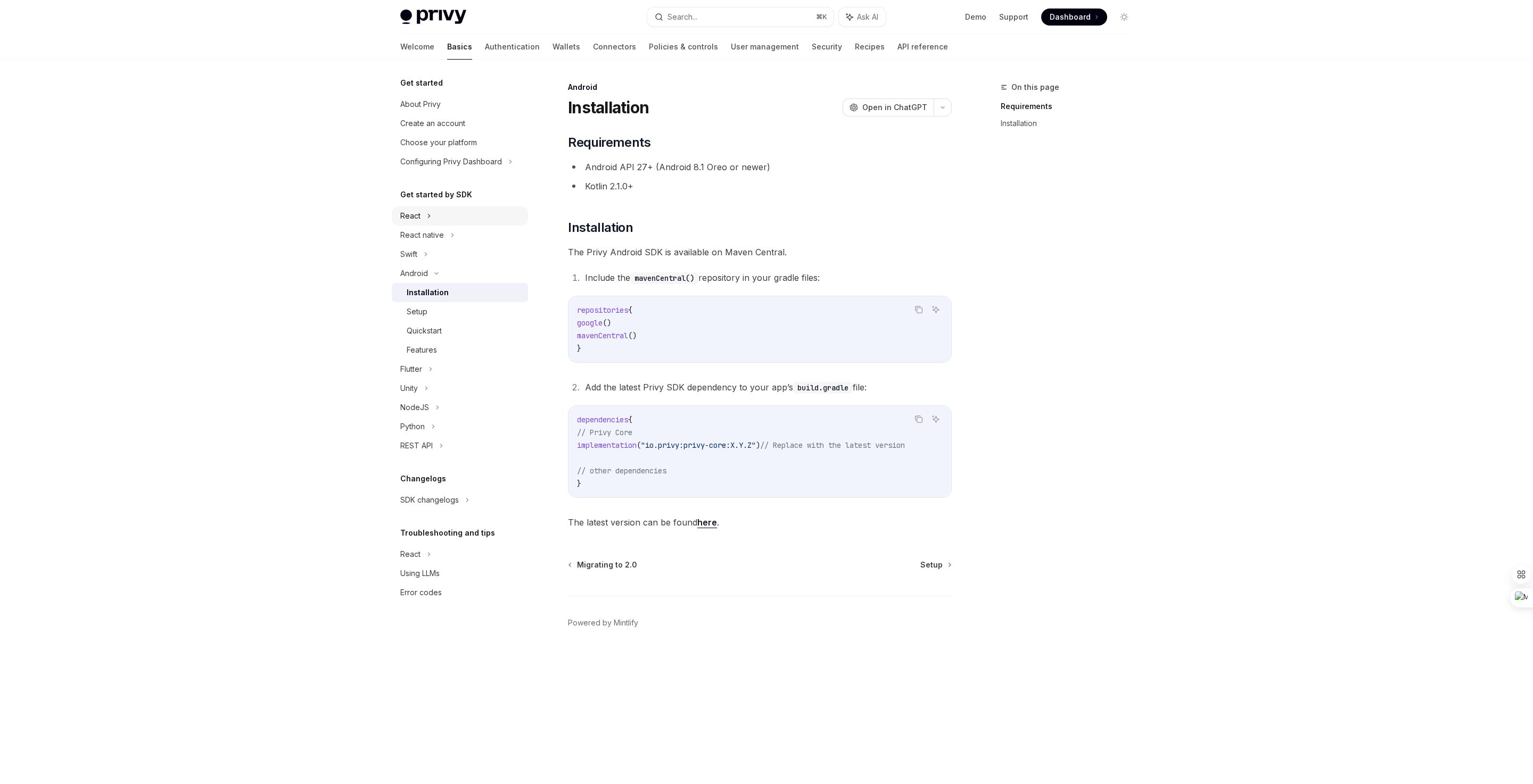
click at [427, 212] on icon at bounding box center [428, 216] width 4 height 13
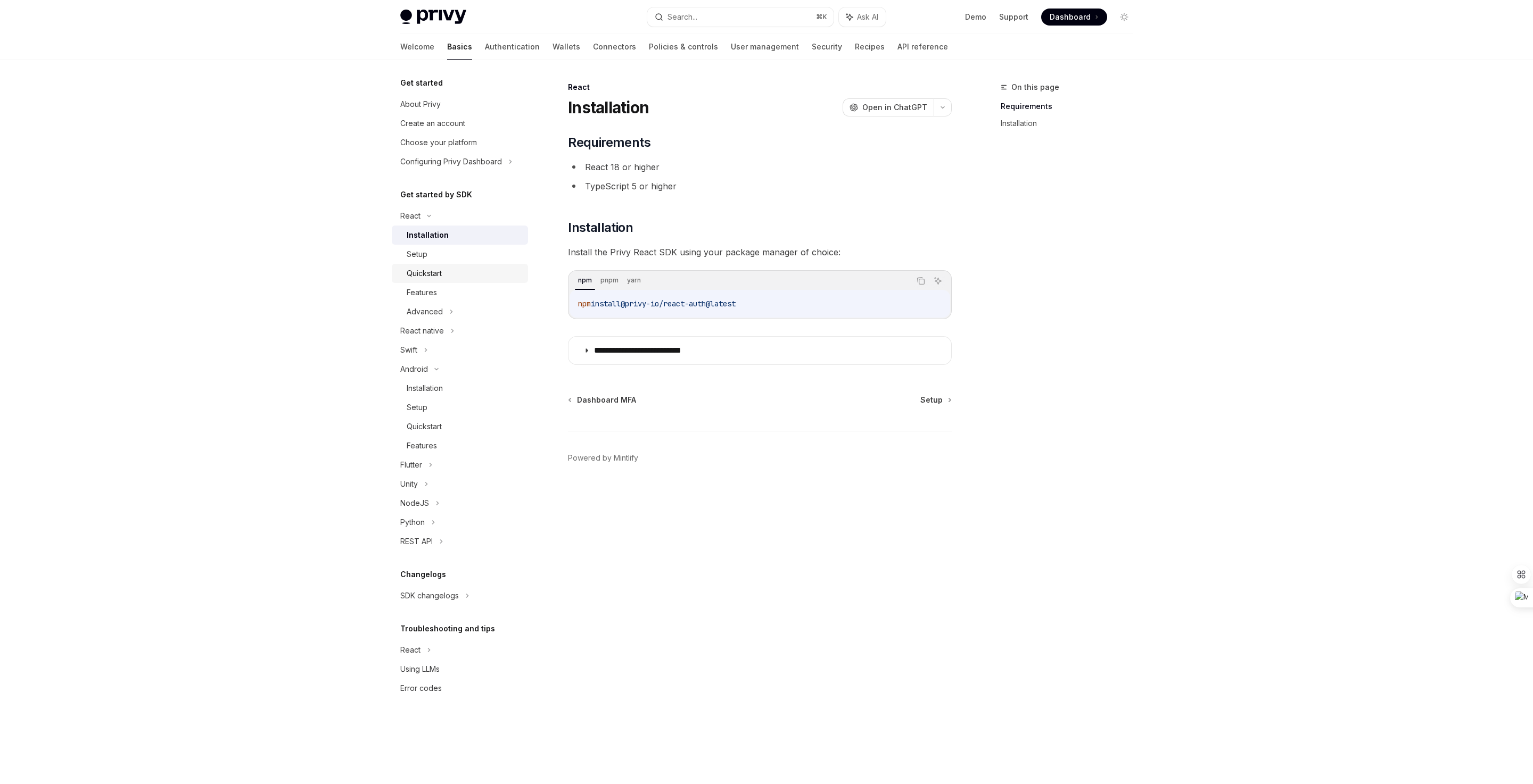
click at [434, 271] on div "Quickstart" at bounding box center [424, 274] width 35 height 13
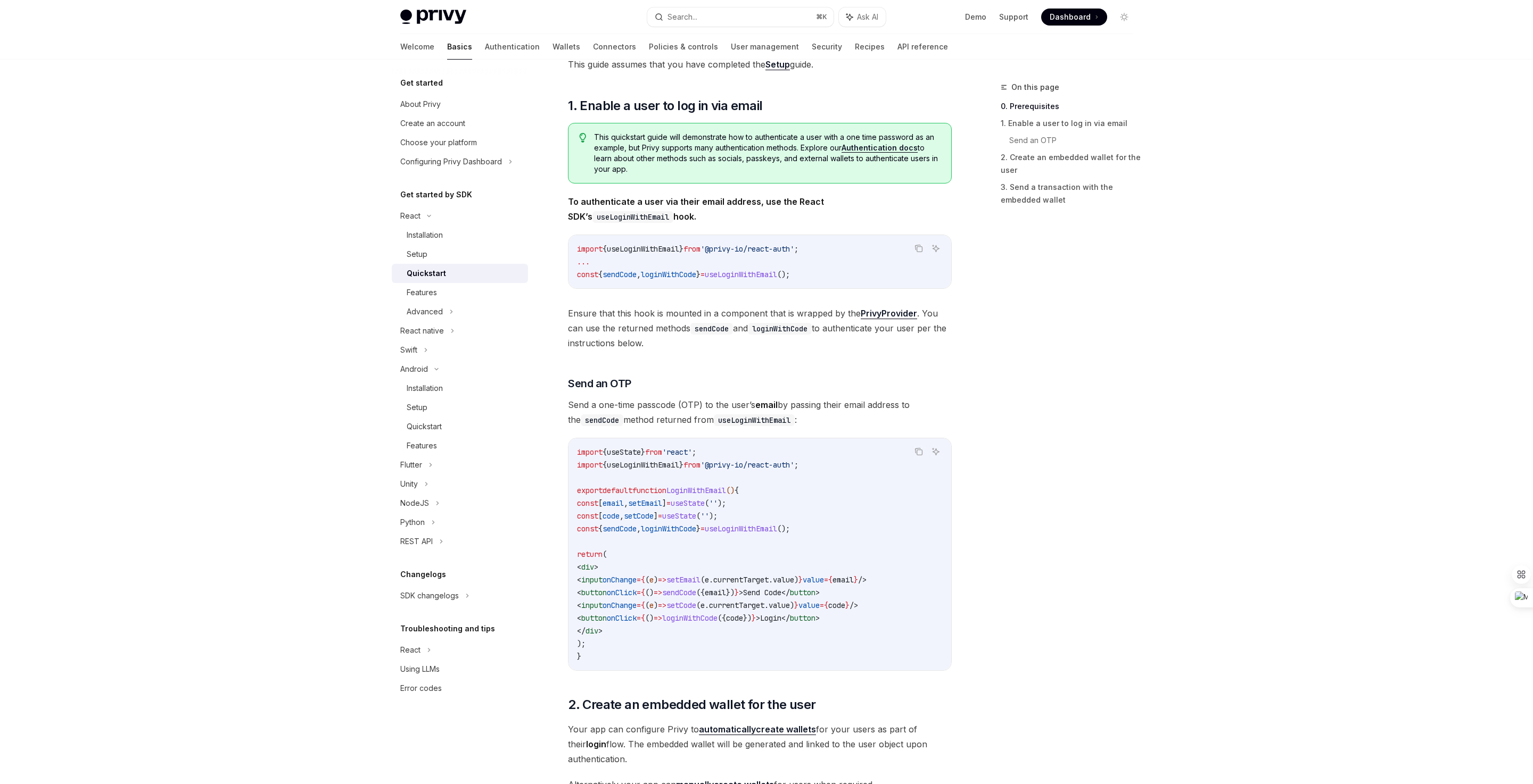
scroll to position [167, 0]
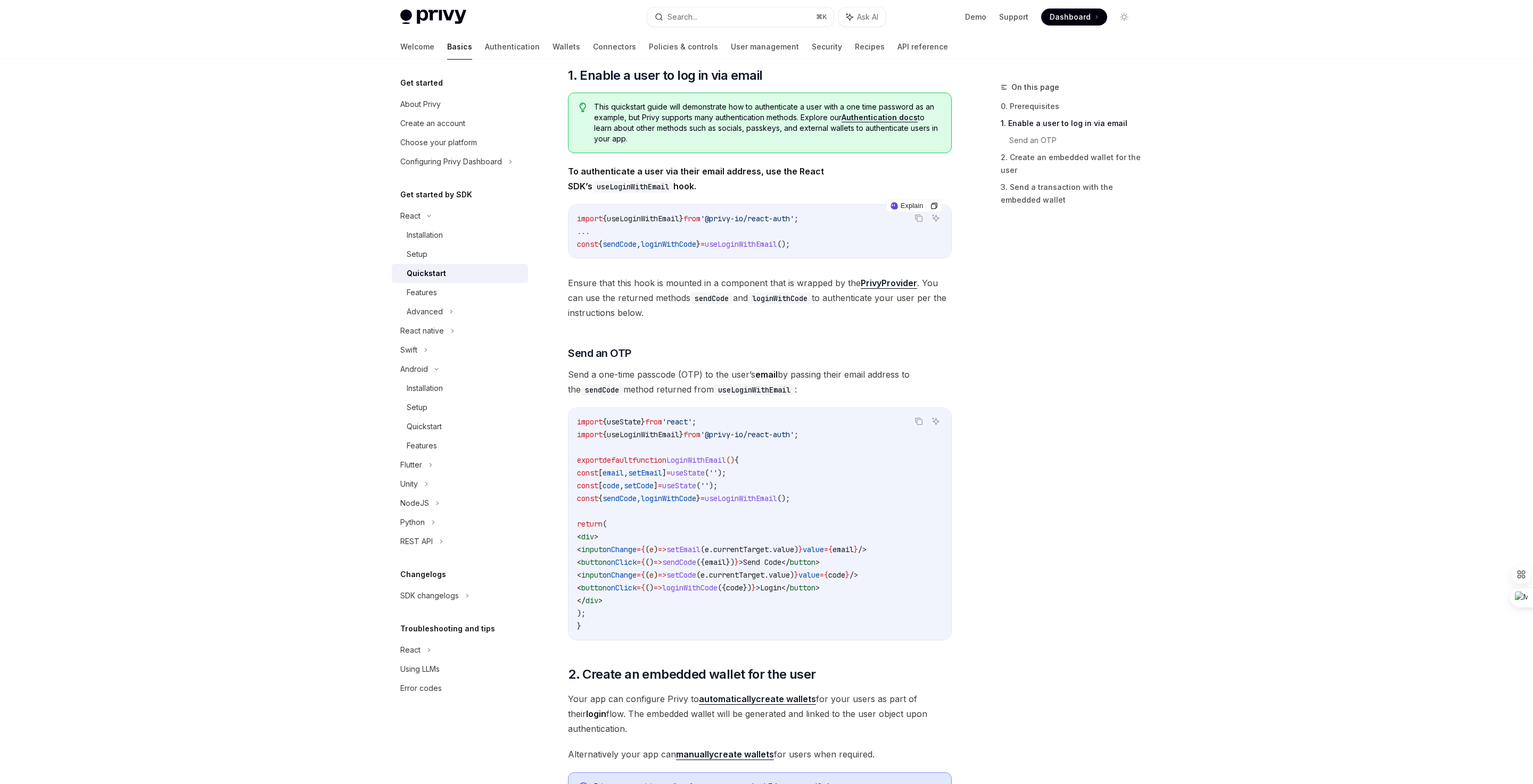
click at [673, 244] on span "loginWithCode" at bounding box center [668, 244] width 55 height 10
copy span "loginWithCode"
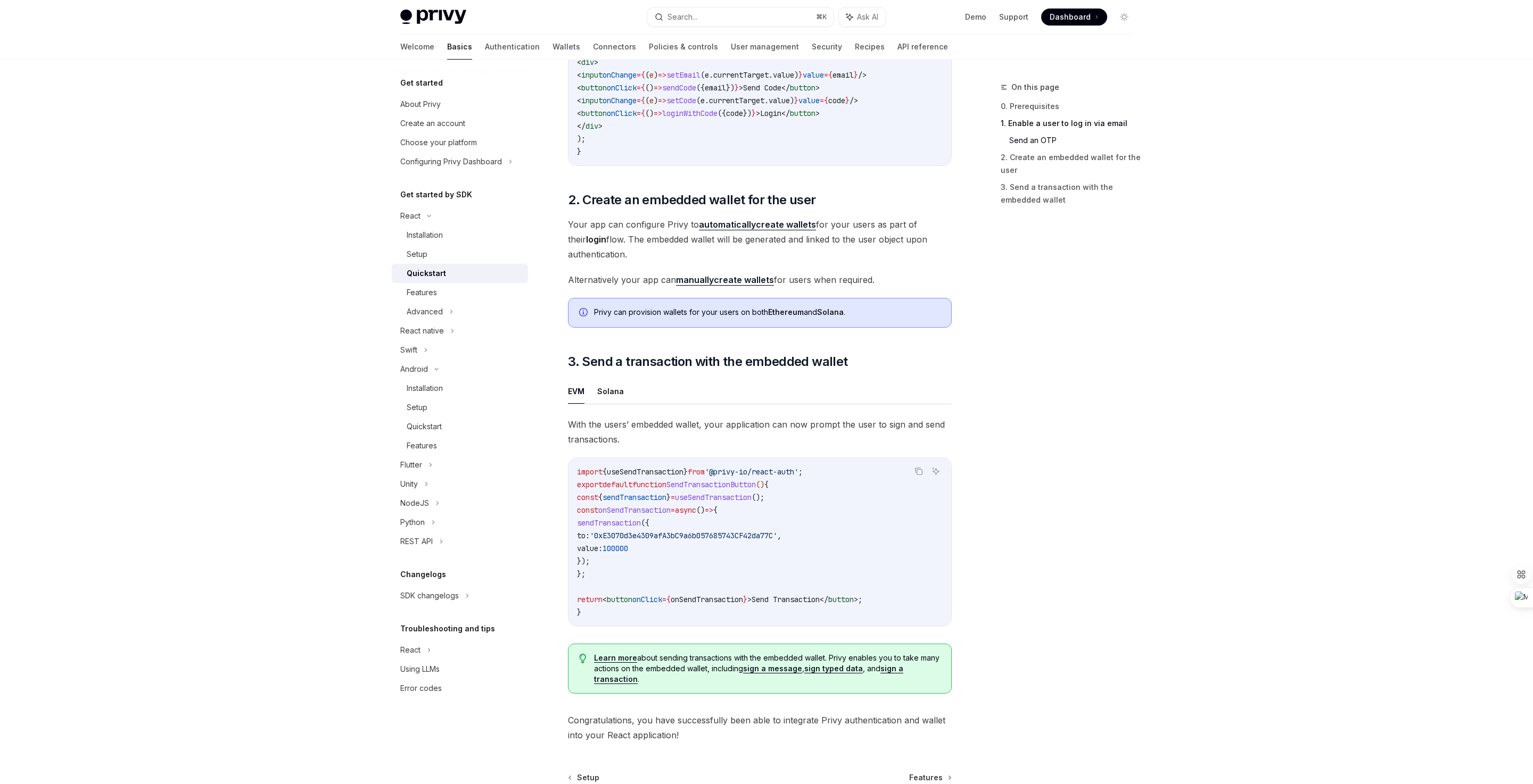
scroll to position [685, 0]
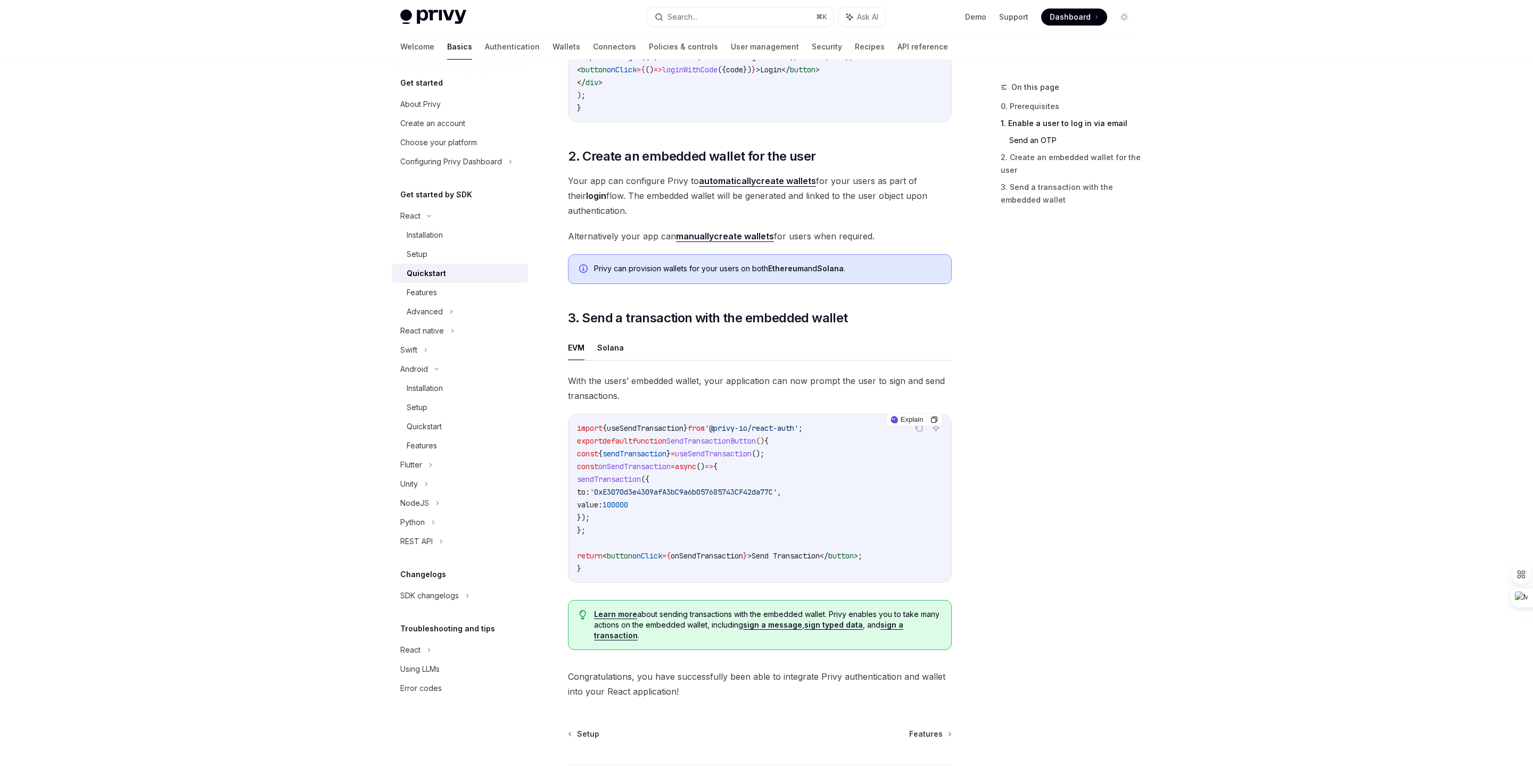
click at [633, 469] on span "onSendTransaction" at bounding box center [634, 466] width 73 height 10
click at [789, 489] on code "import { useSendTransaction } from '@privy-io/react-auth' ; export default func…" at bounding box center [760, 498] width 366 height 153
click at [645, 471] on span "onSendTransaction" at bounding box center [634, 466] width 73 height 10
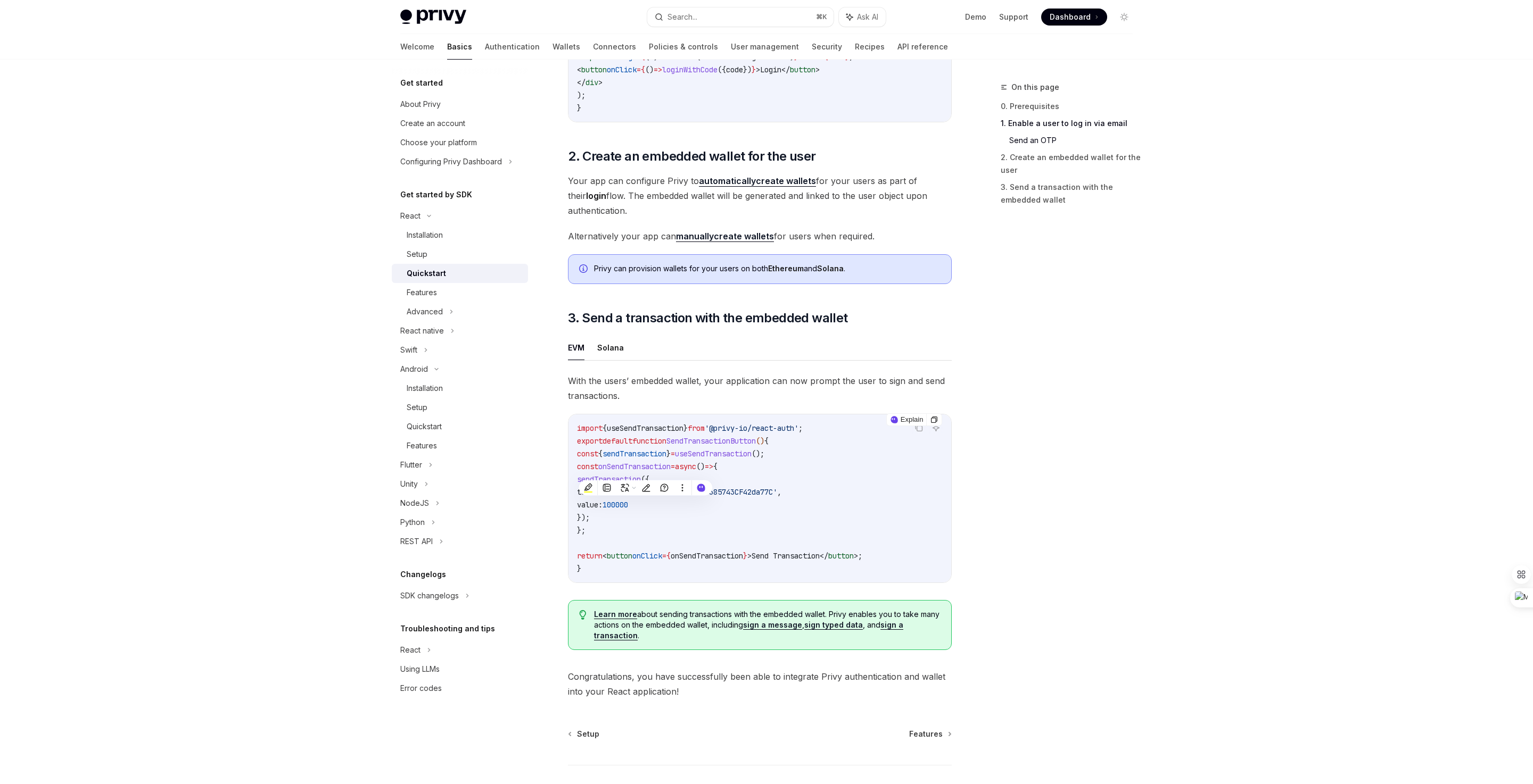
click at [1010, 456] on div "On this page 0. Prerequisites 1. Enable a user to log in via email Send an OTP …" at bounding box center [1060, 432] width 162 height 703
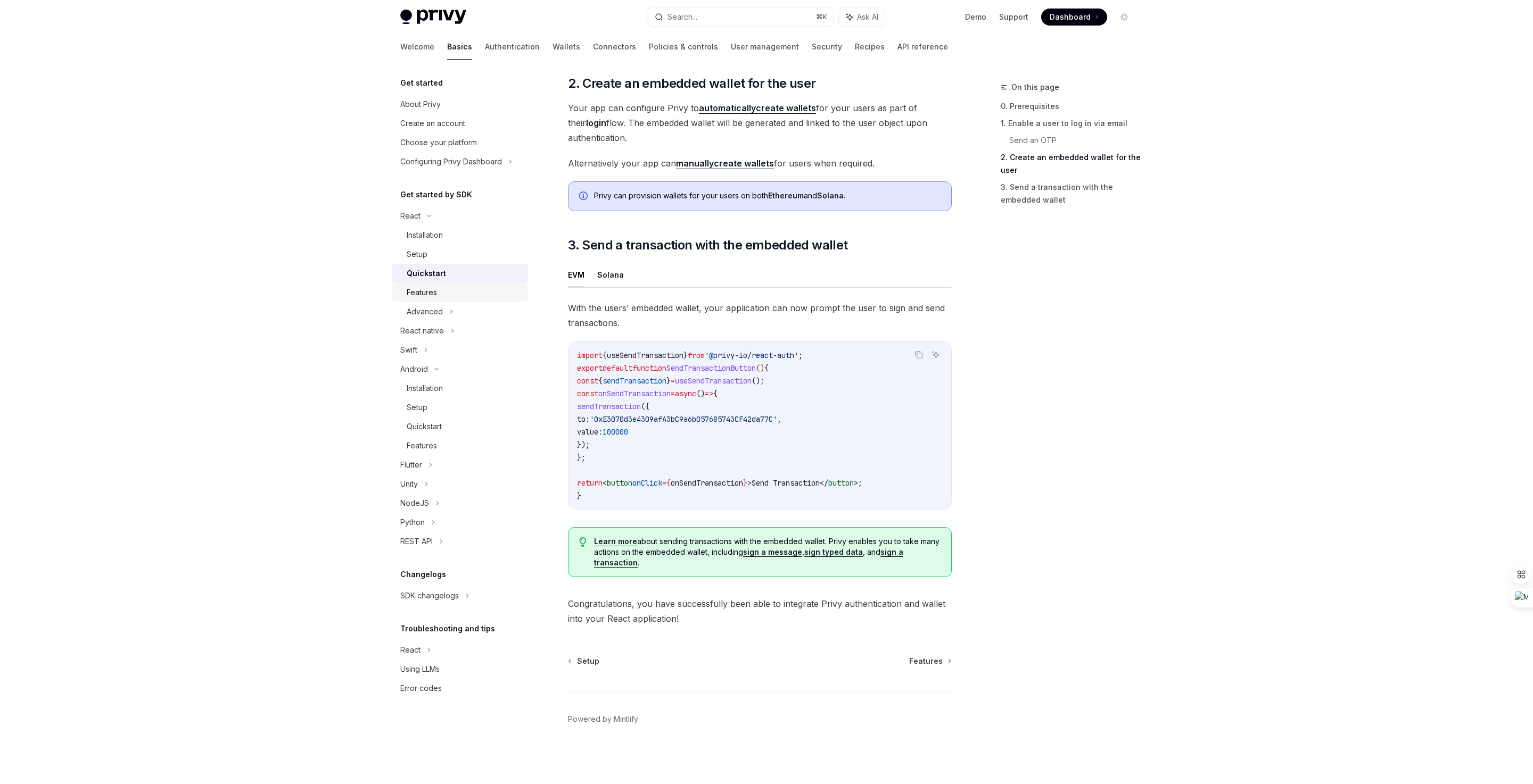
click at [438, 289] on div "Features" at bounding box center [464, 293] width 115 height 13
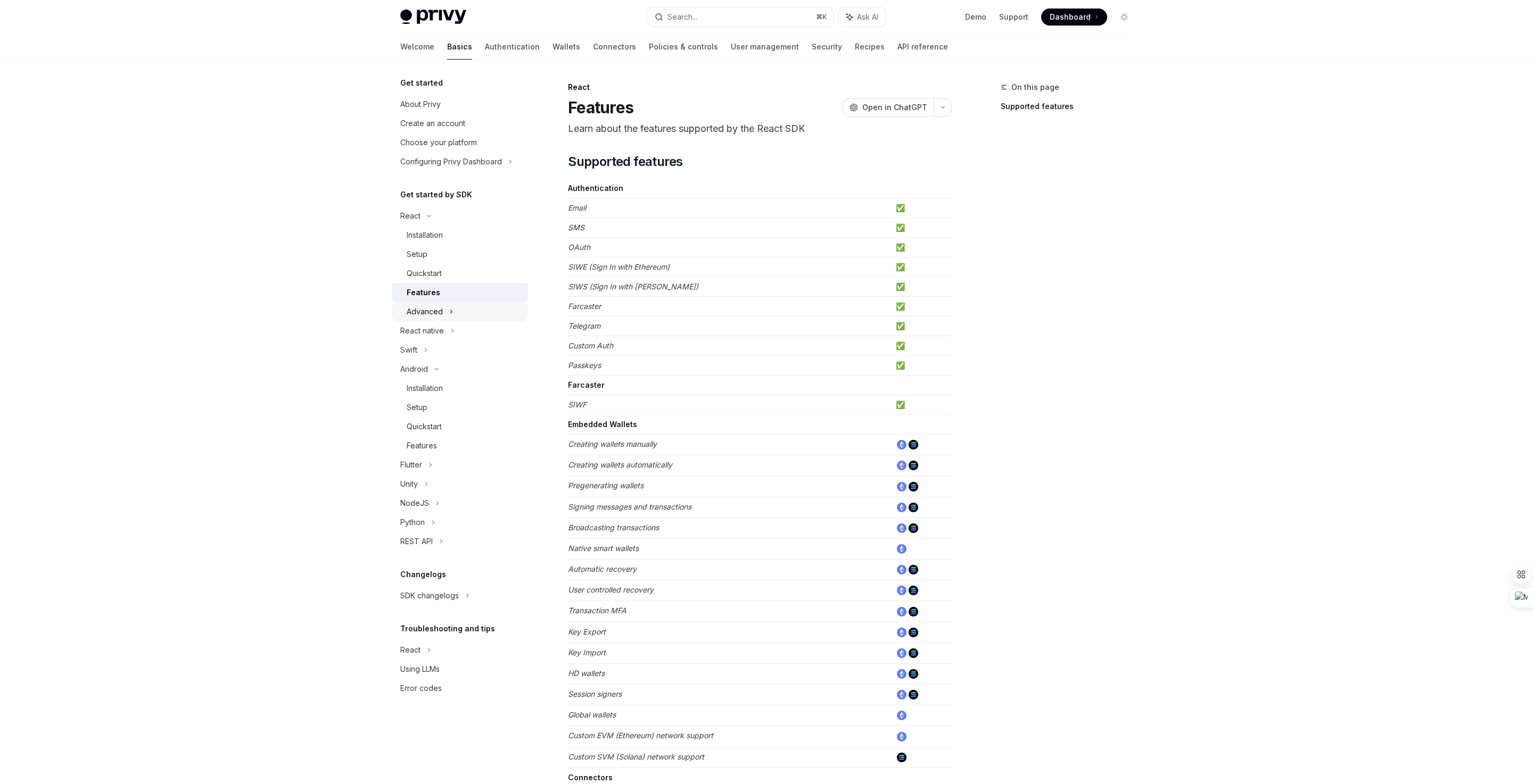
click at [444, 311] on div "Advanced" at bounding box center [459, 311] width 137 height 19
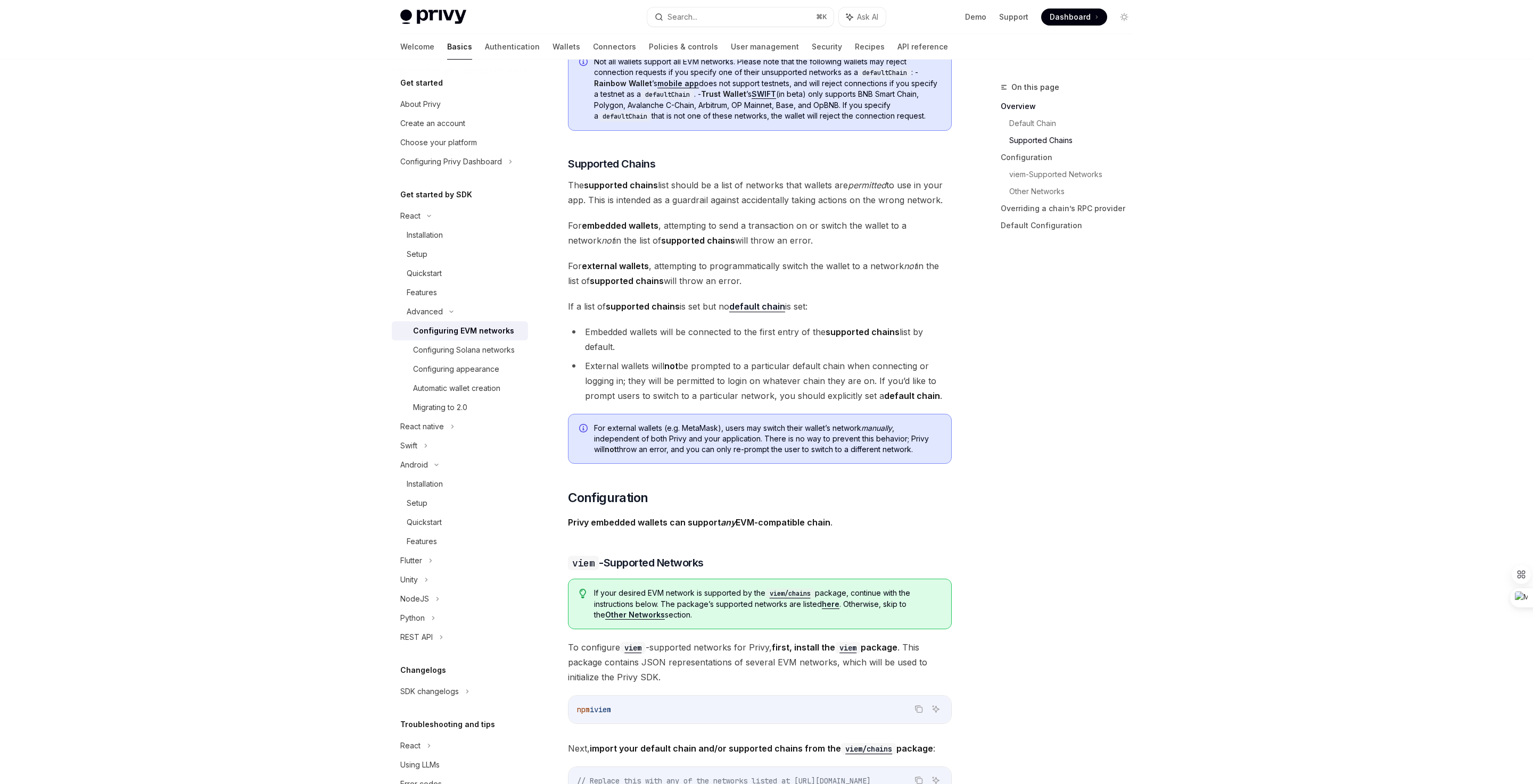
scroll to position [678, 0]
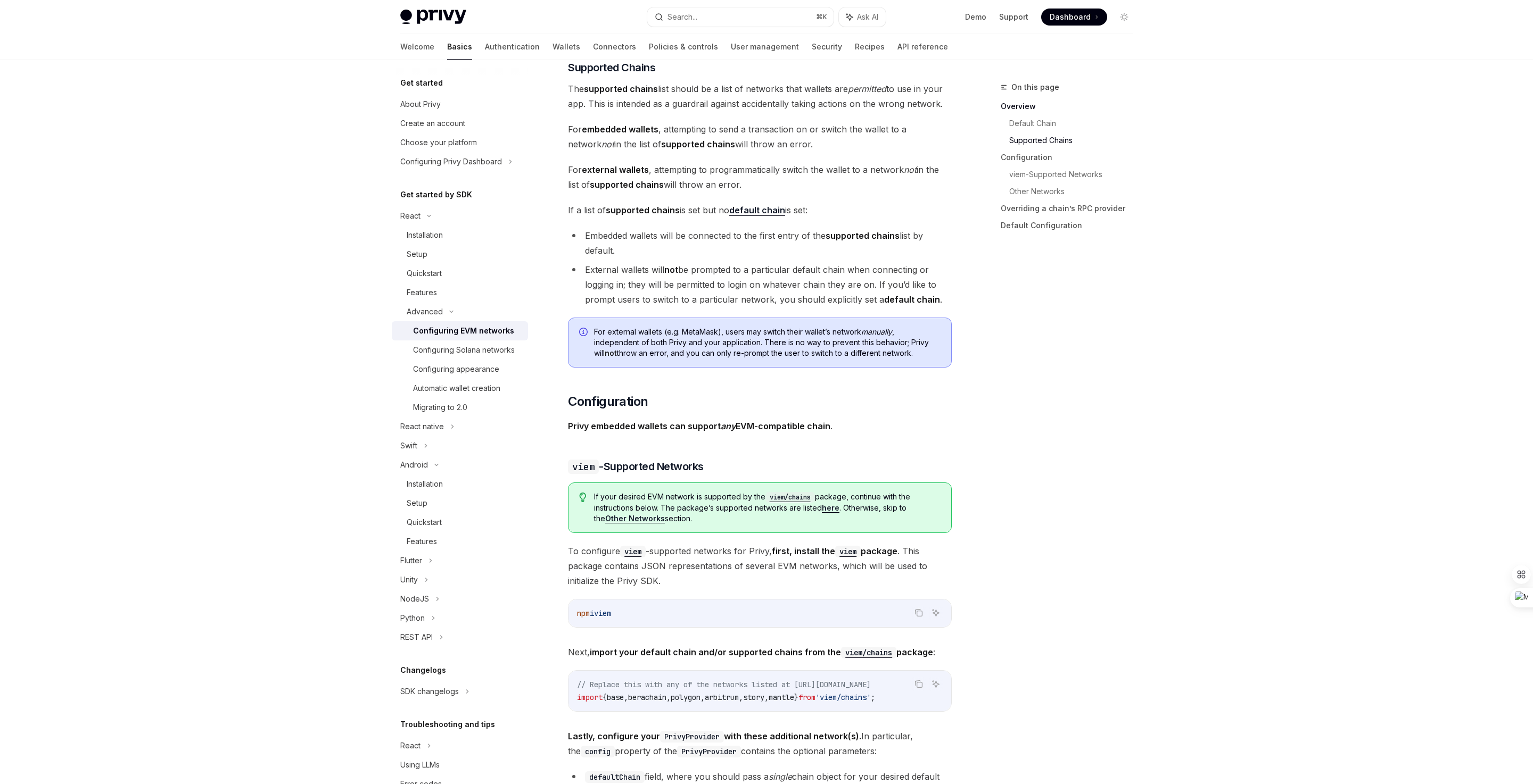
click at [1054, 425] on div "On this page Overview Default Chain Supported Chains Configuration viem-Support…" at bounding box center [1060, 432] width 162 height 703
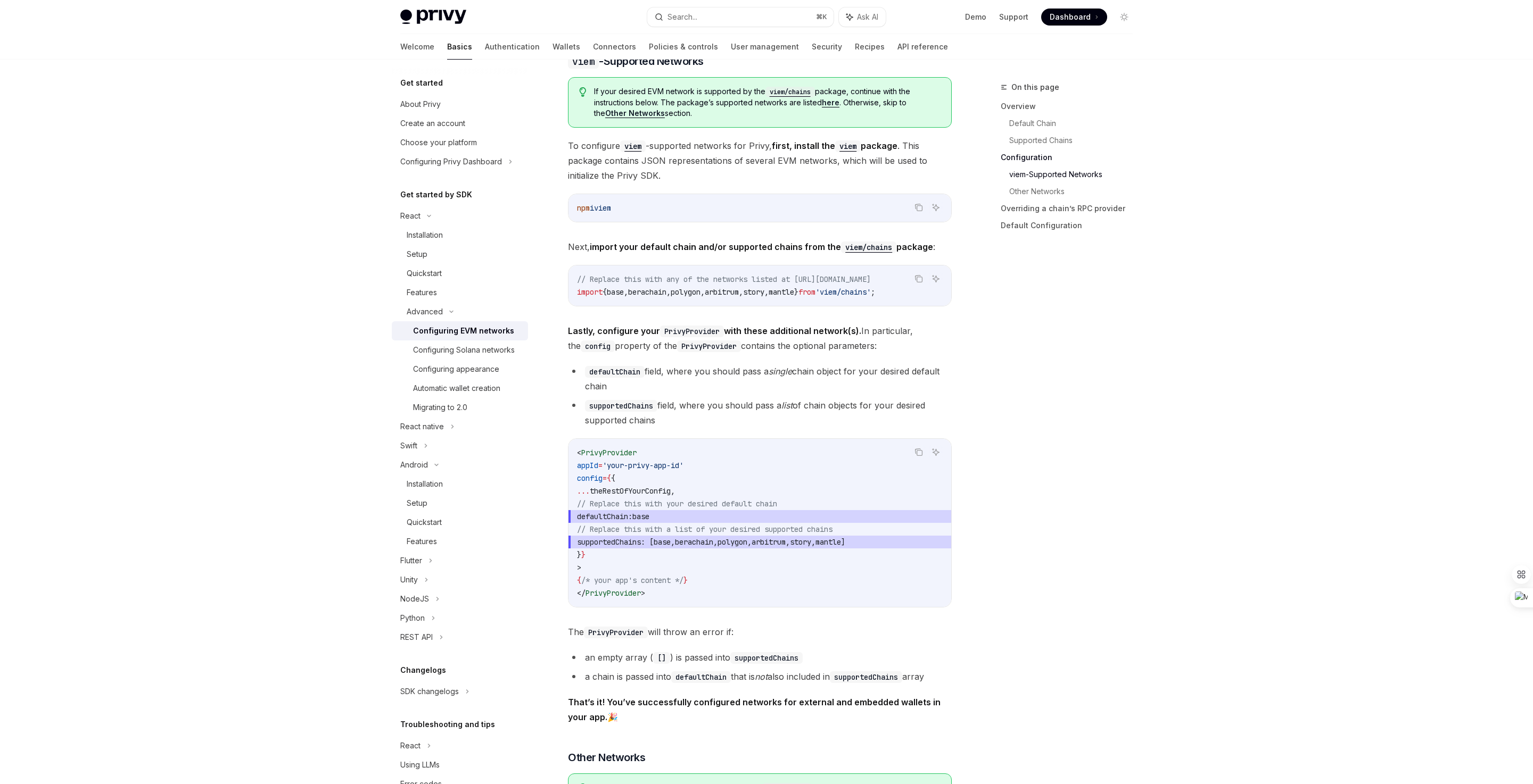
scroll to position [1215, 0]
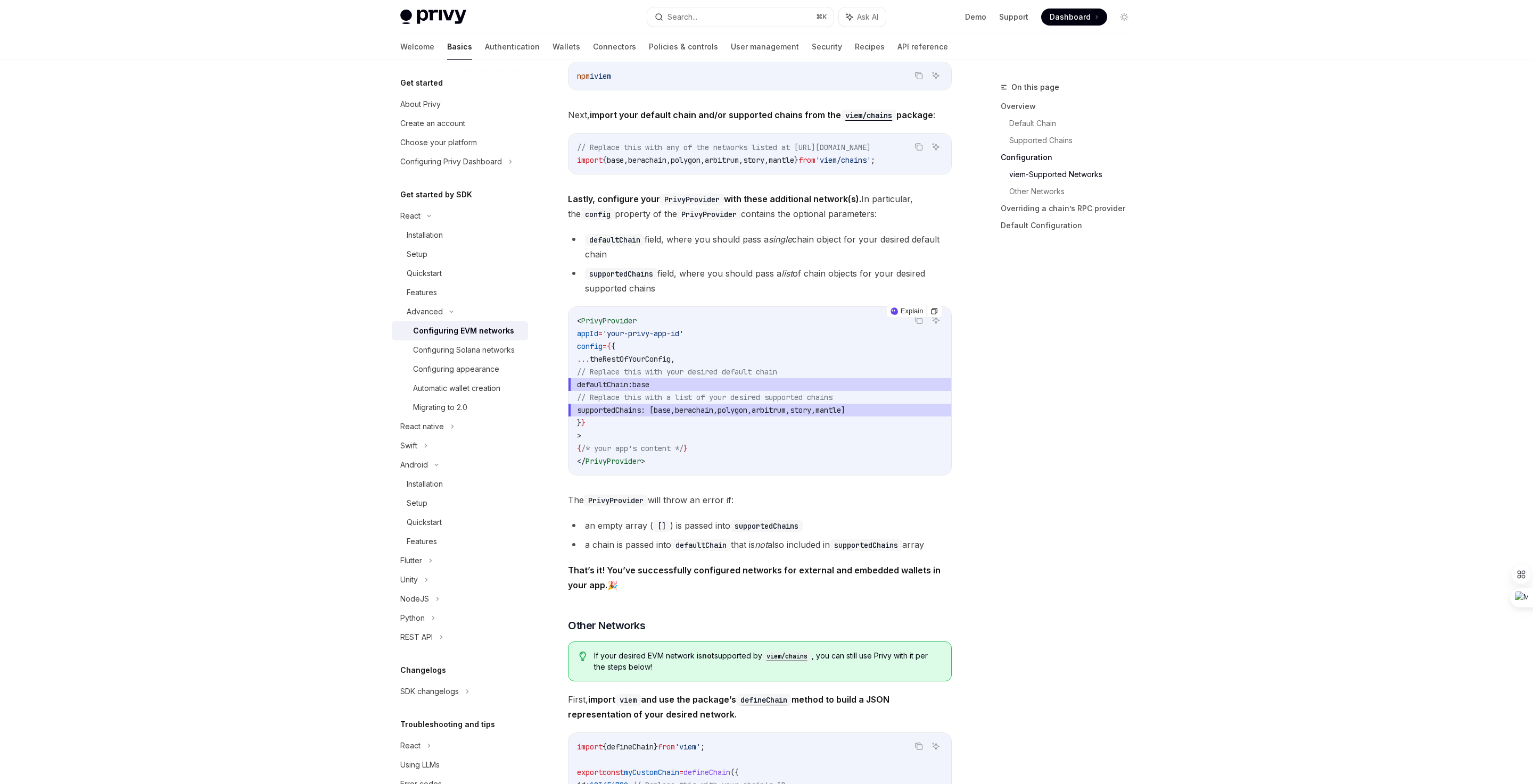
click at [641, 415] on span "supportedChains" at bounding box center [609, 410] width 64 height 10
click at [1041, 424] on div "On this page Overview Default Chain Supported Chains Configuration viem-Support…" at bounding box center [1060, 432] width 162 height 703
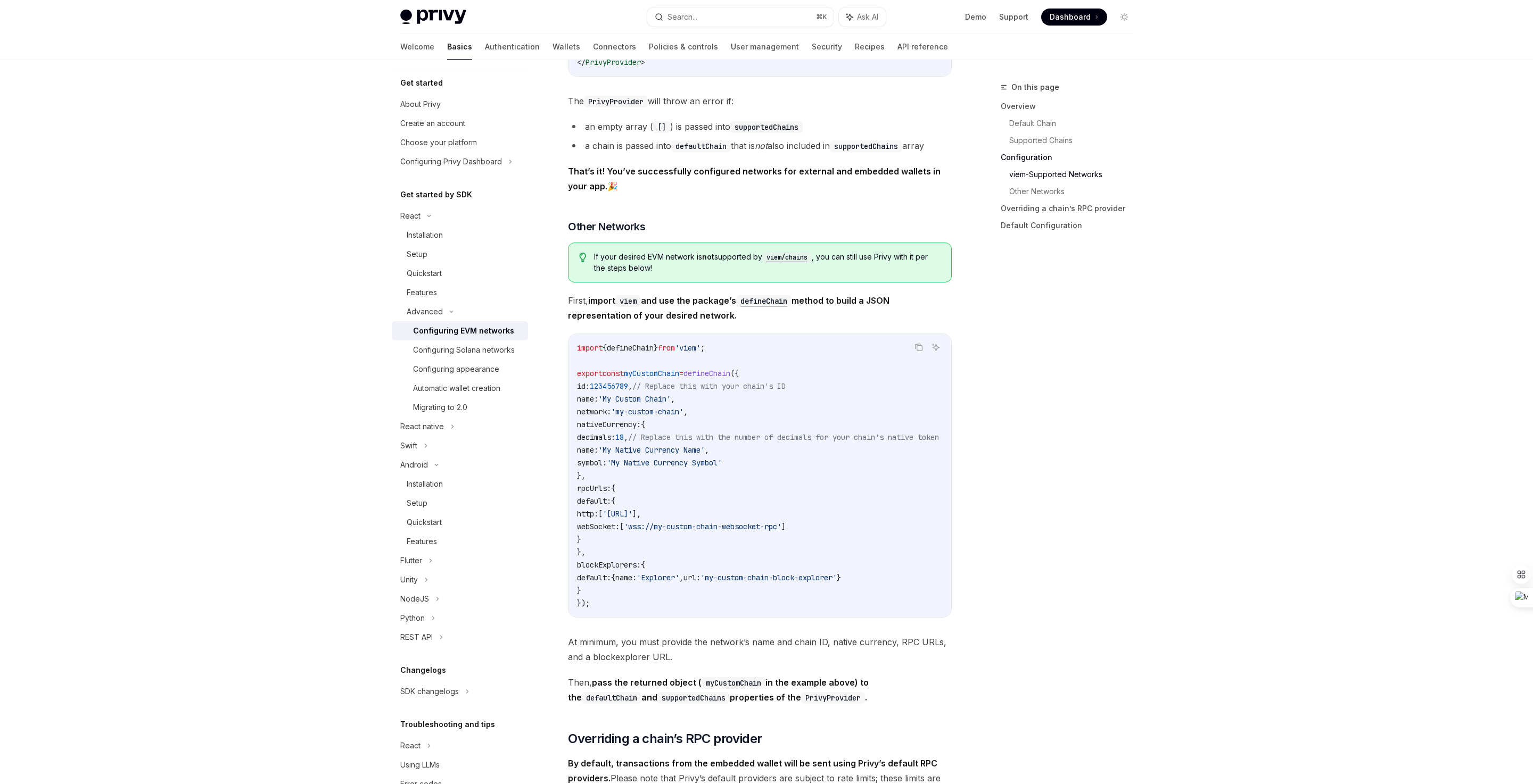
scroll to position [1682, 0]
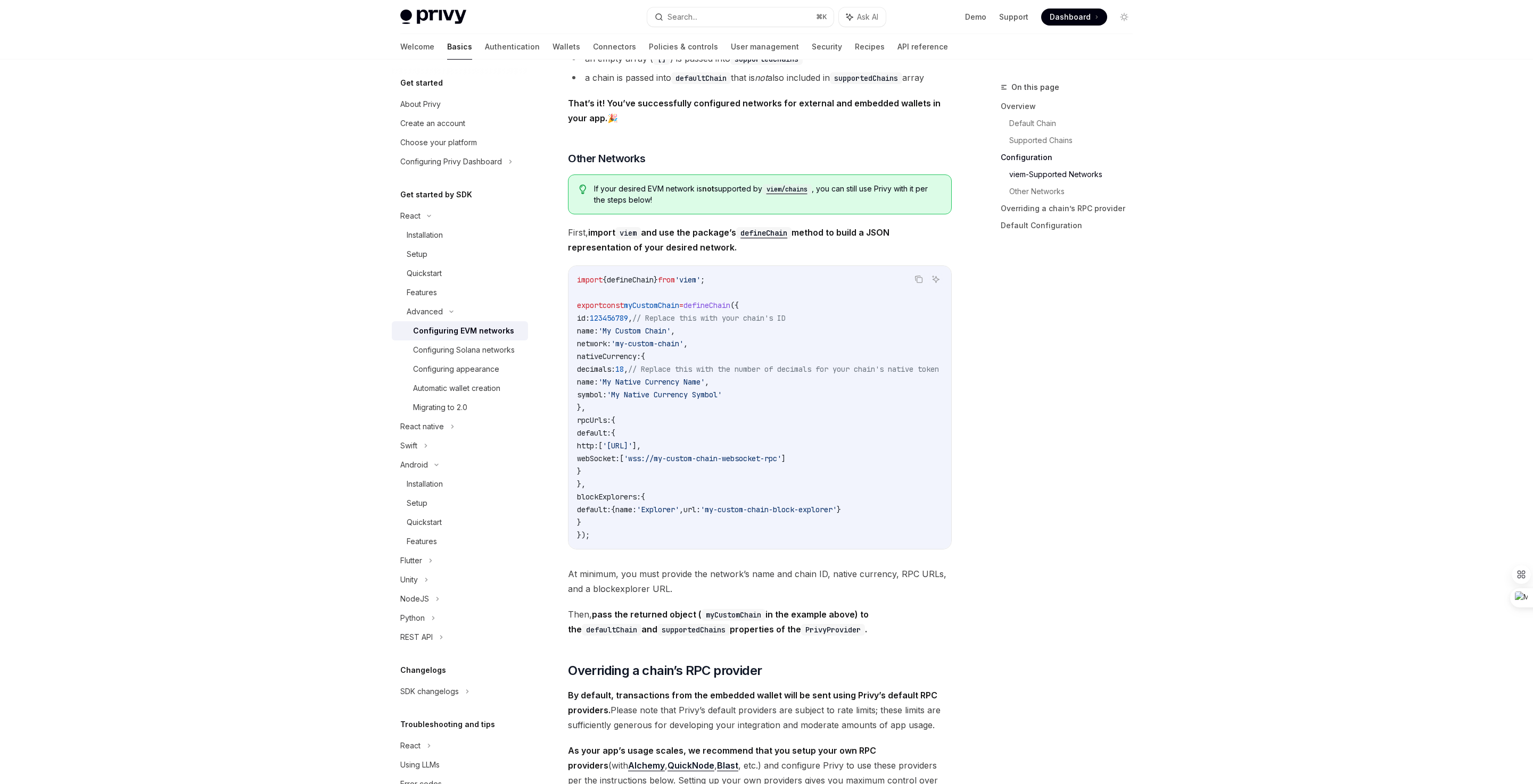
click at [1056, 493] on div "On this page Overview Default Chain Supported Chains Configuration viem-Support…" at bounding box center [1060, 432] width 162 height 703
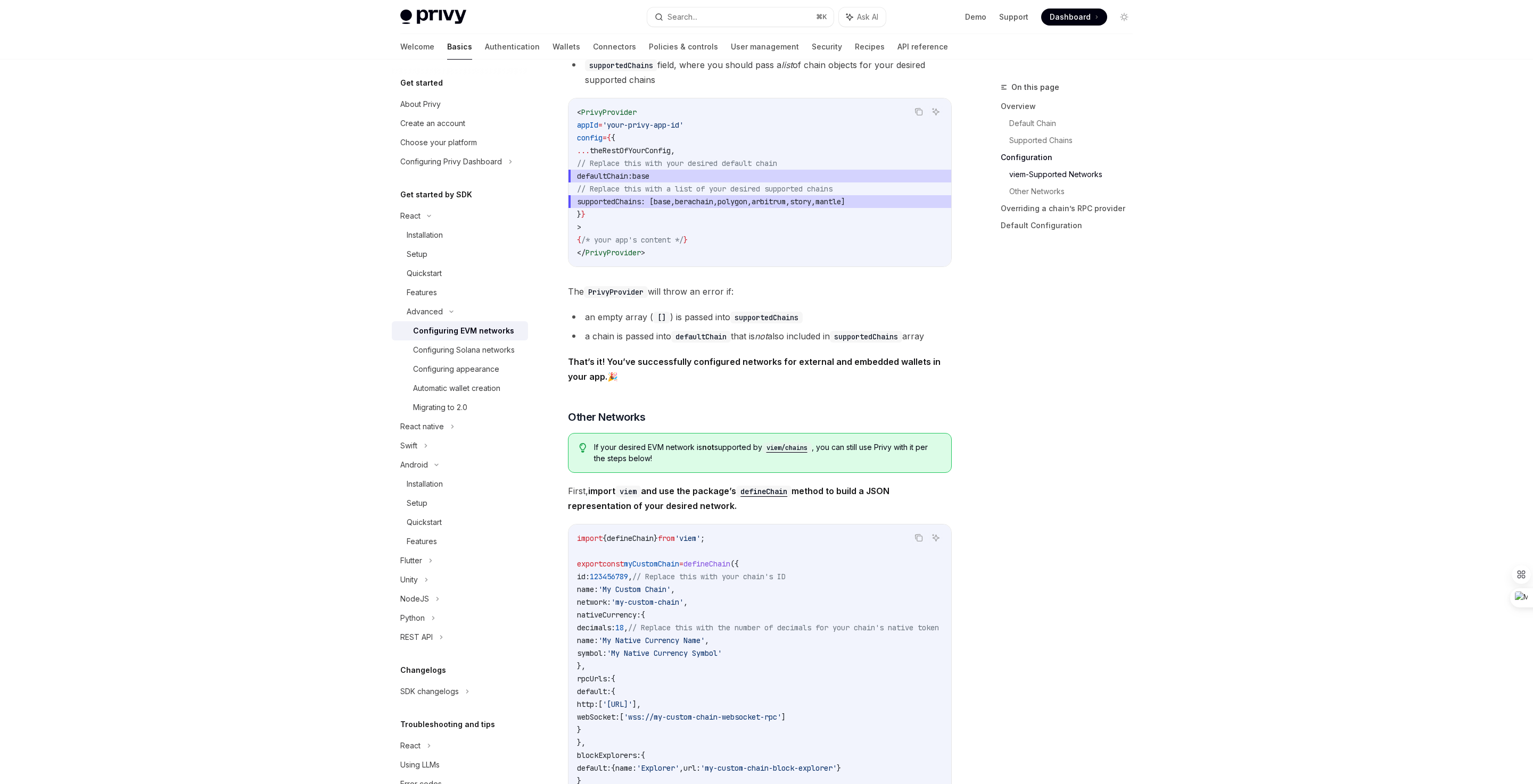
click at [1368, 260] on div "Privy Docs home page Search... ⌘ K Ask AI Demo Support Dashboard Dashboard Sear…" at bounding box center [766, 176] width 1533 height 3200
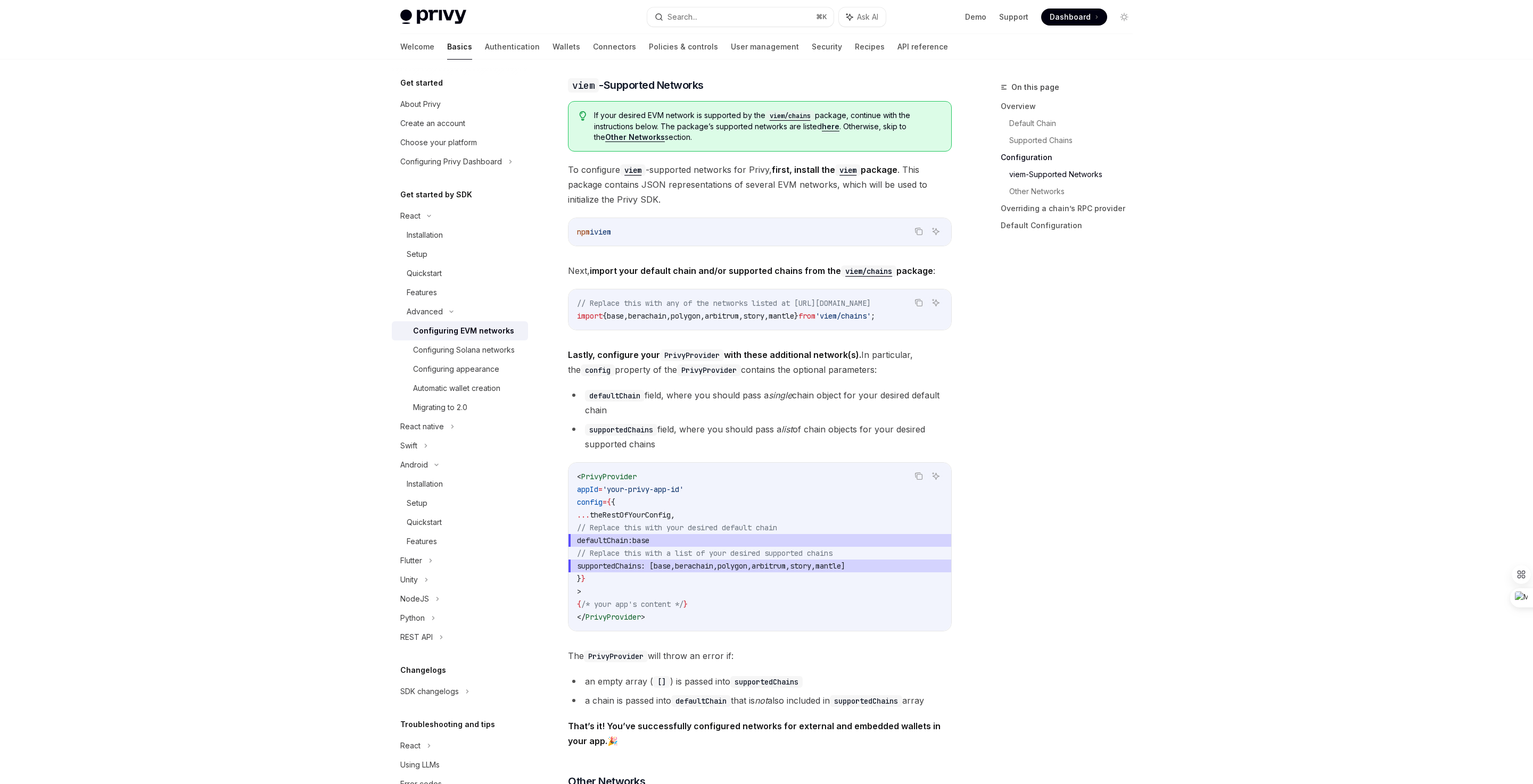
scroll to position [1014, 0]
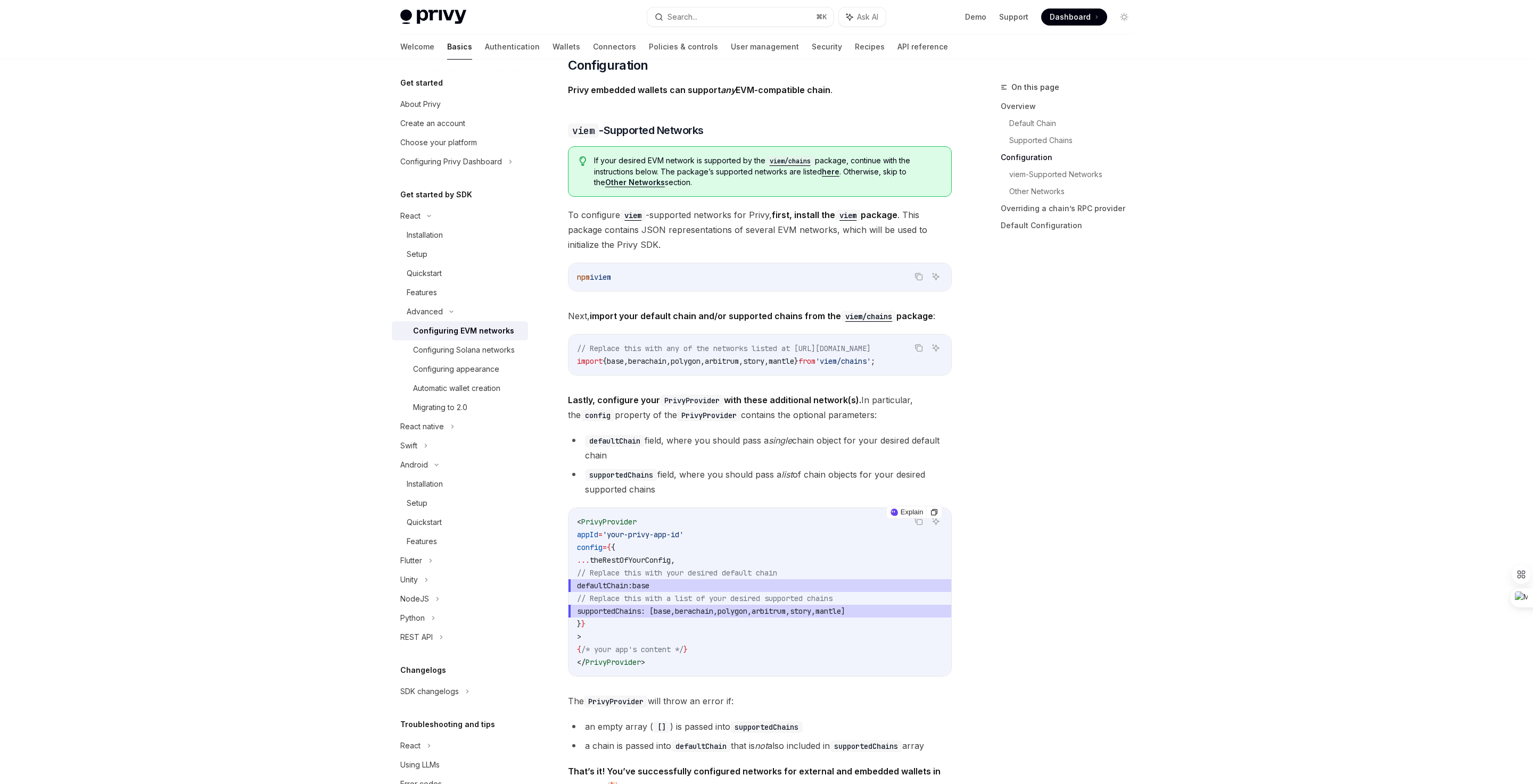
click at [1073, 608] on div "On this page Overview Default Chain Supported Chains Configuration viem-Support…" at bounding box center [1060, 432] width 162 height 703
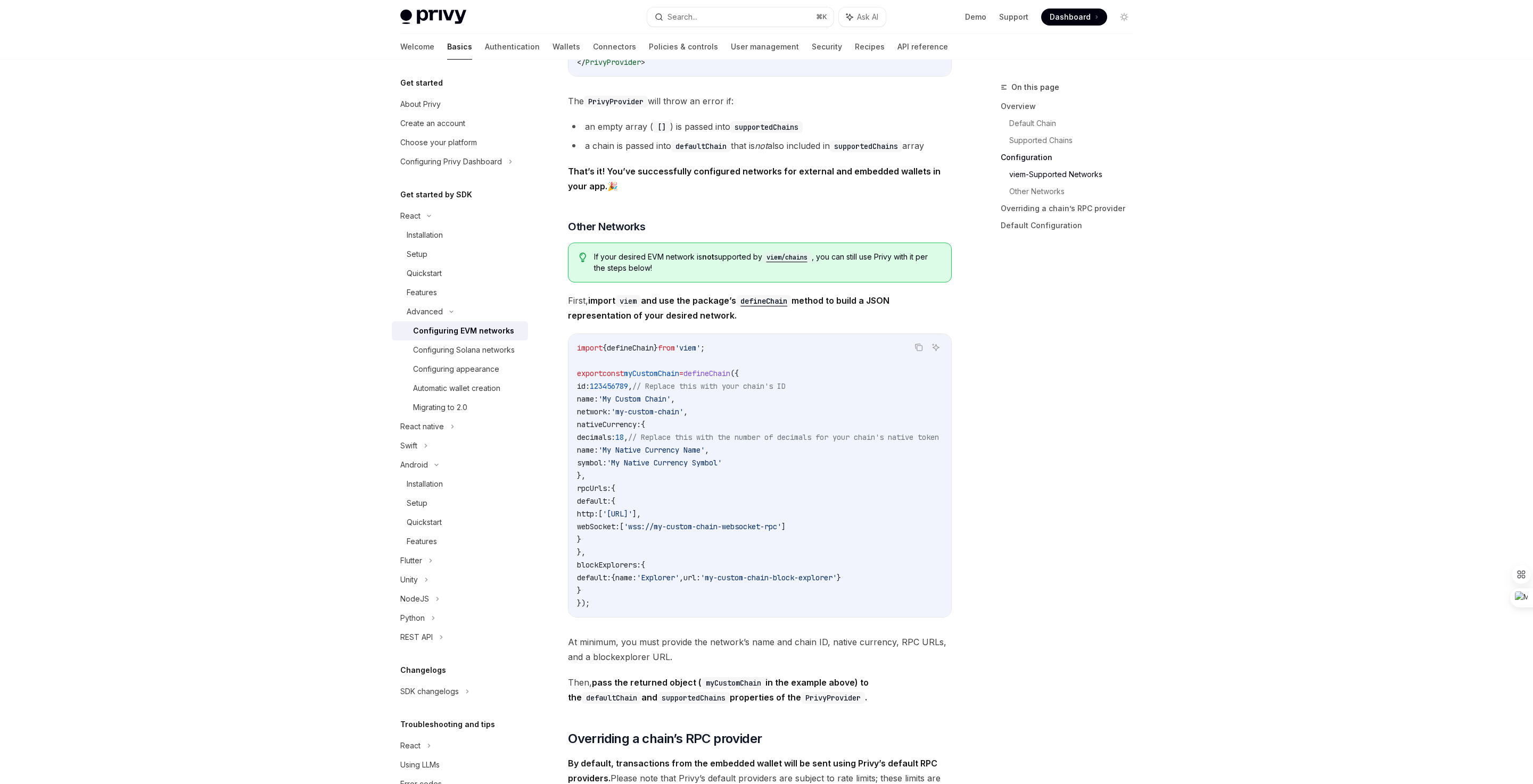
scroll to position [1659, 0]
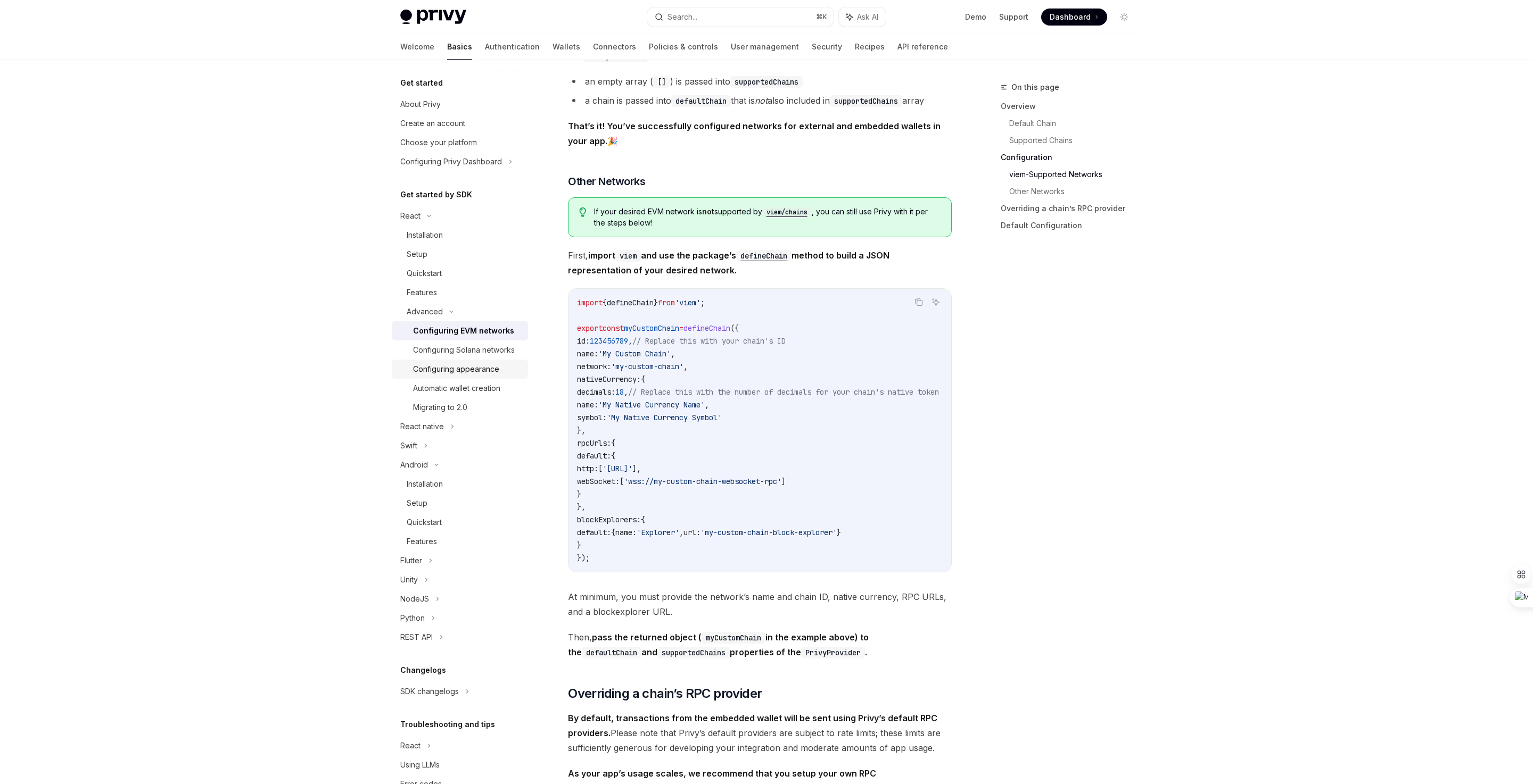
click at [483, 369] on div "Configuring appearance" at bounding box center [456, 369] width 86 height 13
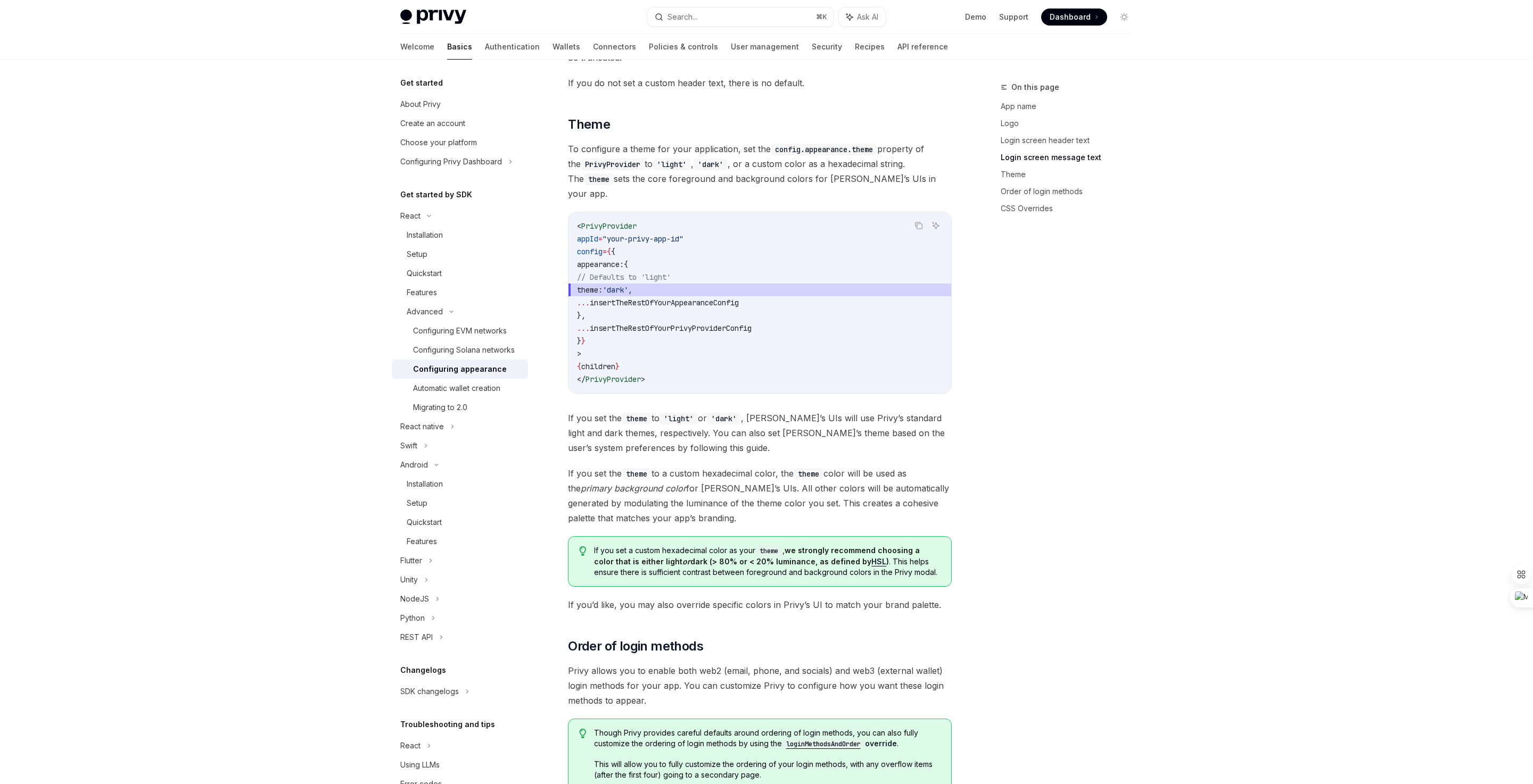
scroll to position [1582, 0]
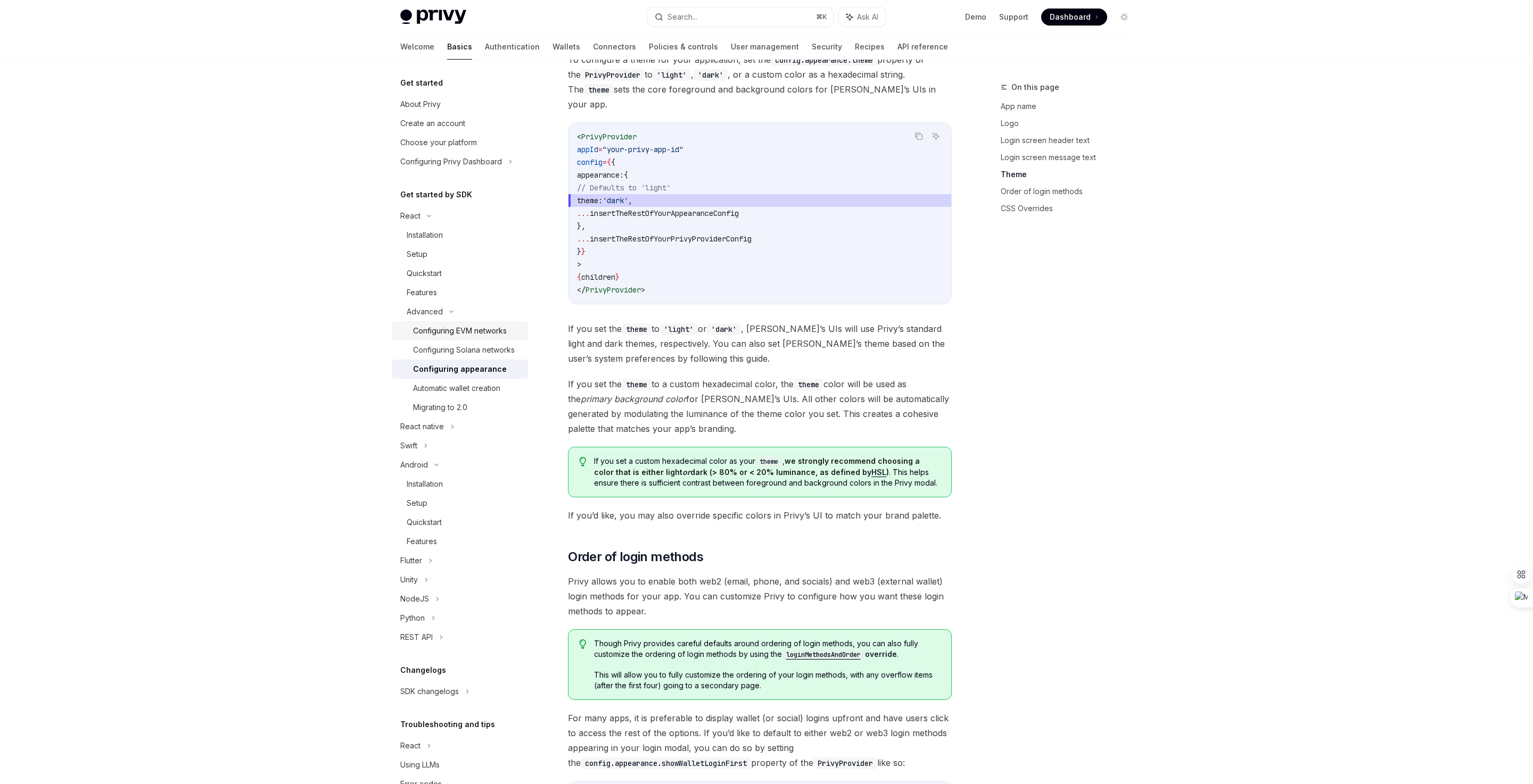
click at [439, 335] on div "Configuring EVM networks" at bounding box center [459, 331] width 93 height 13
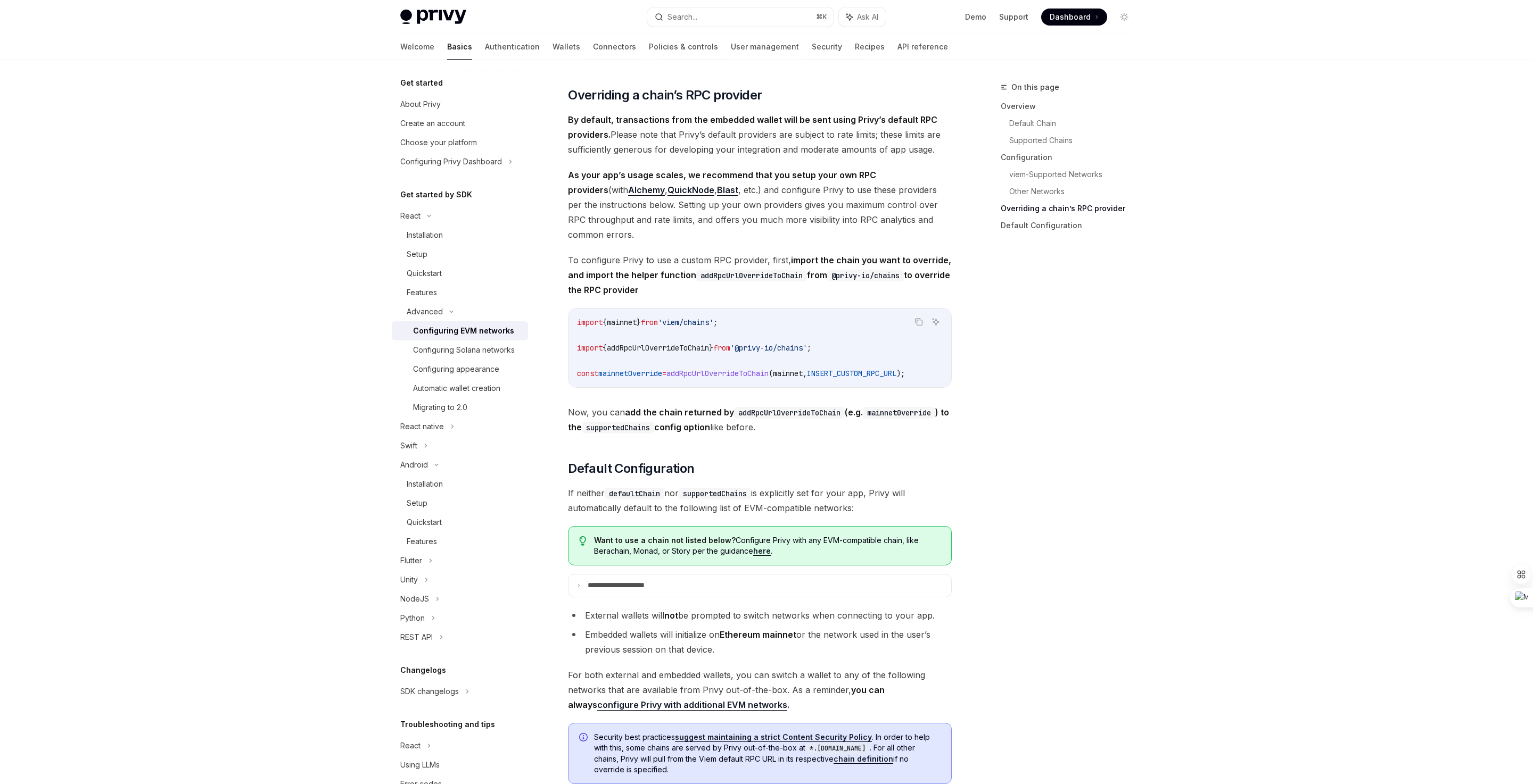
scroll to position [2426, 0]
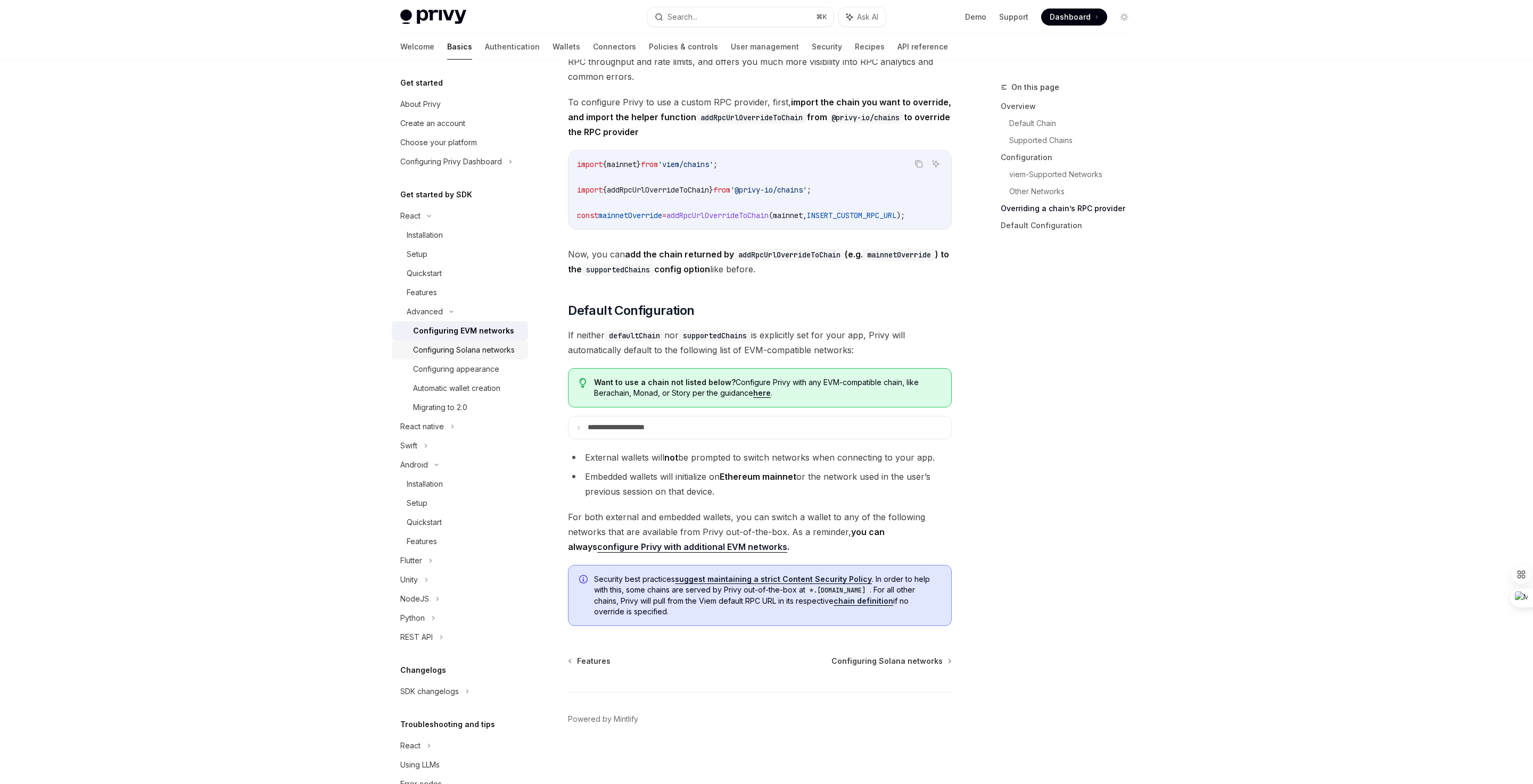
click at [463, 353] on div "Configuring Solana networks" at bounding box center [463, 350] width 101 height 13
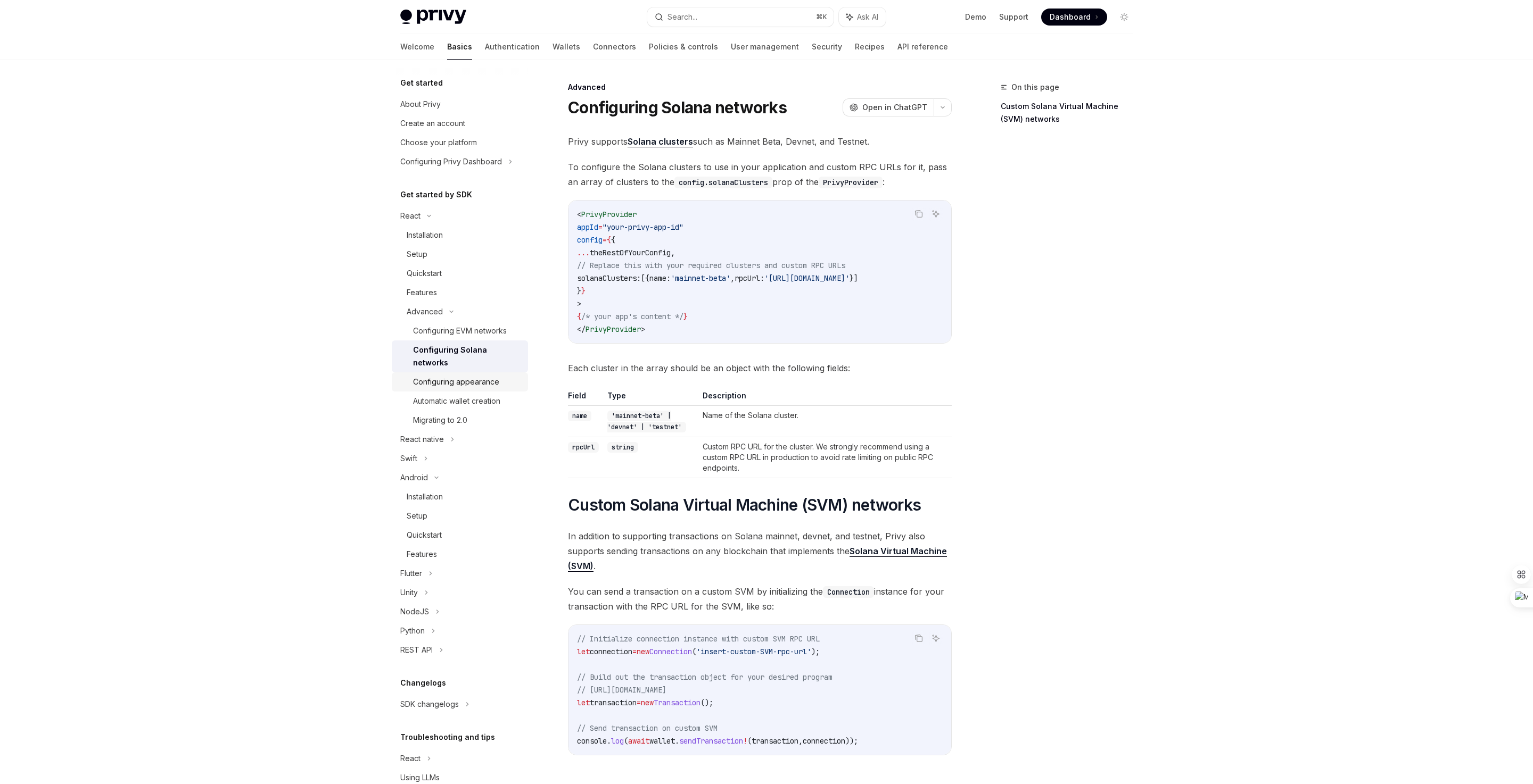
click at [468, 375] on div "Configuring appearance" at bounding box center [456, 382] width 86 height 13
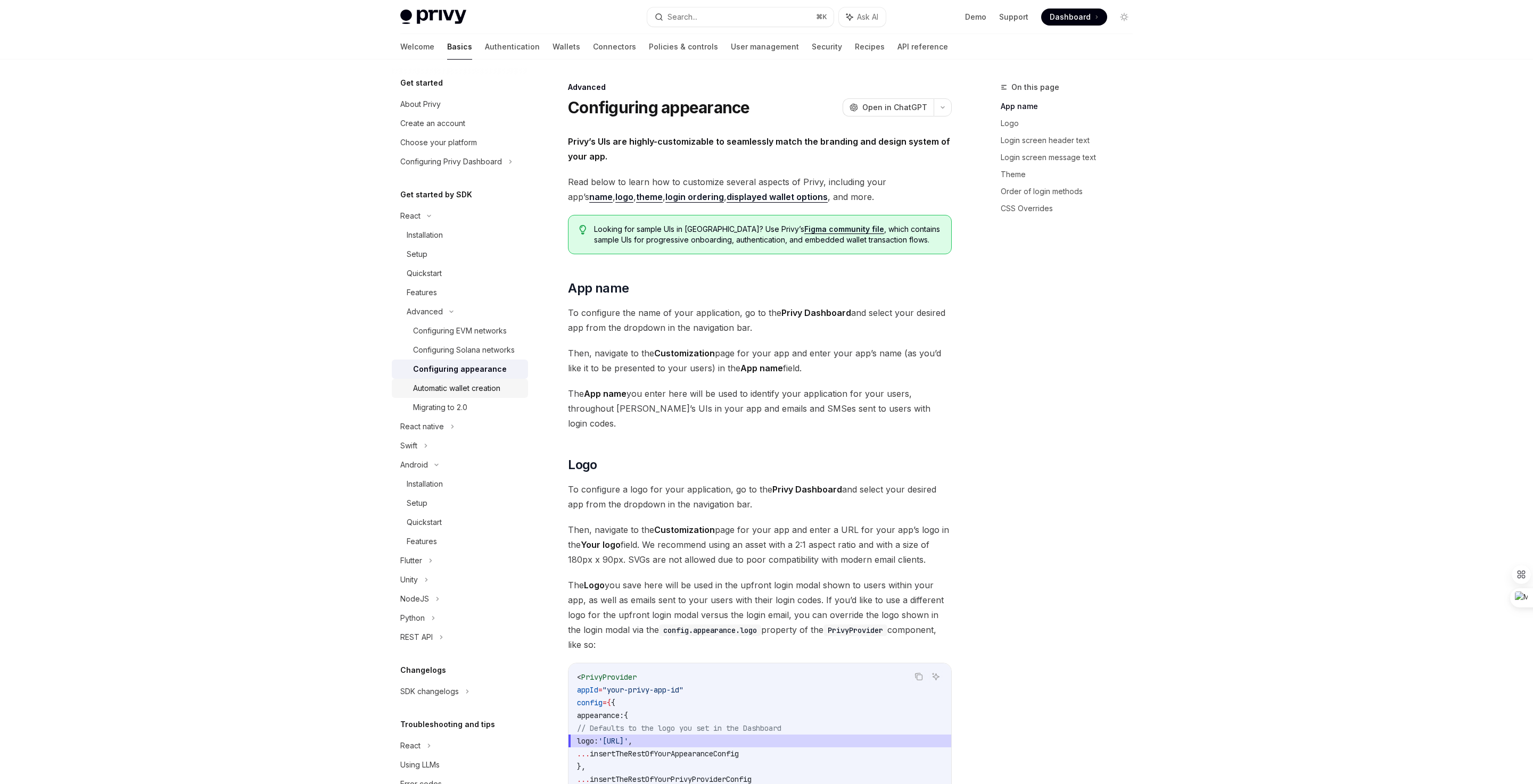
click at [475, 390] on div "Automatic wallet creation" at bounding box center [456, 388] width 87 height 13
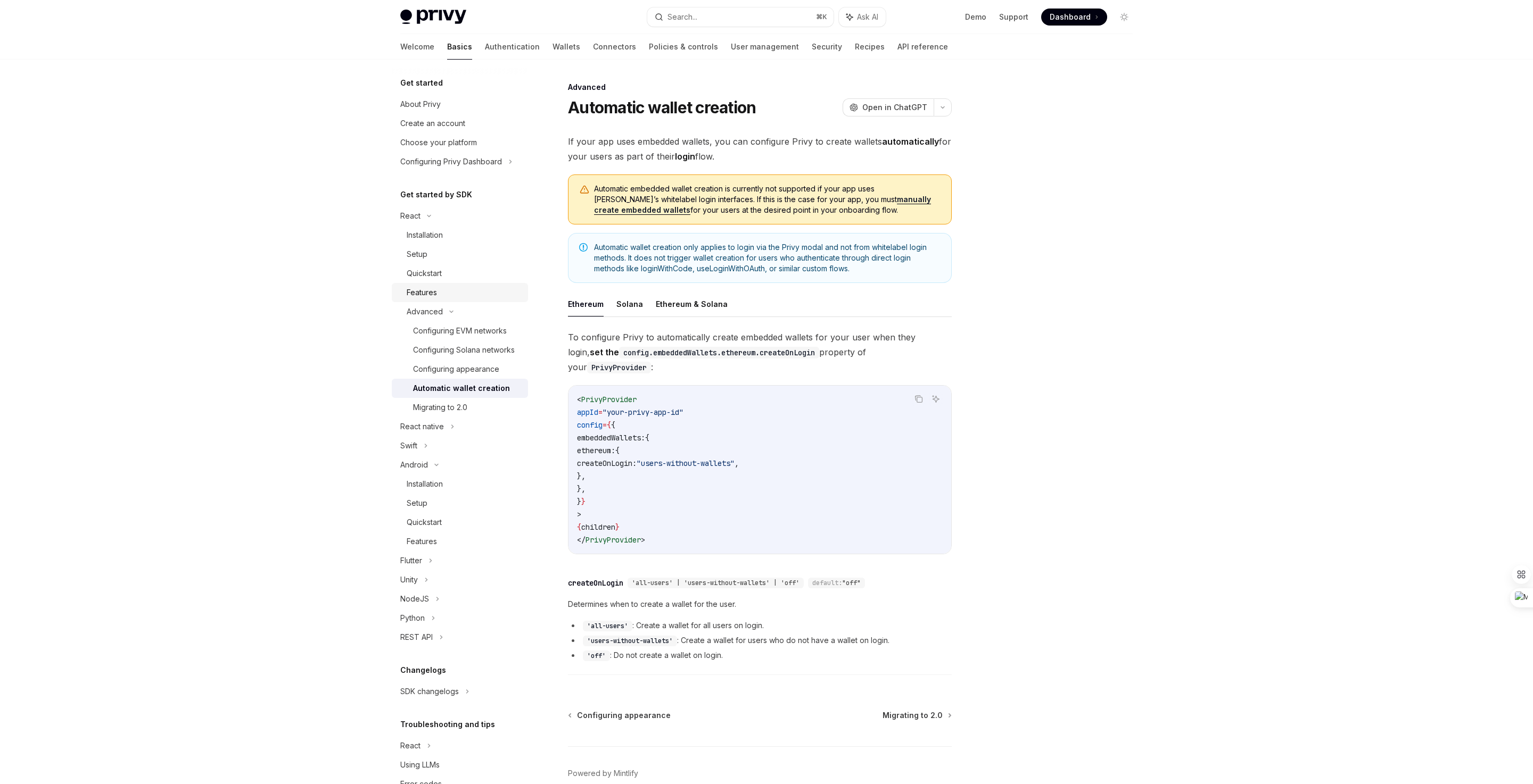
click at [419, 291] on div "Features" at bounding box center [422, 293] width 30 height 13
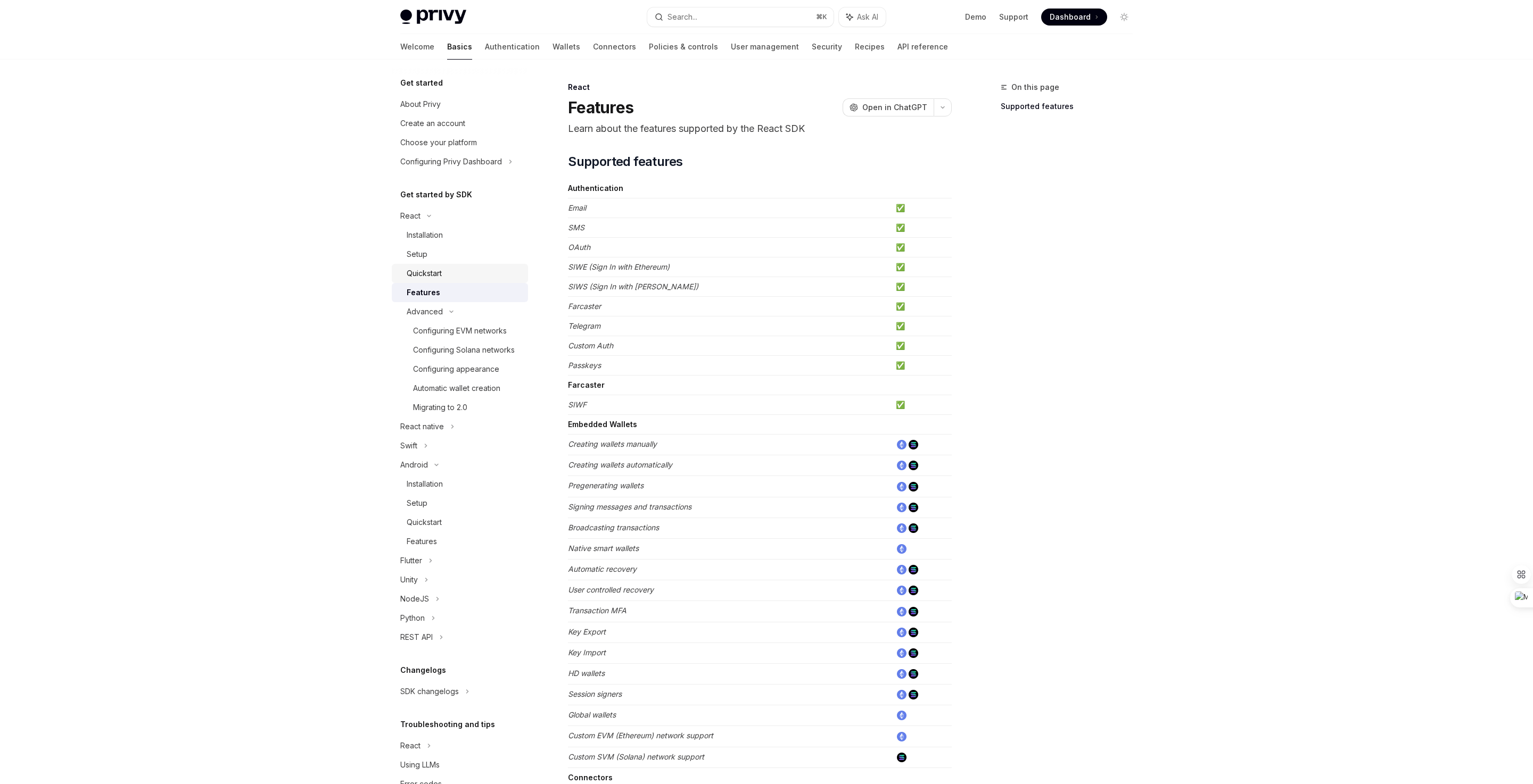
click at [416, 276] on div "Quickstart" at bounding box center [424, 274] width 35 height 13
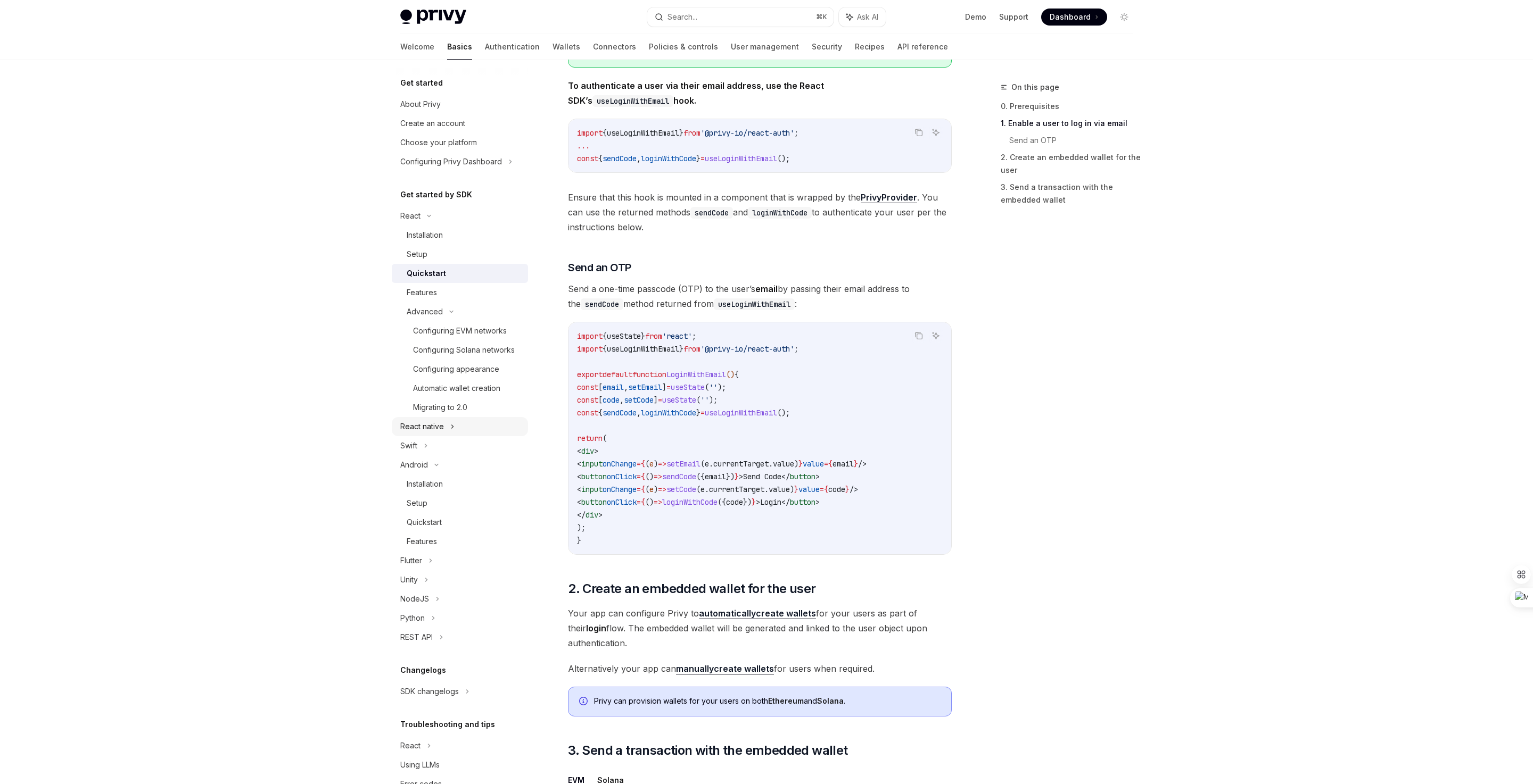
scroll to position [31, 0]
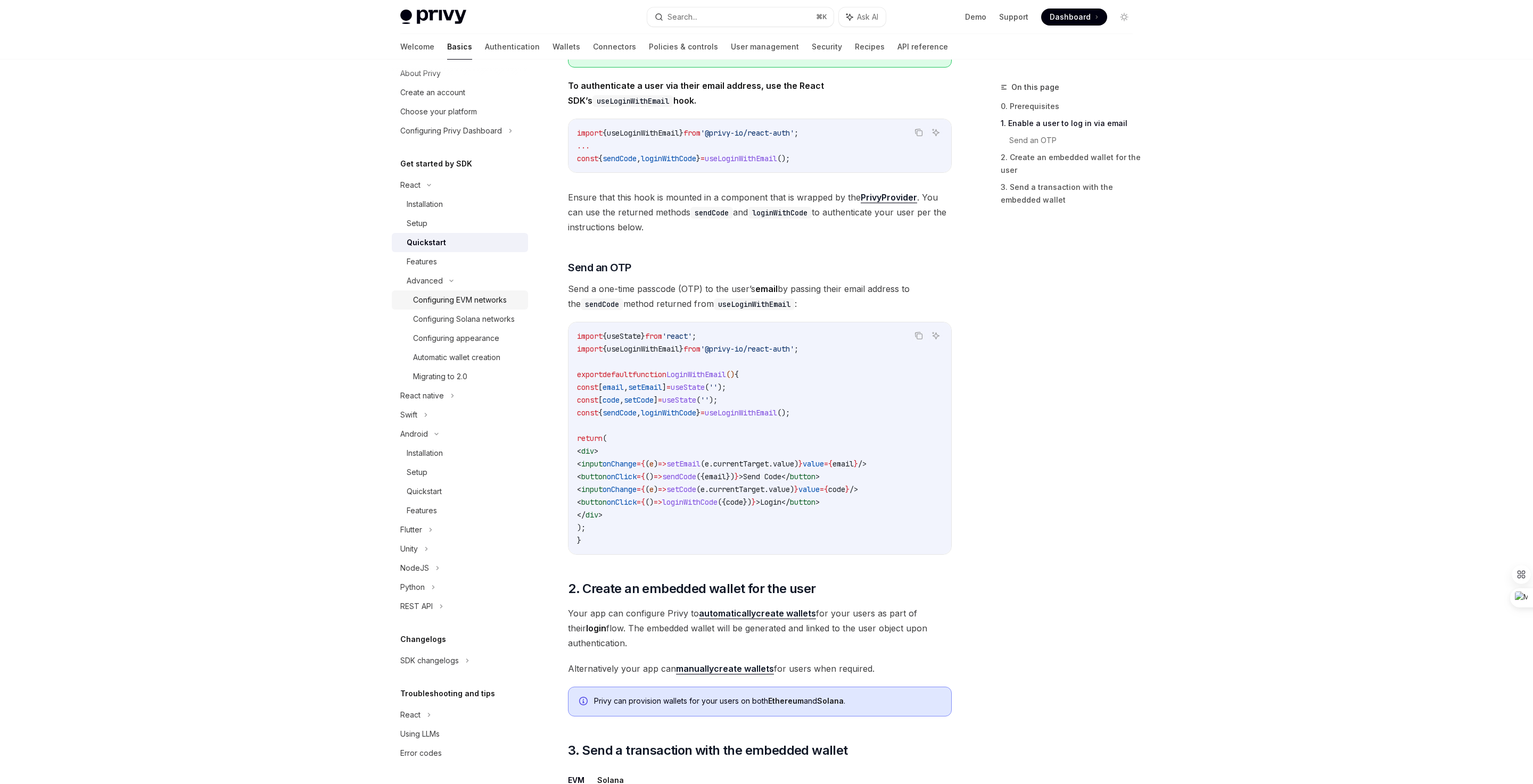
click at [479, 303] on div "Configuring EVM networks" at bounding box center [459, 300] width 93 height 13
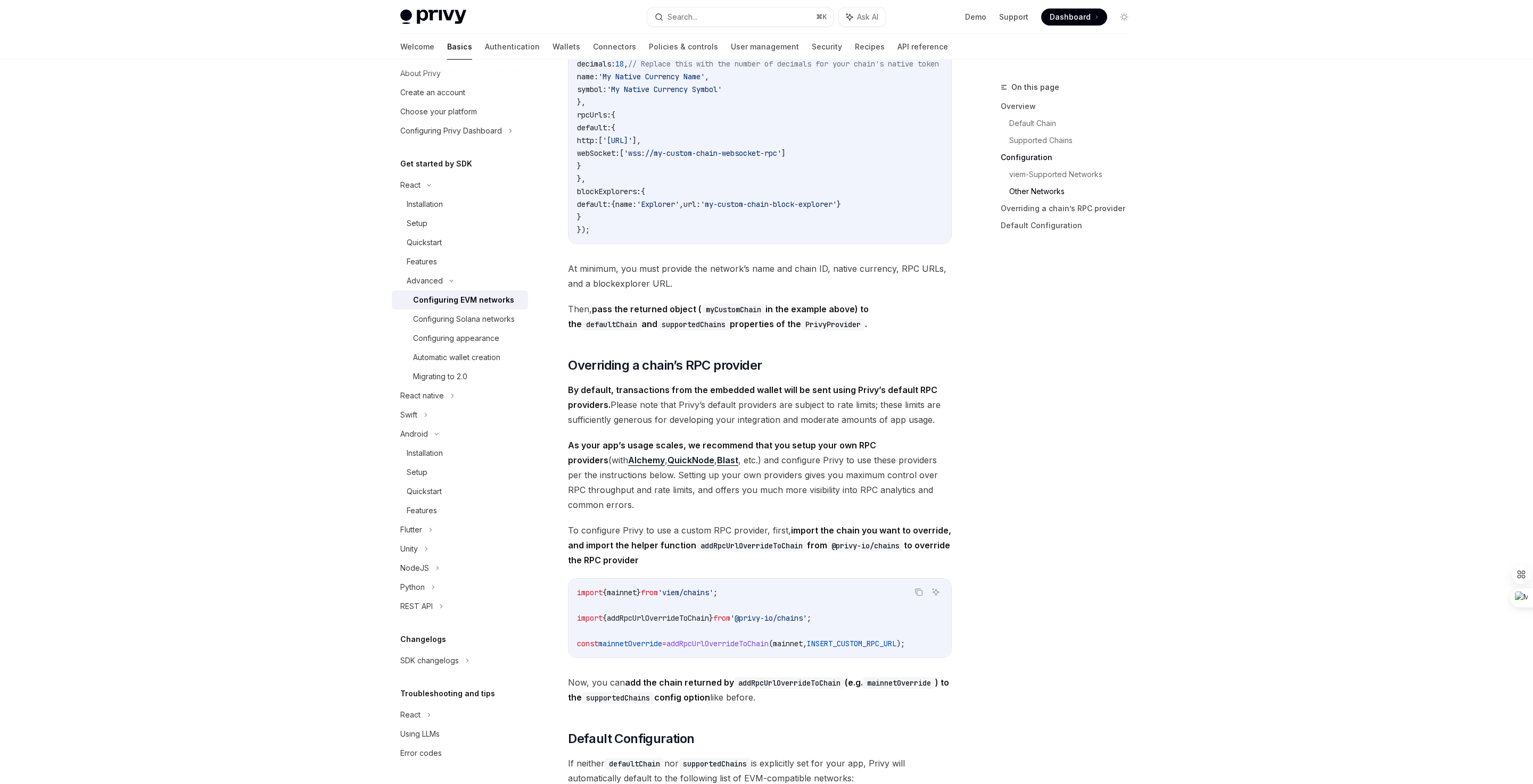
scroll to position [2231, 0]
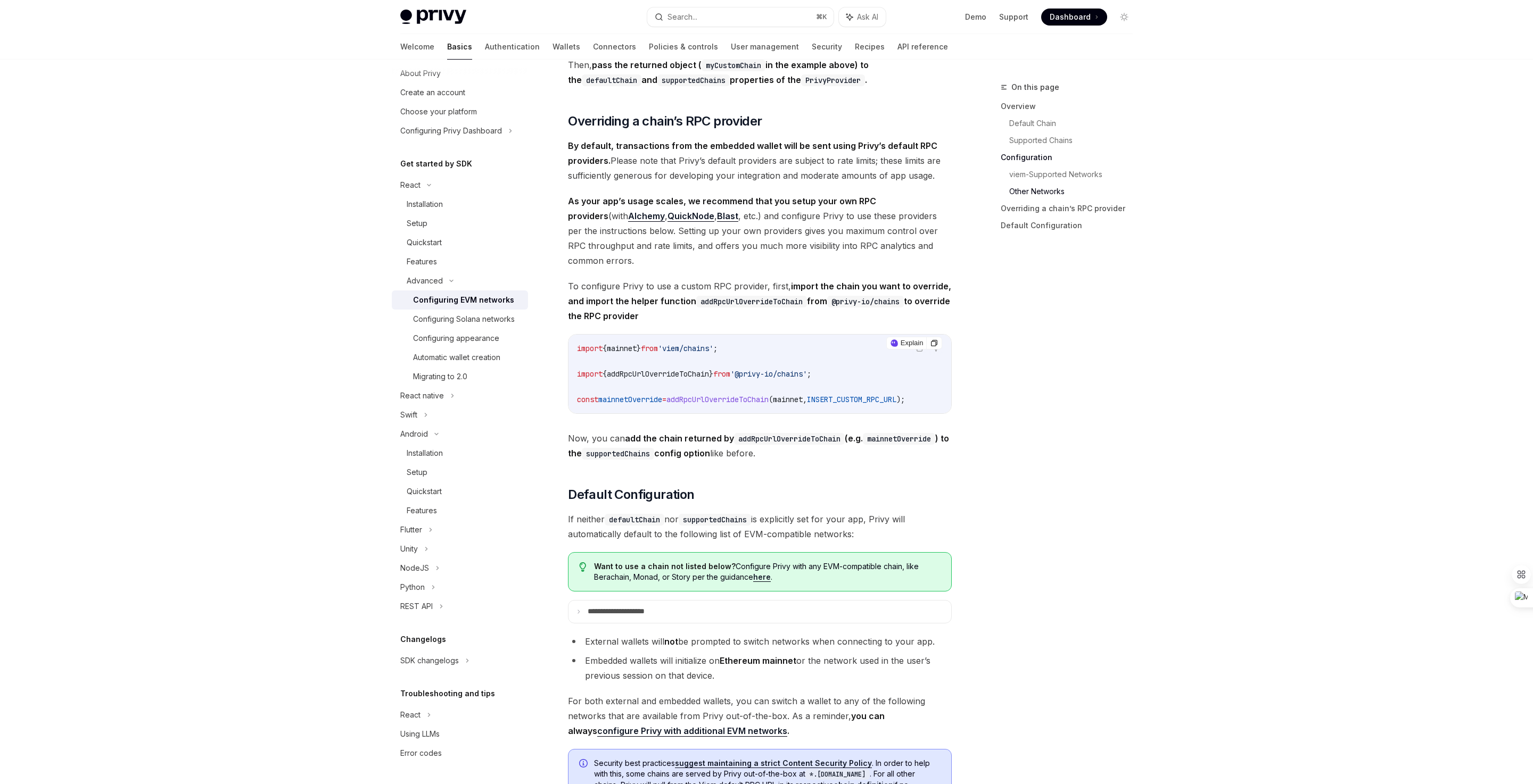
click at [1077, 390] on div "On this page Overview Default Chain Supported Chains Configuration viem-Support…" at bounding box center [1060, 432] width 162 height 703
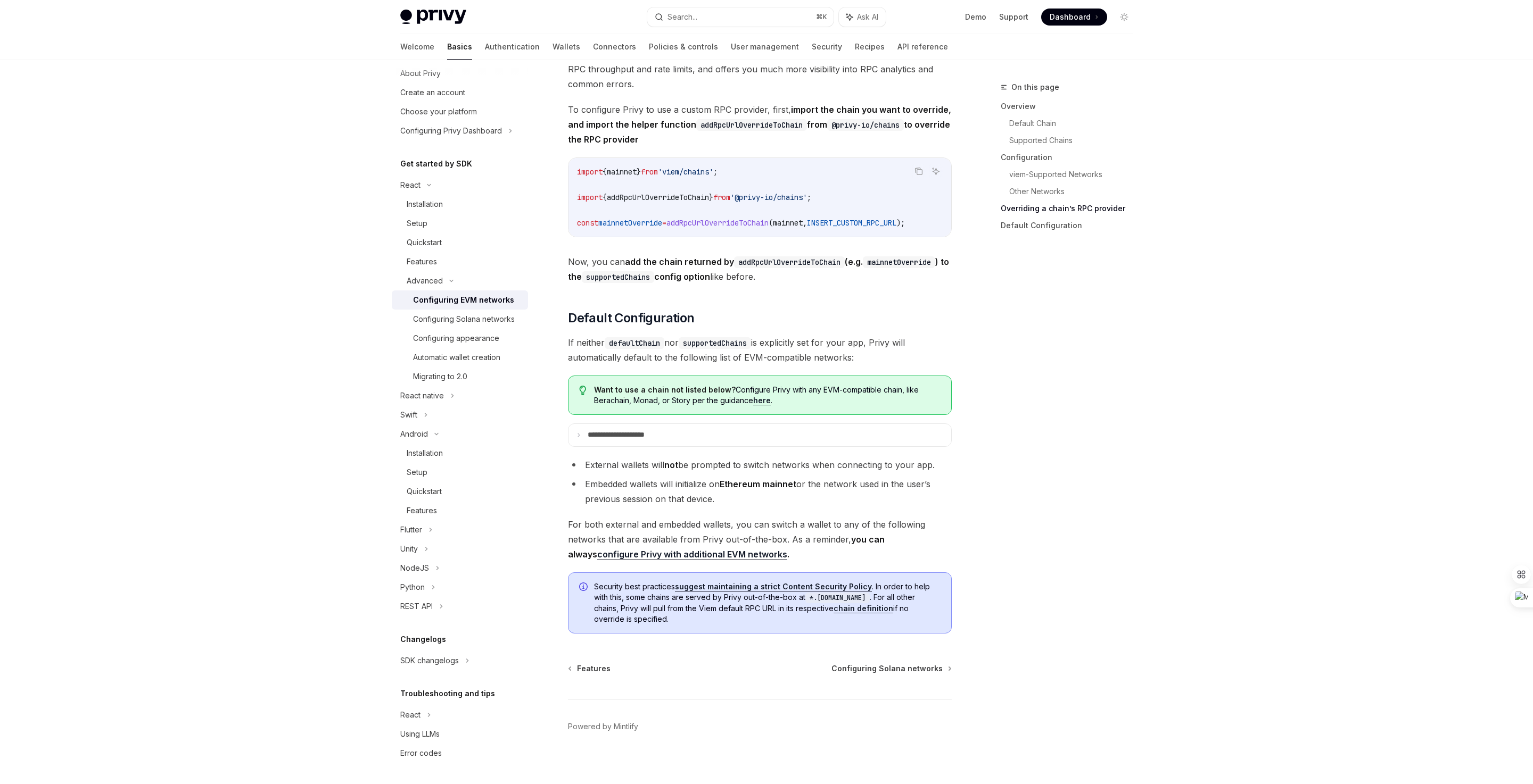
scroll to position [2426, 0]
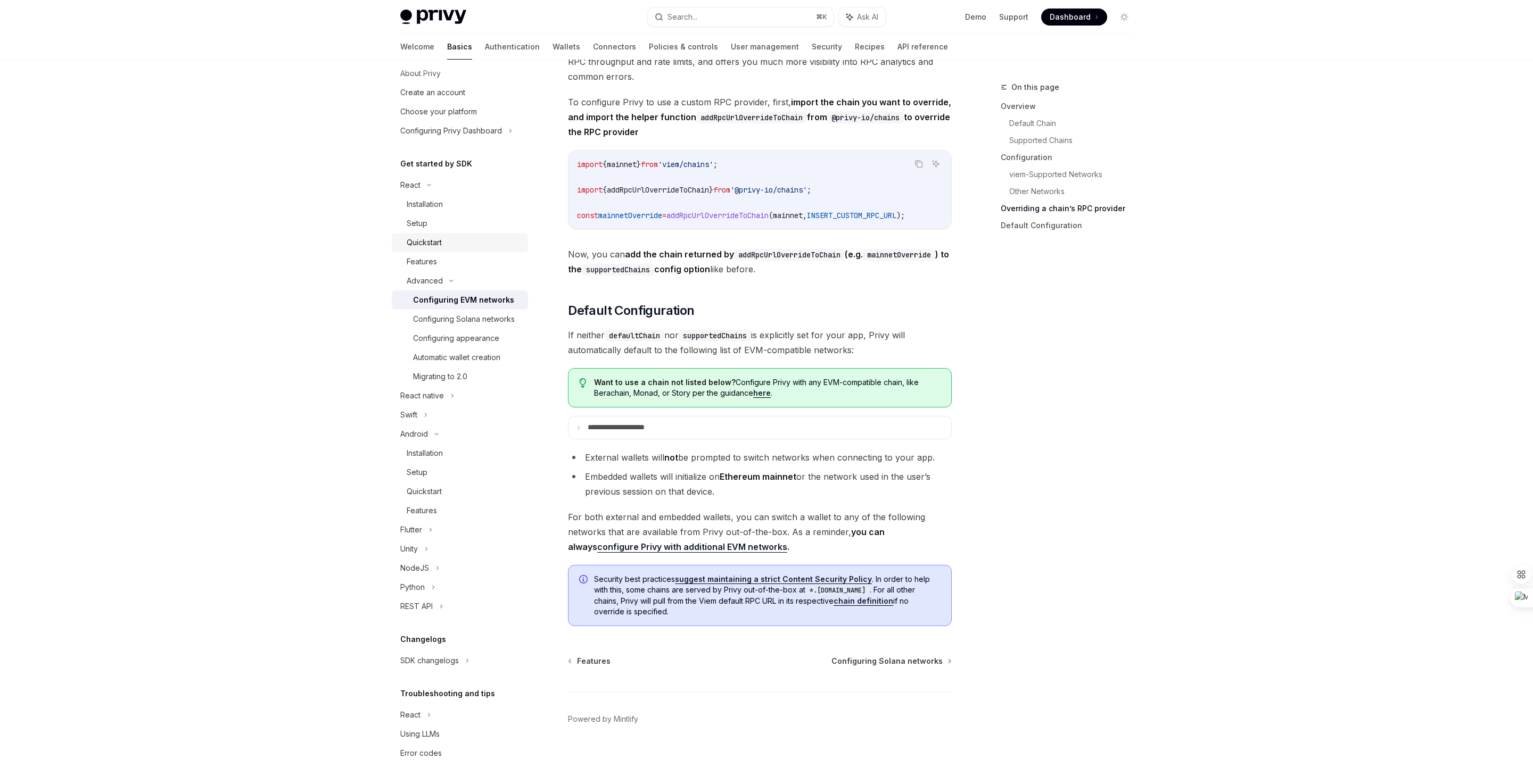
click at [411, 244] on div "Quickstart" at bounding box center [424, 243] width 35 height 13
type textarea "*"
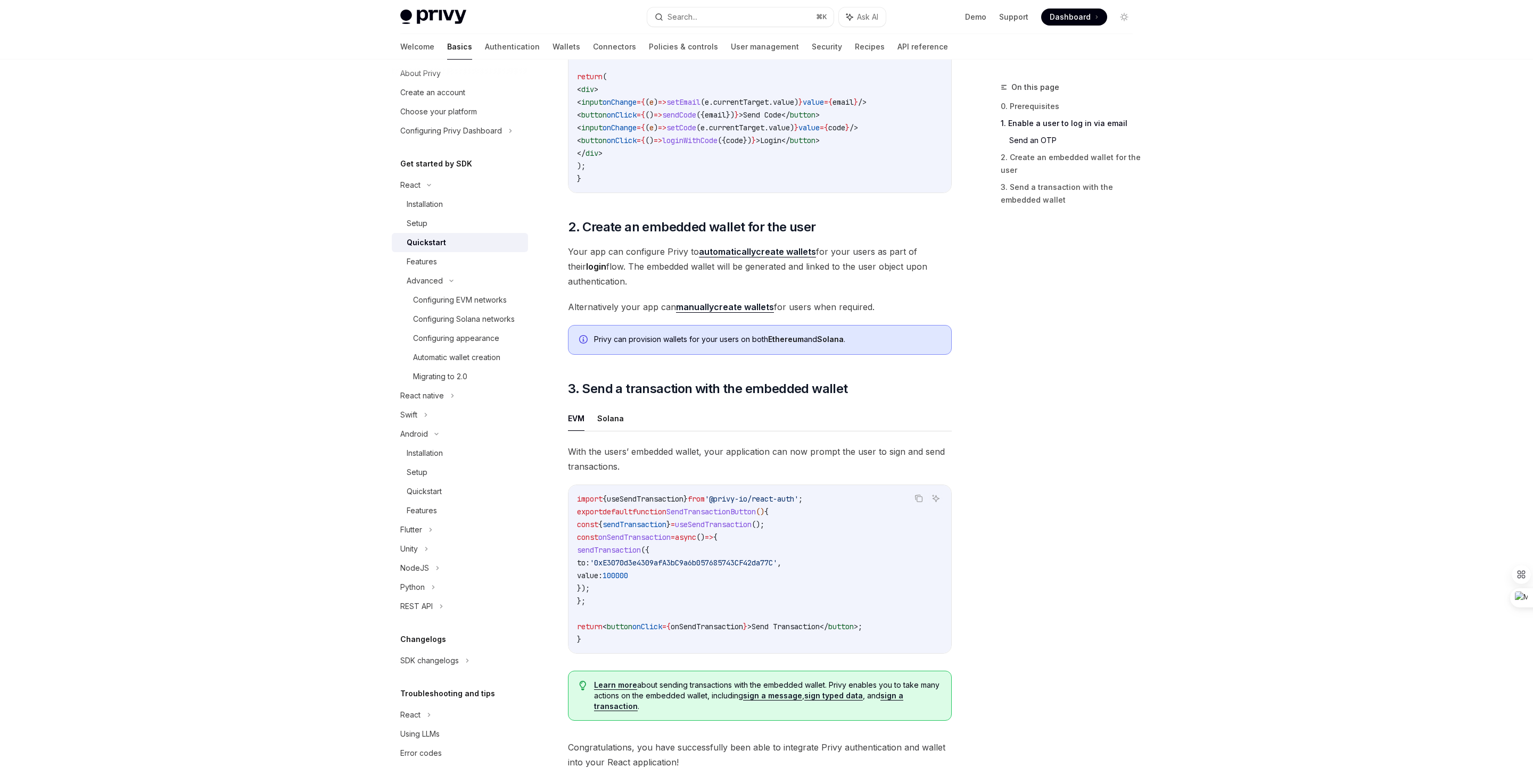
scroll to position [762, 0]
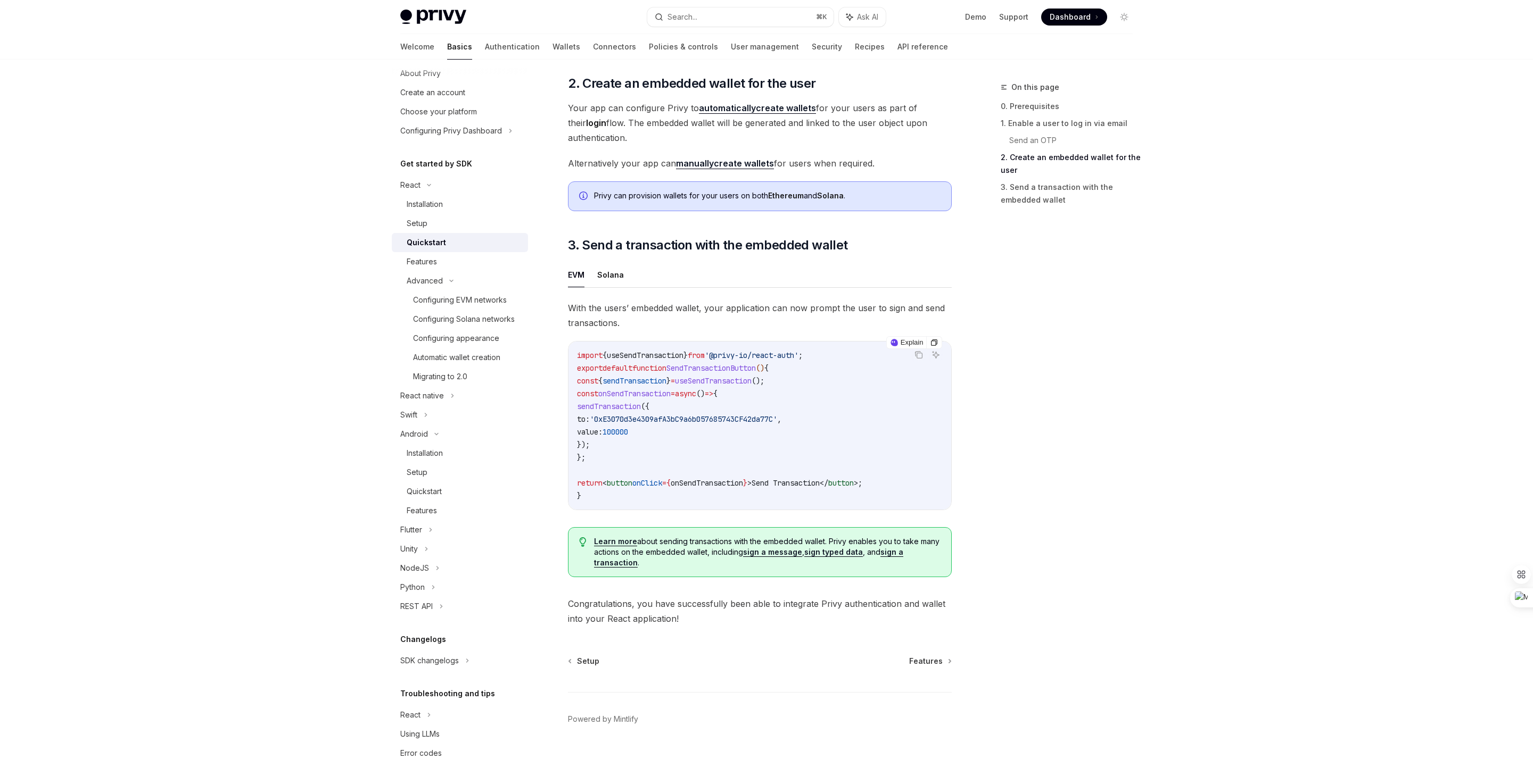
click at [1043, 430] on div "On this page 0. Prerequisites 1. Enable a user to log in via email Send an OTP …" at bounding box center [1060, 432] width 162 height 703
